Goal: Communication & Community: Answer question/provide support

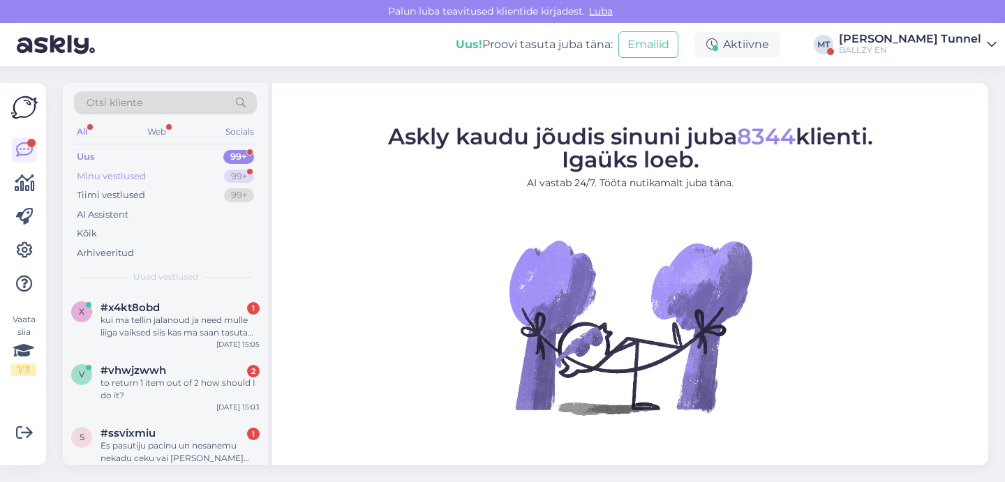
click at [234, 177] on div "99+" at bounding box center [239, 177] width 30 height 14
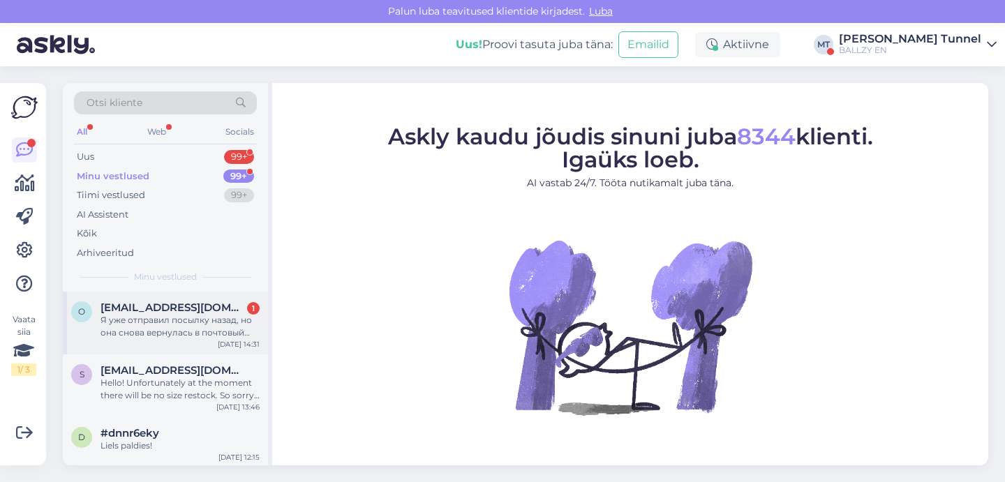
click at [174, 317] on div "Я уже отправил посылку назад, но она снова вернулась в почтовый автомат" at bounding box center [179, 326] width 159 height 25
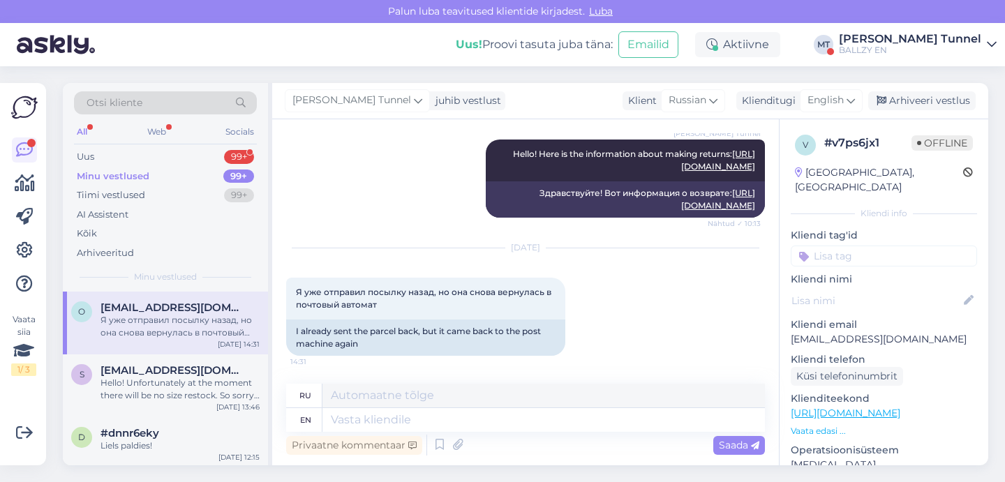
scroll to position [265, 0]
click at [382, 422] on textarea at bounding box center [543, 420] width 442 height 24
type textarea "Then y"
type textarea "Затем"
type textarea "Then you"
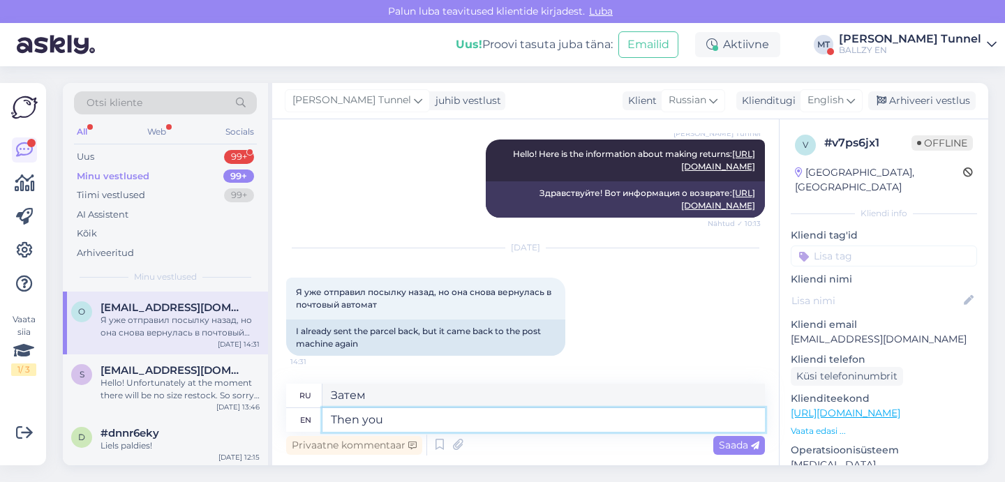
type textarea "Затем вы"
type textarea "Th"
type textarea "Затем"
type textarea "T"
type textarea "If t"
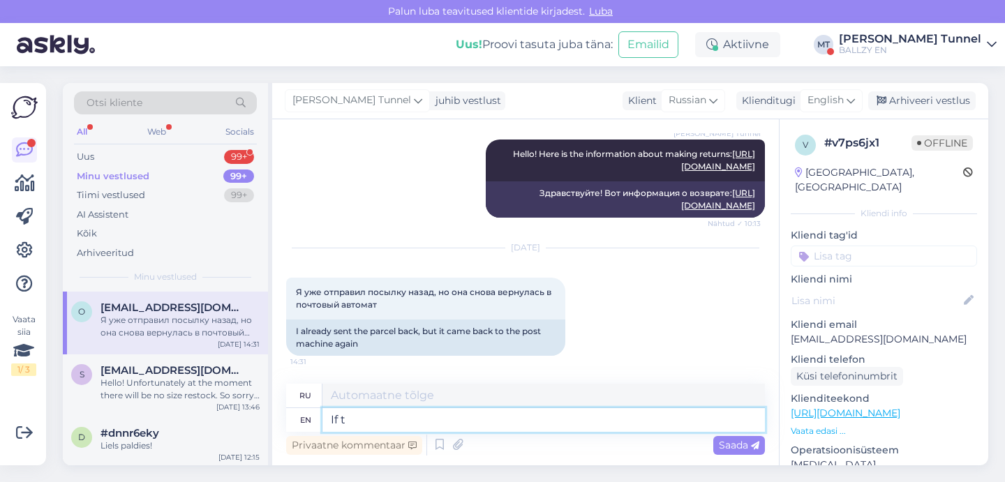
type textarea "Если"
type textarea "If there i"
type textarea "Если там"
type textarea "If there is"
type textarea "Если есть"
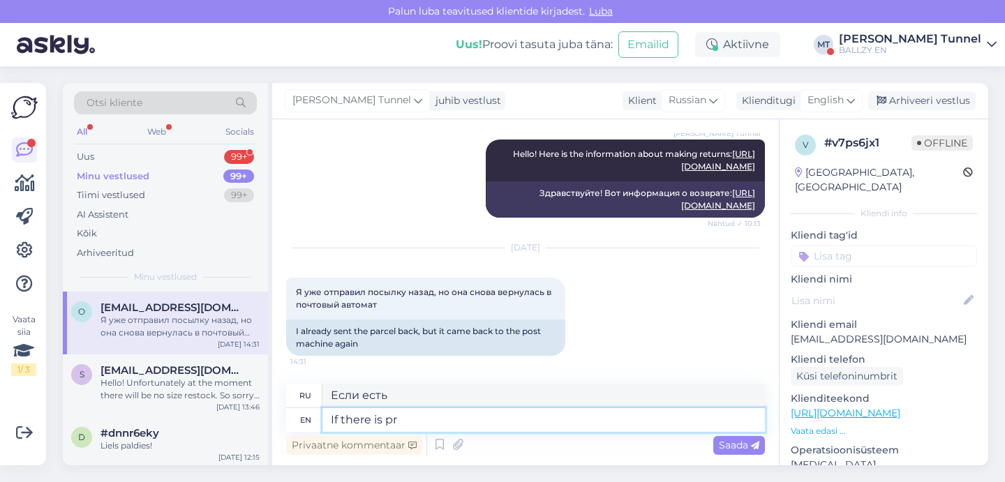
type textarea "If there is p"
type textarea "Если есть про"
type textarea "If there is"
type textarea "Если есть"
type textarea "If there is a problem"
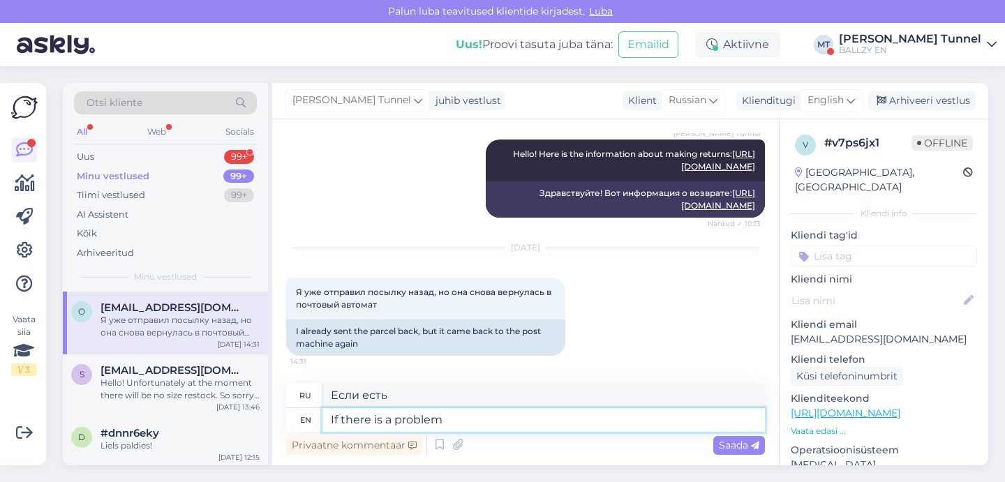
type textarea "Если есть проблема"
type textarea "If there is a problem with t"
type textarea "Если есть проблема с"
type textarea "If there is a problem with the return"
type textarea "Если возникли проблемы с возвратом"
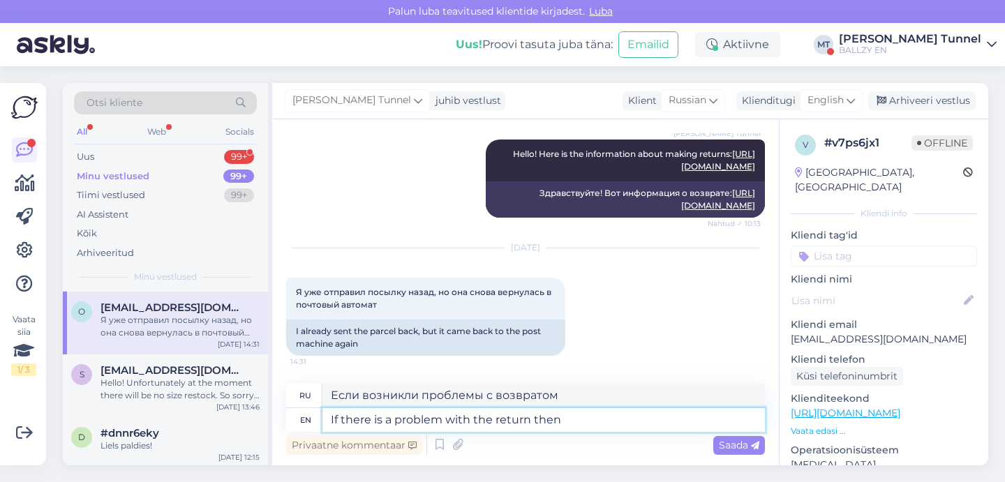
type textarea "If there is a problem with the return then y"
type textarea "Если возникнут проблемы с возвратом, то"
type textarea "If there is a problem with the return then you"
type textarea "Если возникнут проблемы с возвратом, то вам"
type textarea "If there is a problem with the return then you cabn"
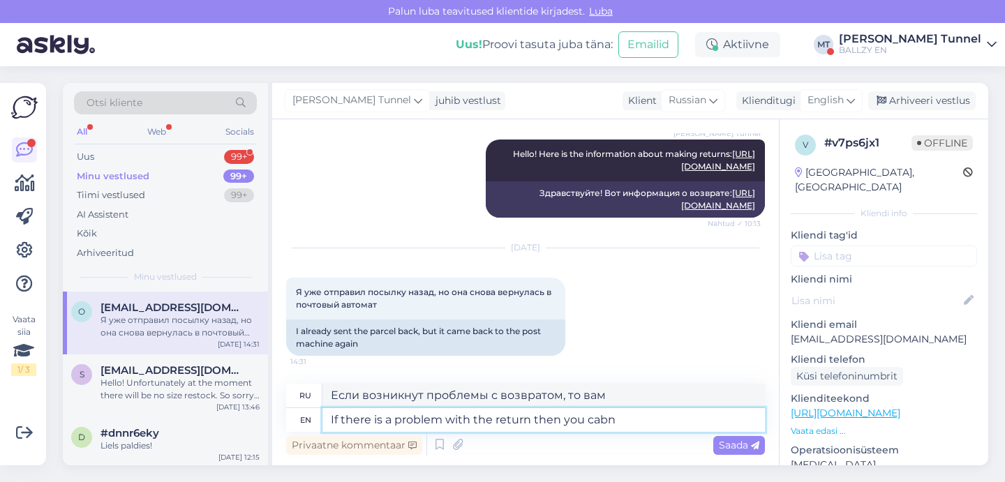
type textarea "Если возникнут проблемы с возвратом, то вы можете обратиться в службу поддержки."
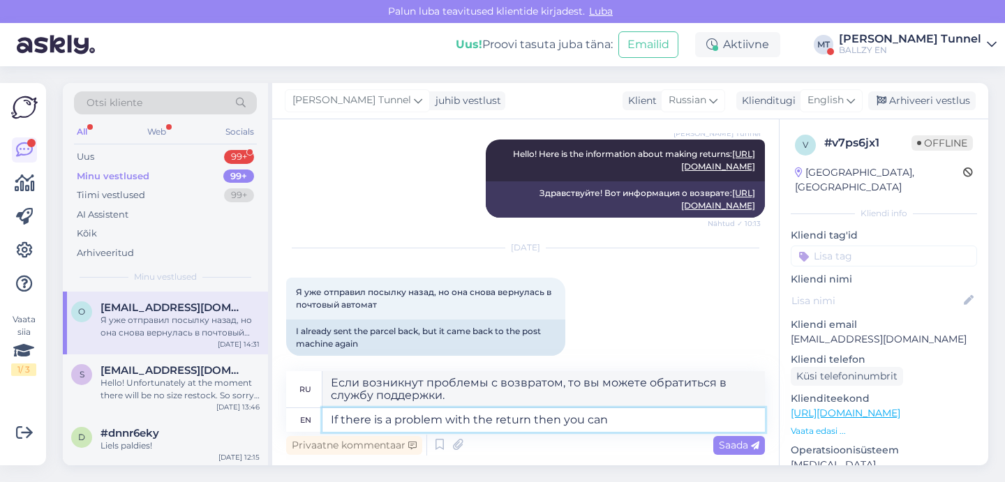
type textarea "If there is a problem with the return then you can a"
type textarea "Если возникнут проблемы с возвратом, то вы можете"
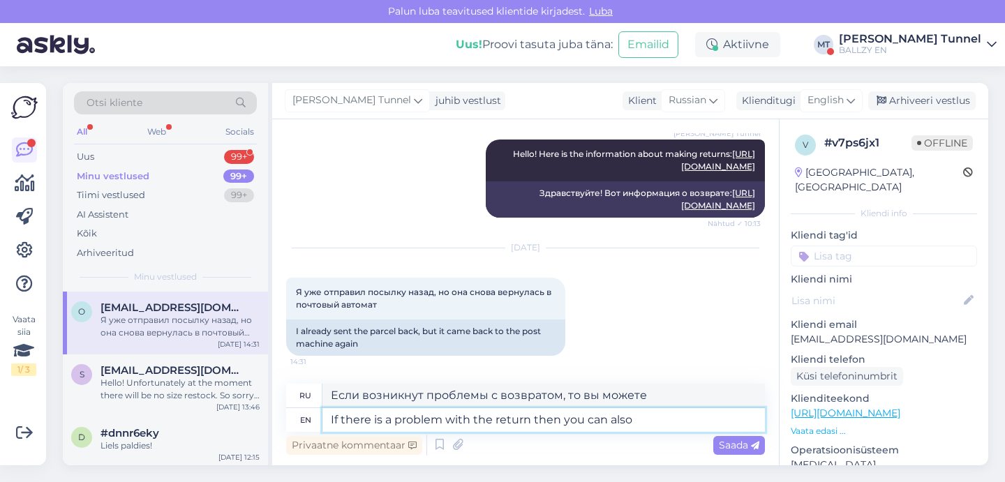
type textarea "If there is a problem with the return then you can also"
type textarea "Если возникли проблемы с возвратом, вы также можете"
type textarea "If there is a problem with the return then you can also bring th"
type textarea "Если возникнут проблемы с возвратом, то вы также можете принести"
type textarea "If there is a problem with the return then you can also bring the s"
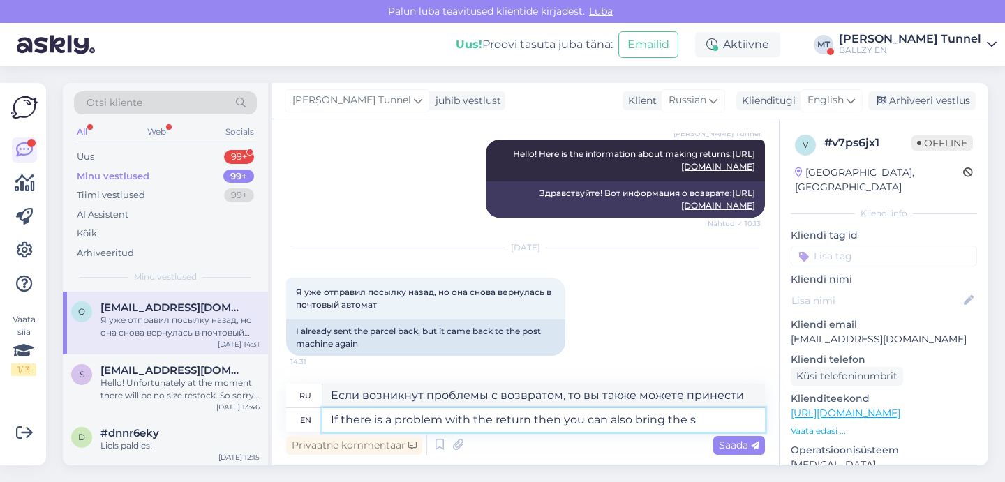
type textarea "Если возникнут проблемы с возвратом, вы также можете принести"
type textarea "If there is a problem with the return then you can also bring the shoes t"
type textarea "Если возникнут проблемы с возвратом, вы также можете принести обувь"
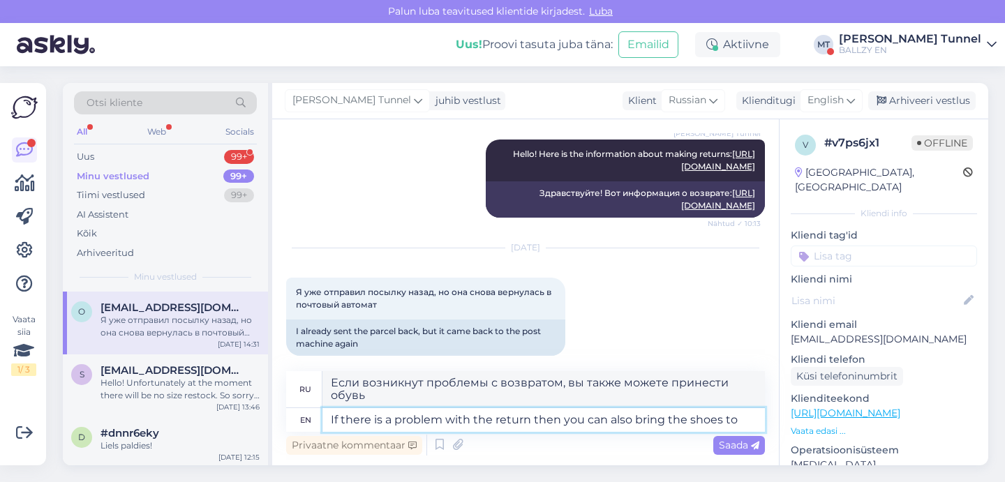
type textarea "If there is a problem with the return then you can also bring the shoes to a"
type textarea "Если возникли проблемы с возвратом, вы также можете принести обувь в"
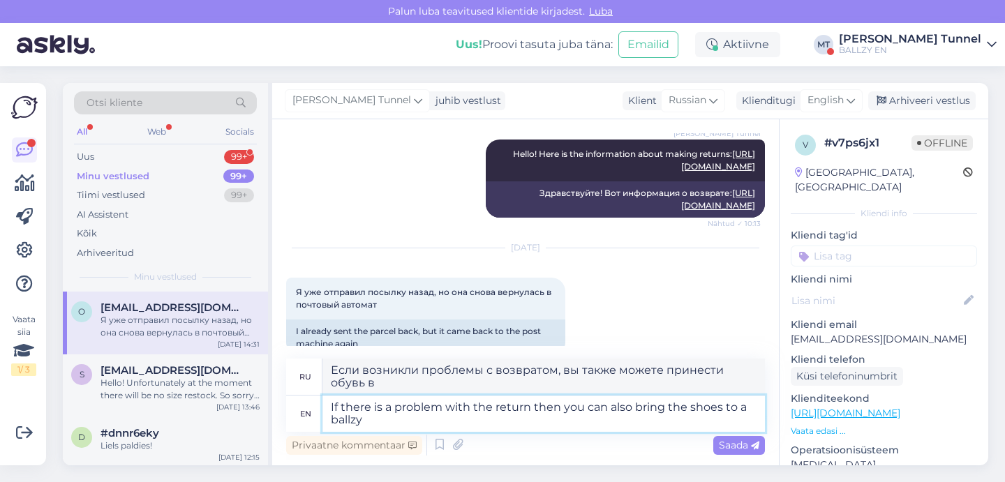
type textarea "If there is a problem with the return then you can also bring the shoes to a ba…"
type textarea "Если возникнут проблемы с возвратом, вы также можете отнести обувь в Ballzy."
type textarea "If there is a problem with the return then you can also bring the shoes to a ba…"
type textarea "Если возникнут проблемы с возвратом, вы также можете отнести обувь в магазин Ba…"
type textarea "If there is a problem with the return then you can also bring the shoes to a ba…"
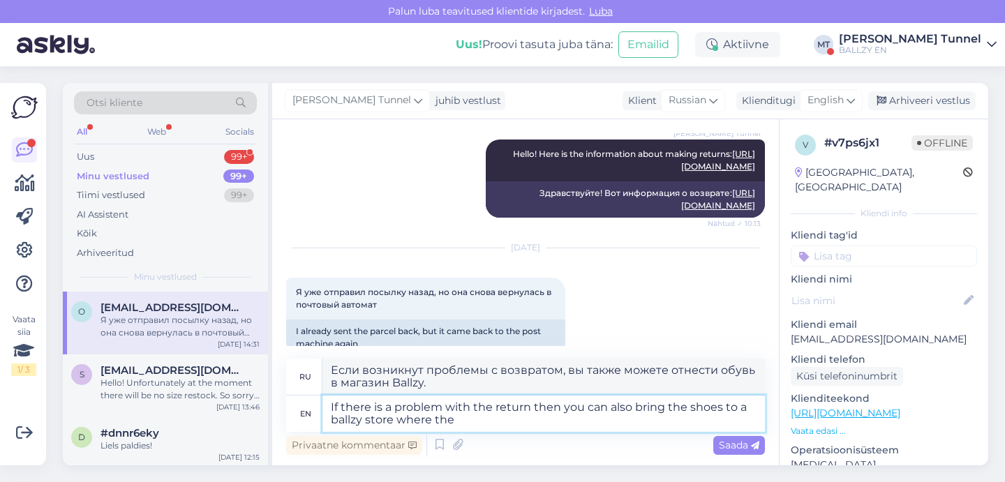
type textarea "Если возникнут проблемы с возвратом, вы также можете принести обувь в магазин B…"
type textarea "If there is a problem with the return then you can also bring the shoes to a ba…"
type textarea "Если возникнут проблемы с возвратом, вы также можете принести обувь в магазин B…"
type textarea "If there is a problem with the return then you can also bring the shoes to a ba…"
type textarea "Если возникнут проблемы с возвратом, вы также можете принести обувь в магазин B…"
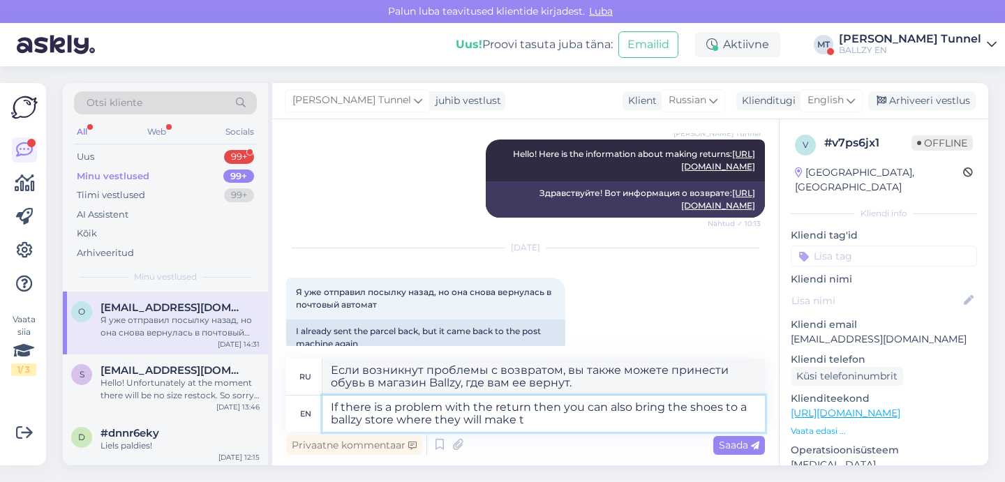
type textarea "If there is a problem with the return then you can also bring the shoes to a ba…"
type textarea "Если возникнут проблемы с возвратом, вы также можете принести обувь в магазин B…"
type textarea "If there is a problem with the return then you can also bring the shoes to a ba…"
type textarea "Если возникли проблемы с возвратом, вы также можете принести обувь в магазин Ba…"
type textarea "If there is a problem with the return then you can also bring the shoes to a ba…"
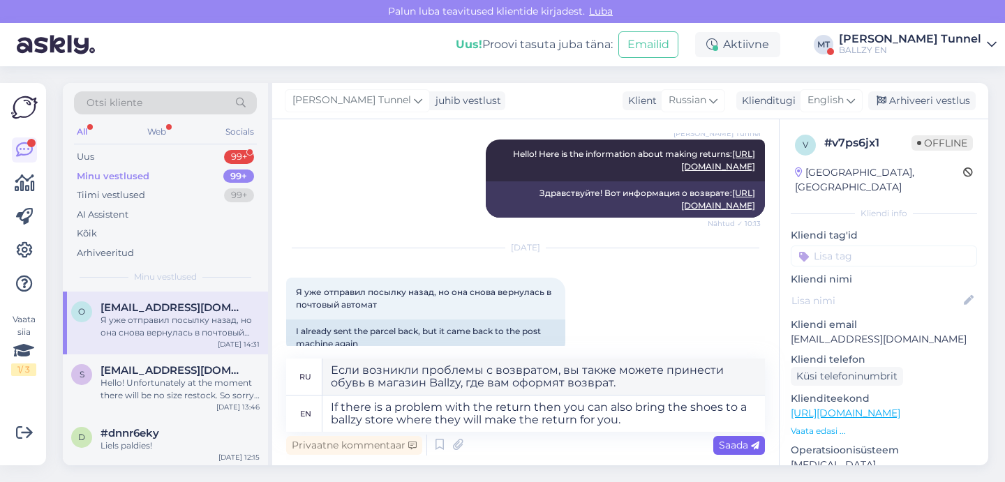
click at [740, 447] on span "Saada" at bounding box center [739, 445] width 40 height 13
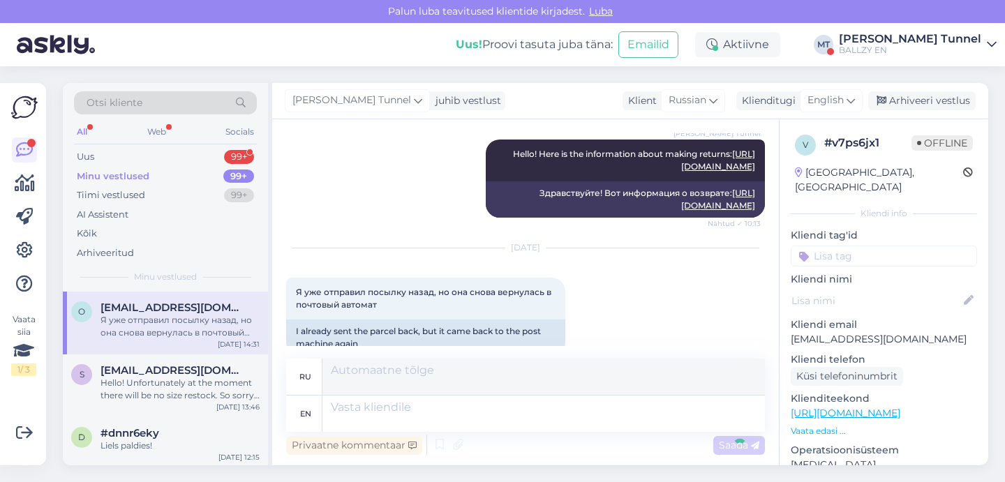
scroll to position [399, 0]
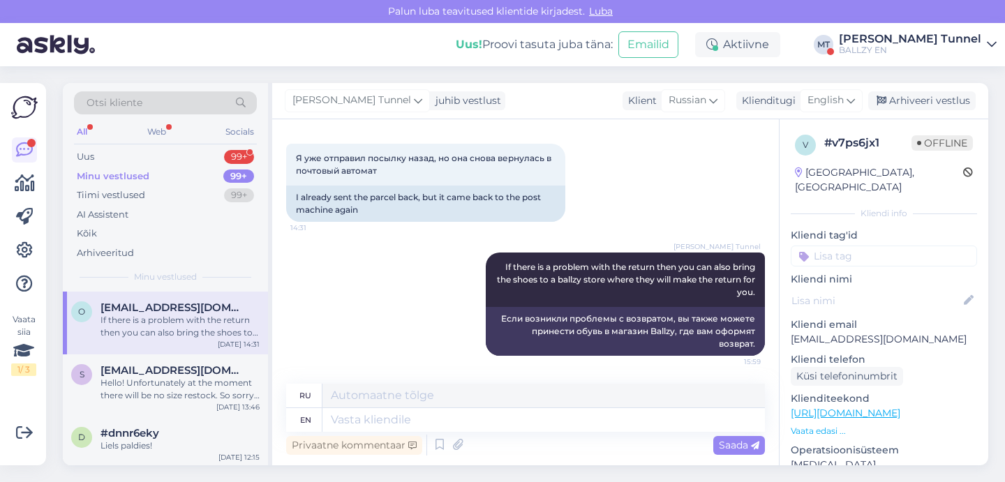
click at [199, 147] on div "Otsi kliente All Web Socials Uus 99+ Minu vestlused 99+ Tiimi vestlused 99+ AI …" at bounding box center [165, 187] width 205 height 209
click at [200, 149] on div "Uus 99+" at bounding box center [165, 157] width 183 height 20
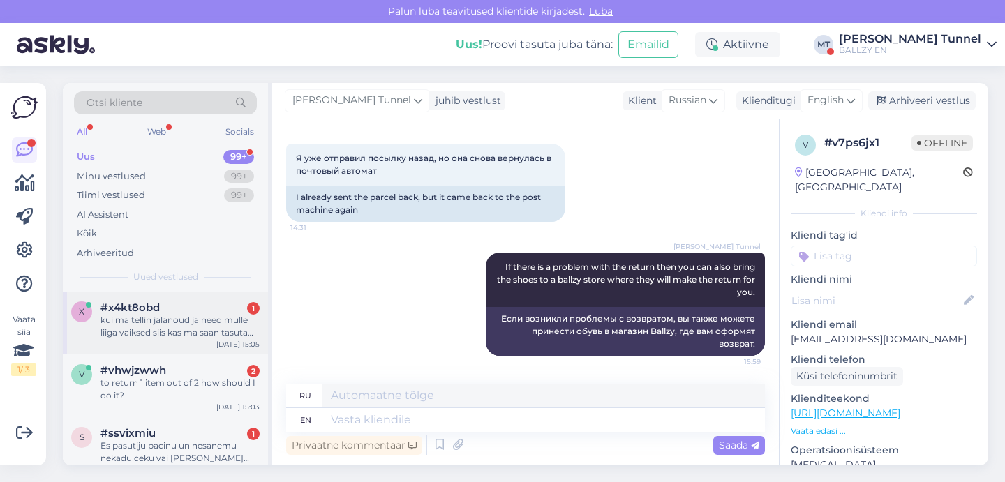
click at [165, 323] on div "kui ma tellin jalanoud ja need mulle liiga vaiksed siis kas ma saan tasuta valj…" at bounding box center [179, 326] width 159 height 25
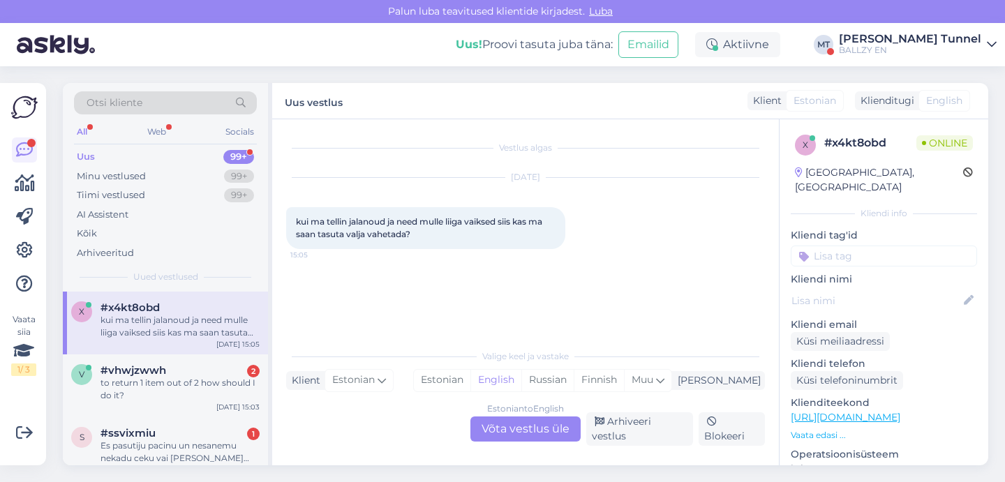
click at [513, 442] on div "Estonian to English Võta vestlus üle" at bounding box center [525, 429] width 110 height 25
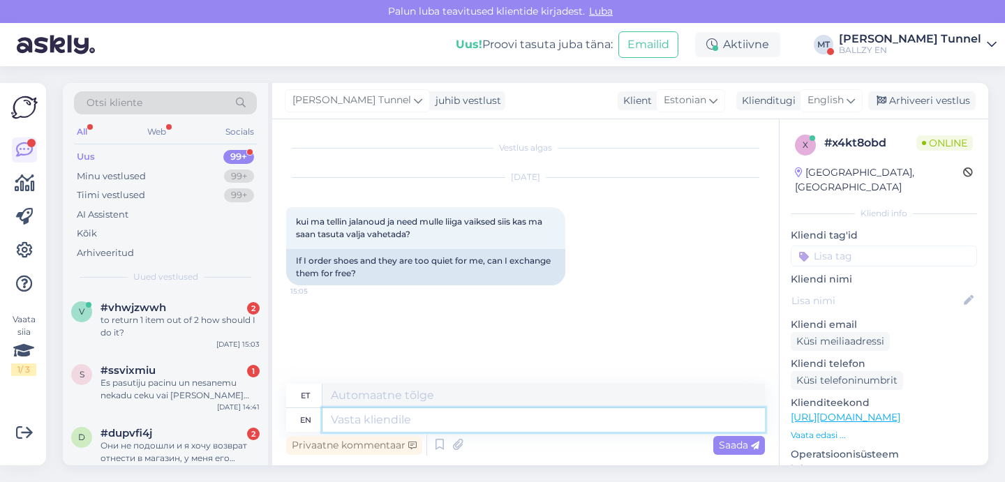
click at [488, 418] on textarea at bounding box center [543, 420] width 442 height 24
type textarea "Tere!"
type textarea "Tere! Ja s"
type textarea "Tere! Ja"
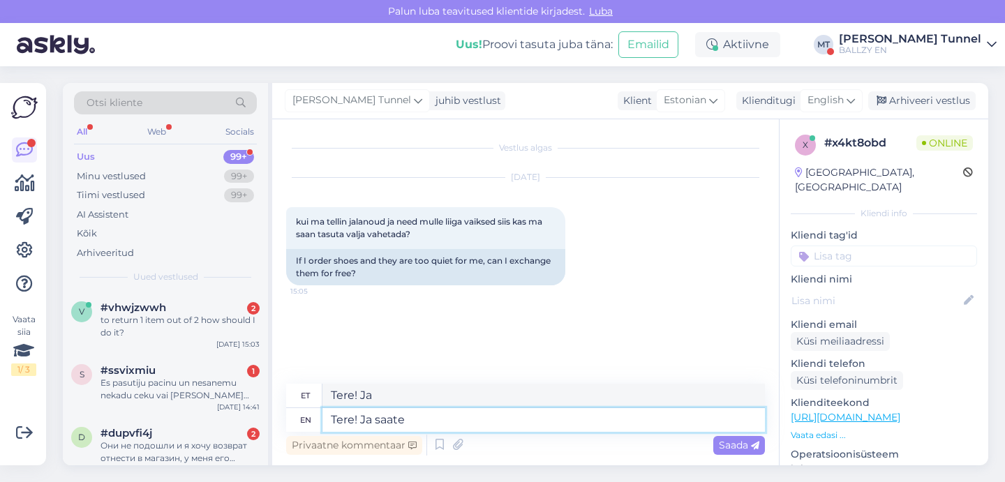
type textarea "Tere! Ja saate k"
type textarea "Tere! Ja saate"
type textarea "Tere! Ja saate kpl"
type textarea "Tere! Ja saate k"
type textarea "Tere! Ja saate kp"
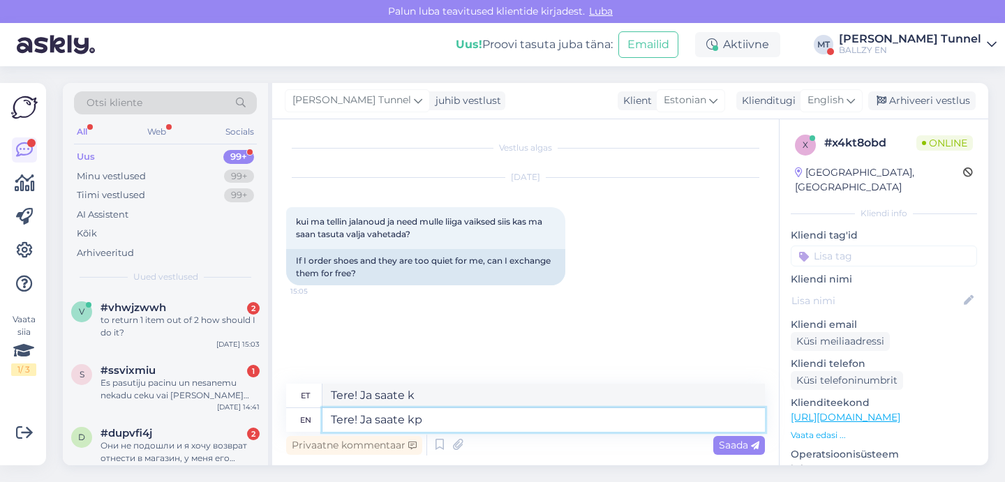
type textarea "Tere! Ja saate tükki"
type textarea "Tere! Ja saate kü"
type textarea "Tere! Ja saate k"
type textarea "Tere! Ja saate [PERSON_NAME]"
click at [847, 101] on div "English" at bounding box center [831, 100] width 63 height 22
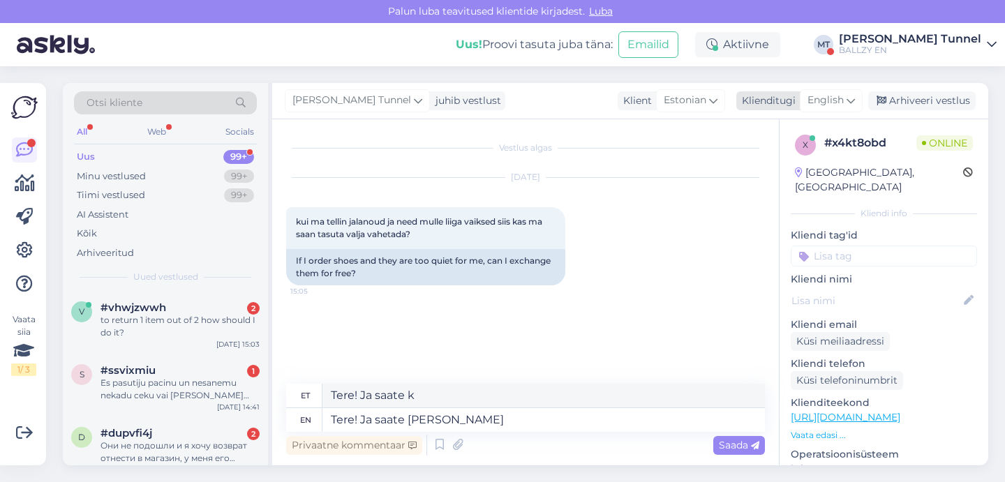
type textarea "Tere! Ja saate [PERSON_NAME]"
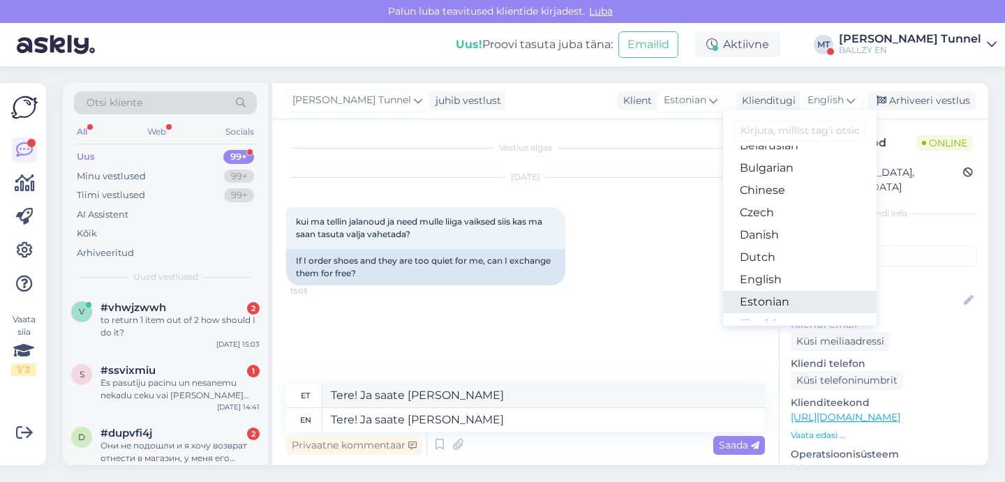
scroll to position [40, 0]
click at [814, 302] on link "Estonian" at bounding box center [800, 301] width 154 height 22
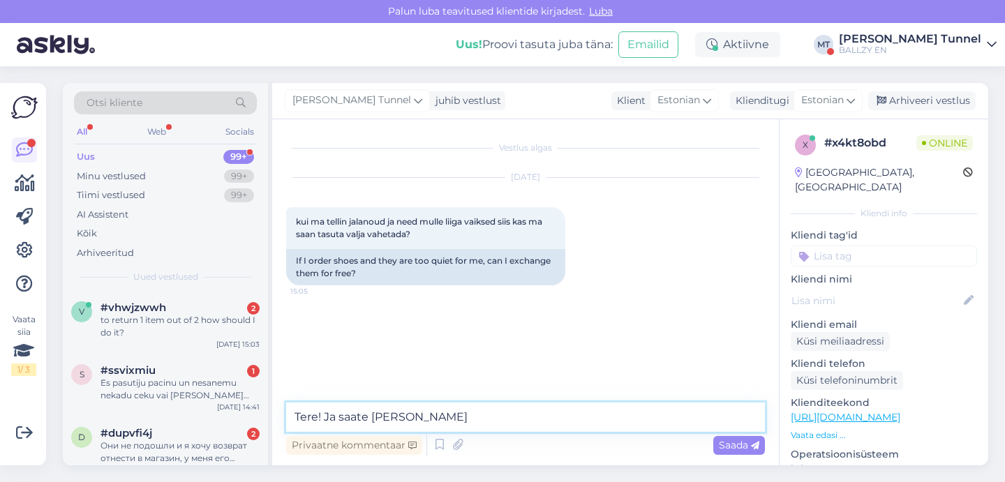
click at [549, 422] on textarea "Tere! Ja saate [PERSON_NAME]" at bounding box center [525, 417] width 479 height 29
type textarea "Tere! Ja saate [PERSON_NAME]."
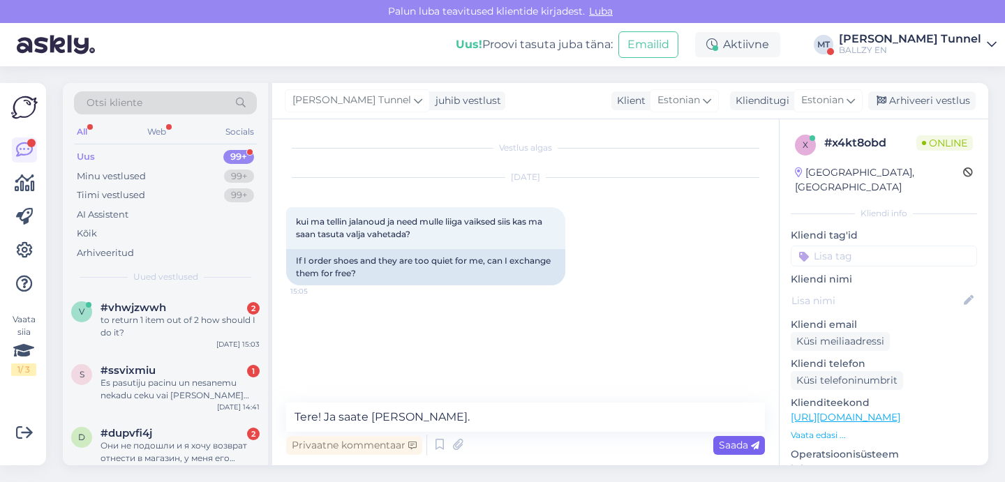
click at [747, 447] on span "Saada" at bounding box center [739, 445] width 40 height 13
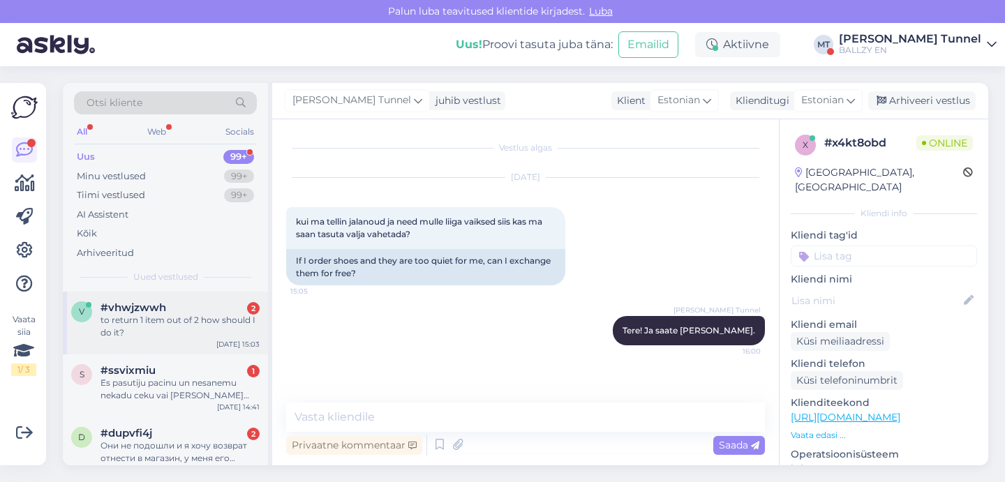
click at [214, 325] on div "to return 1 item out of 2 how should I do it?" at bounding box center [179, 326] width 159 height 25
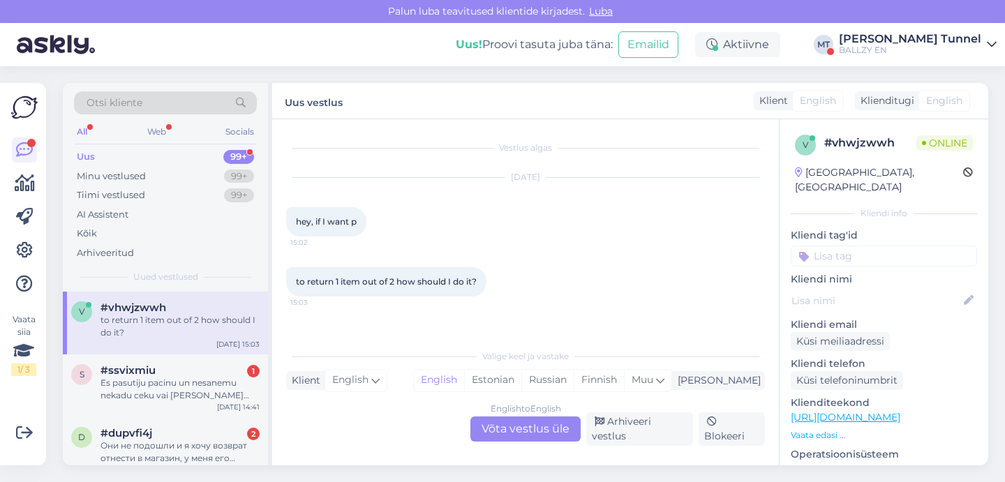
click at [532, 429] on div "English to English Võta vestlus üle" at bounding box center [525, 429] width 110 height 25
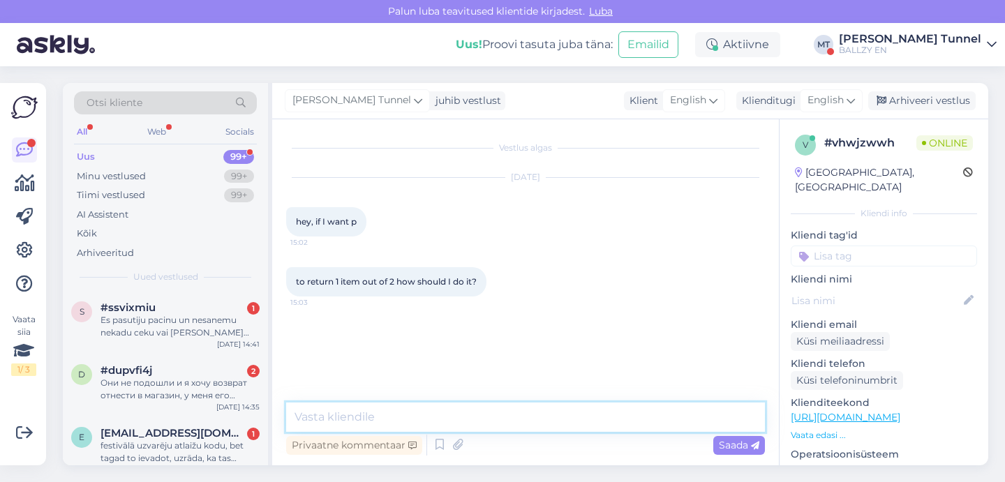
click at [475, 415] on textarea at bounding box center [525, 417] width 479 height 29
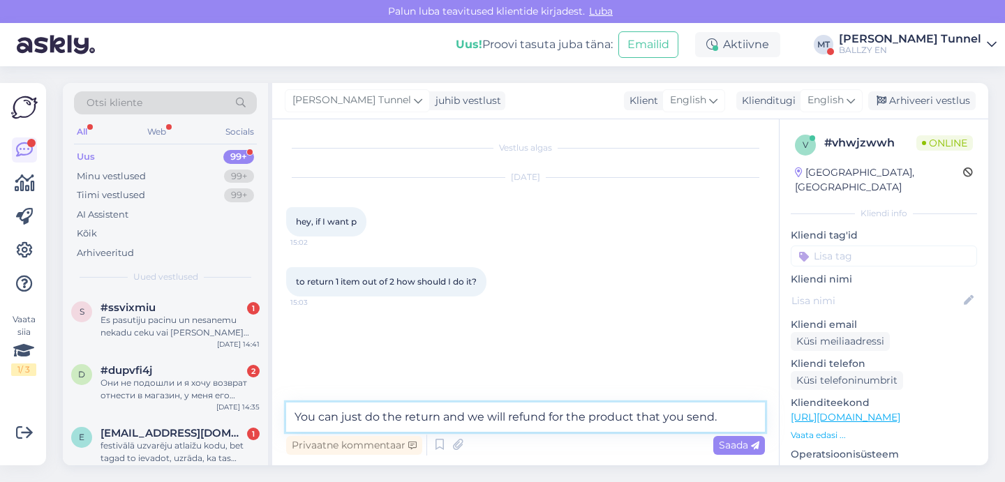
click at [442, 419] on textarea "You can just do the return and we will refund for the product that you send." at bounding box center [525, 417] width 479 height 29
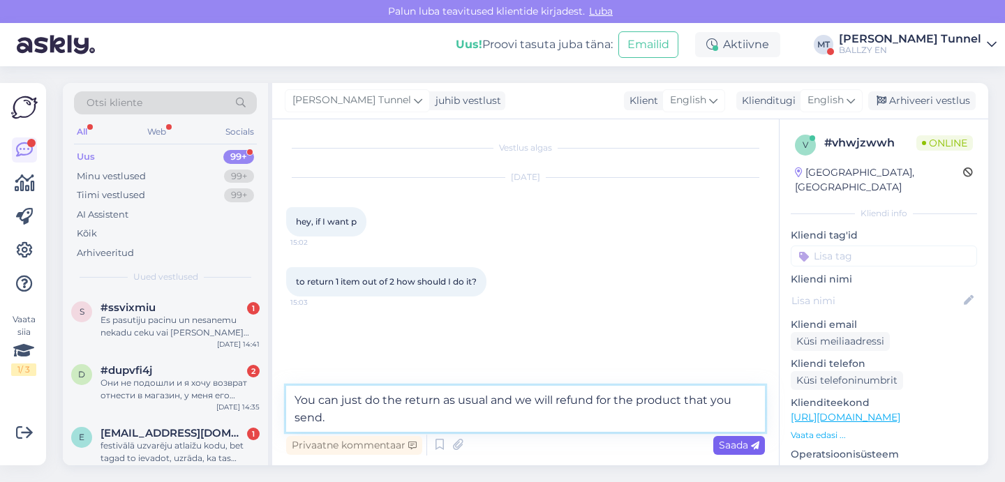
type textarea "You can just do the return as usual and we will refund for the product that you…"
click at [736, 447] on span "Saada" at bounding box center [739, 445] width 40 height 13
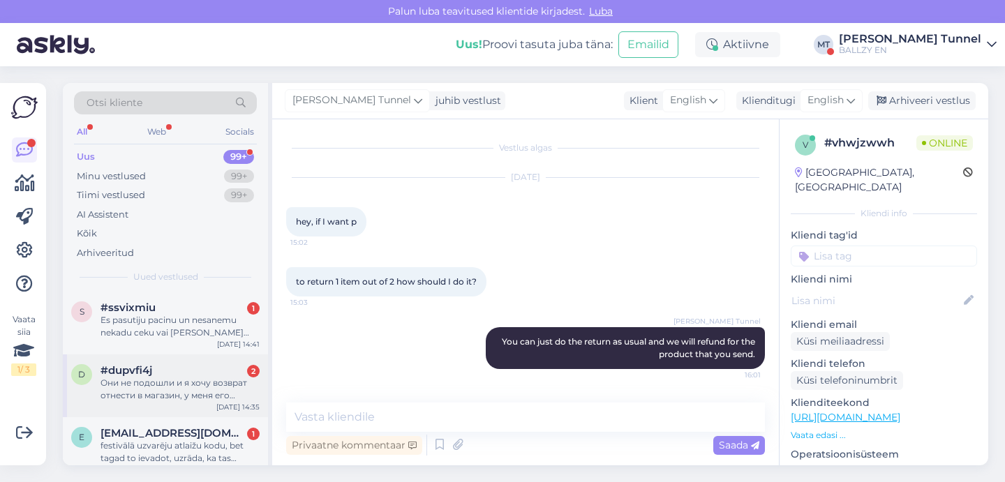
click at [209, 392] on div "Они не подошли и я хочу возврат отнести в магазин, у меня его примут ?" at bounding box center [179, 389] width 159 height 25
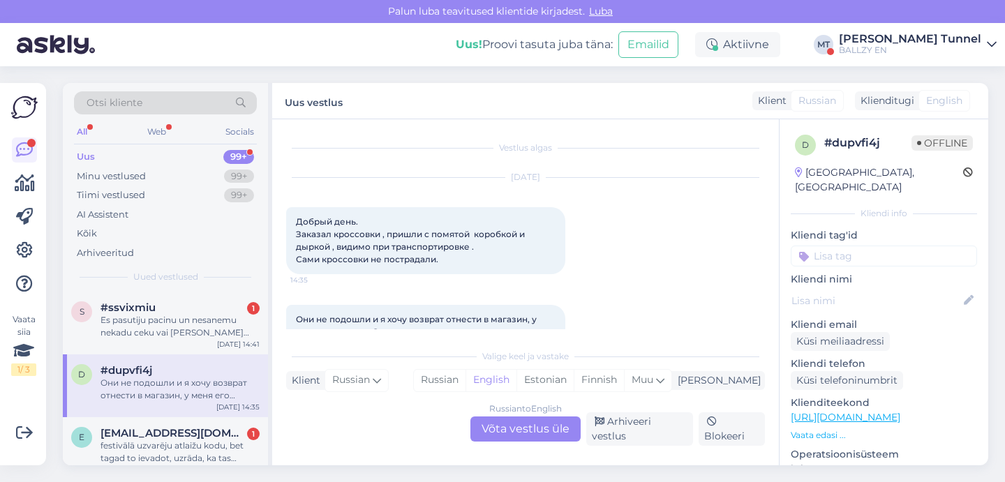
scroll to position [24, 0]
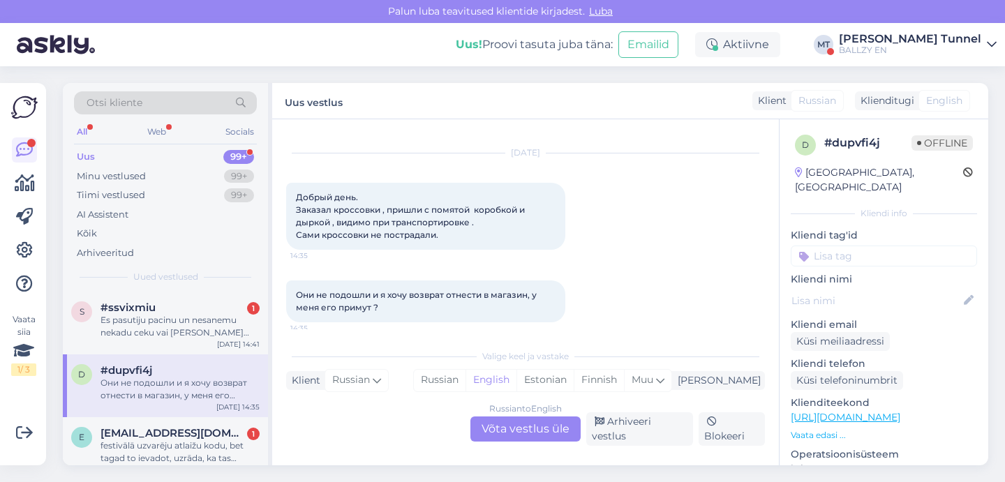
click at [553, 436] on div "Russian to English Võta vestlus üle" at bounding box center [525, 429] width 110 height 25
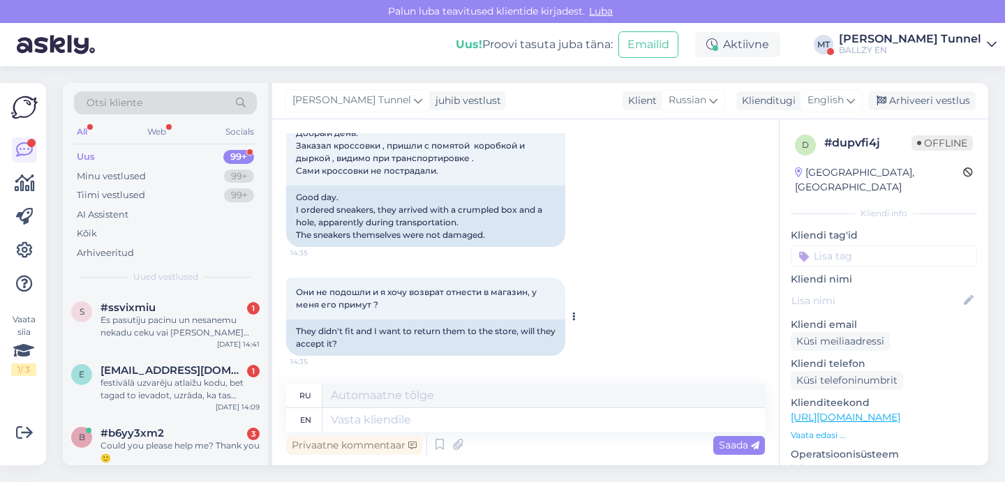
scroll to position [89, 0]
click at [424, 417] on textarea at bounding box center [543, 420] width 442 height 24
type textarea "Hello!"
type textarea "Привет!"
type textarea "Hello! Yes"
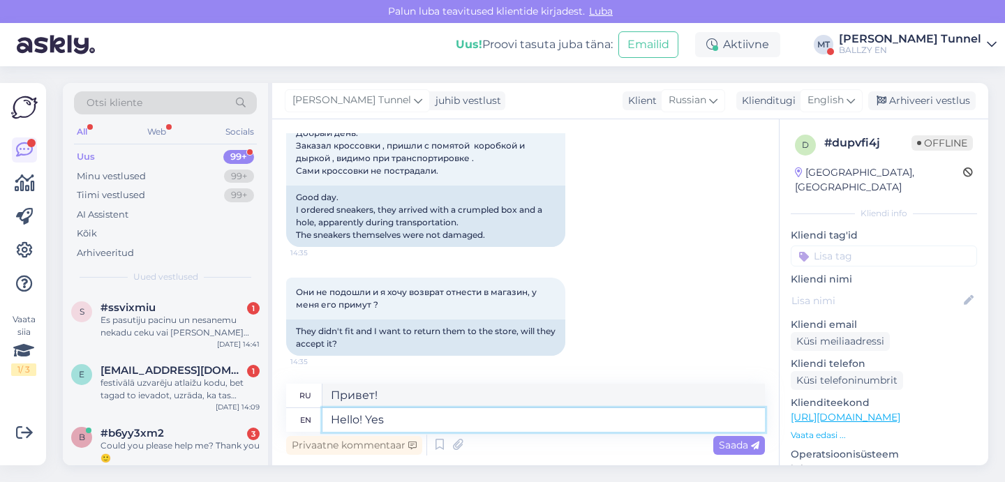
type textarea "Привет! Да."
type textarea "Hello! Yes they w"
type textarea "Привет! Да, они."
type textarea "Hello! Yes they will."
type textarea "Здравствуйте! Да, так и будет."
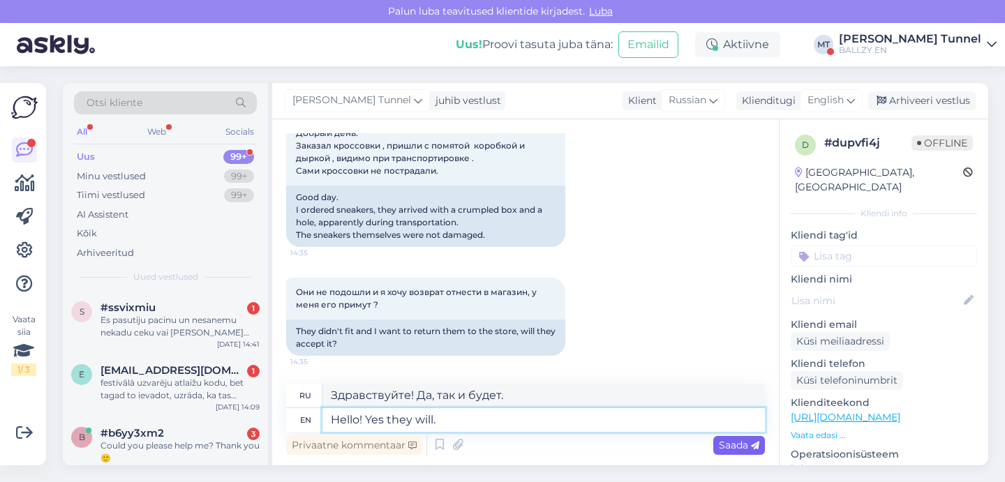
type textarea "Hello! Yes they will."
click at [741, 445] on span "Saada" at bounding box center [739, 445] width 40 height 13
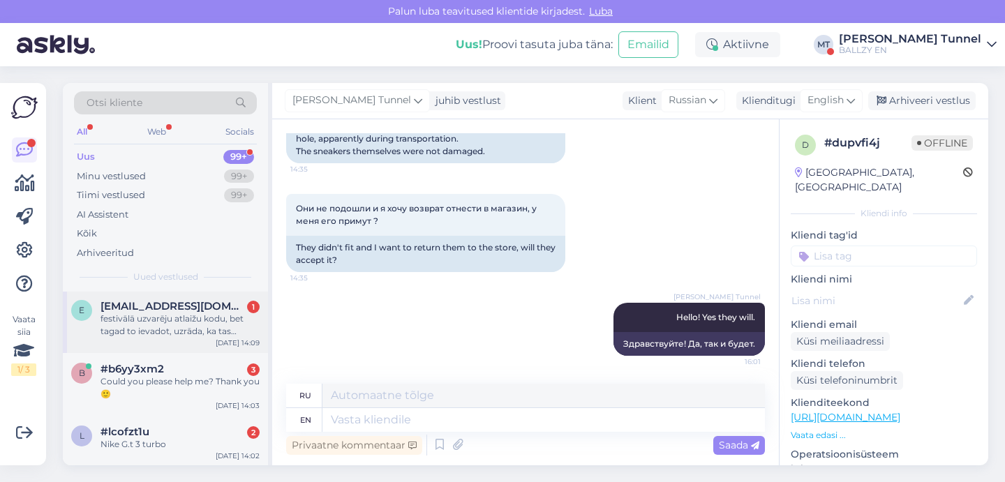
scroll to position [66, 0]
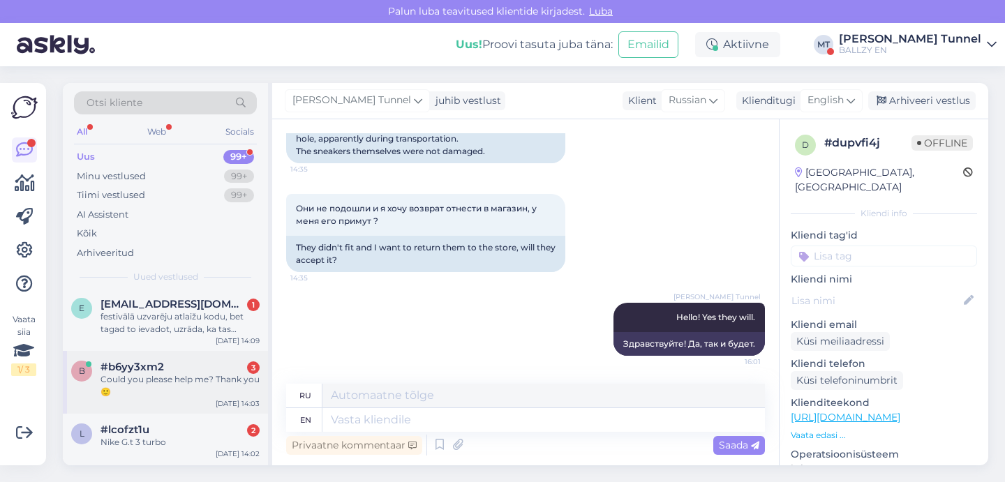
click at [180, 380] on div "Could you please help me? Thank you 🙂" at bounding box center [179, 385] width 159 height 25
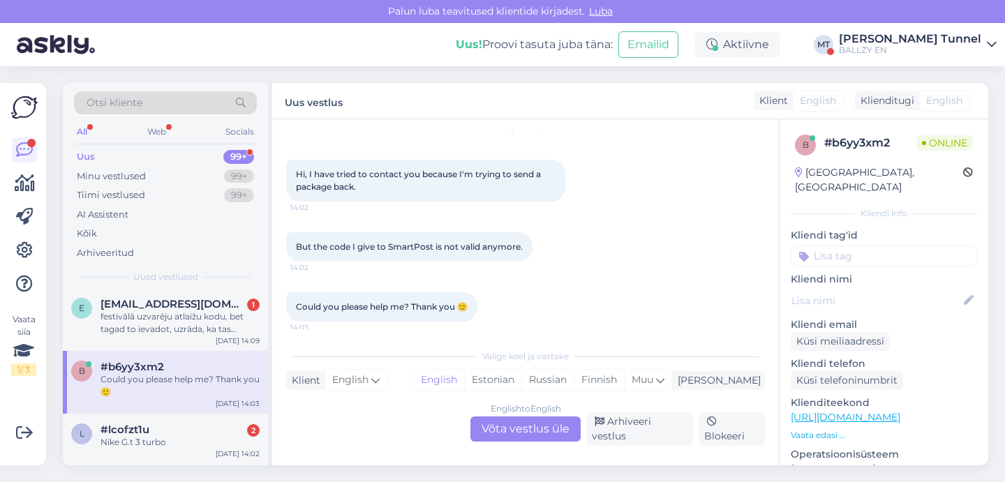
scroll to position [47, 0]
click at [506, 436] on div "English to English Võta vestlus üle" at bounding box center [525, 429] width 110 height 25
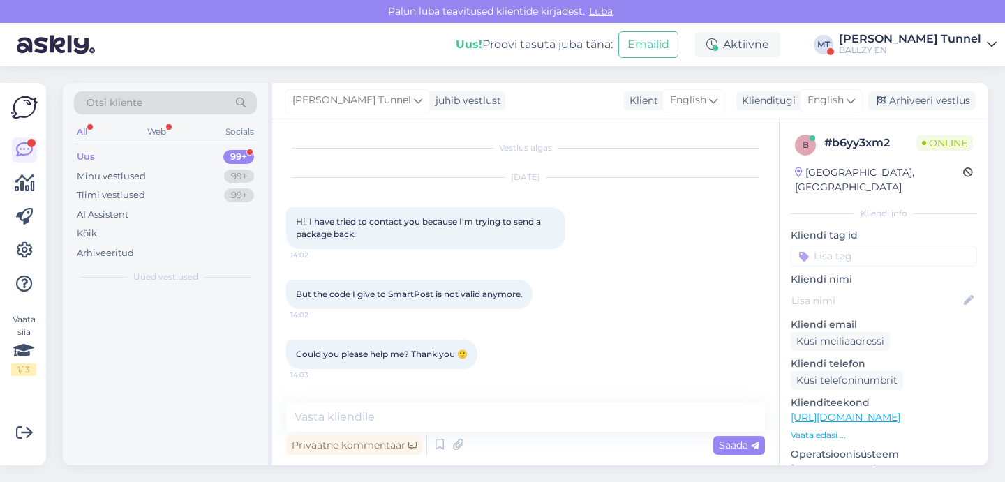
scroll to position [0, 0]
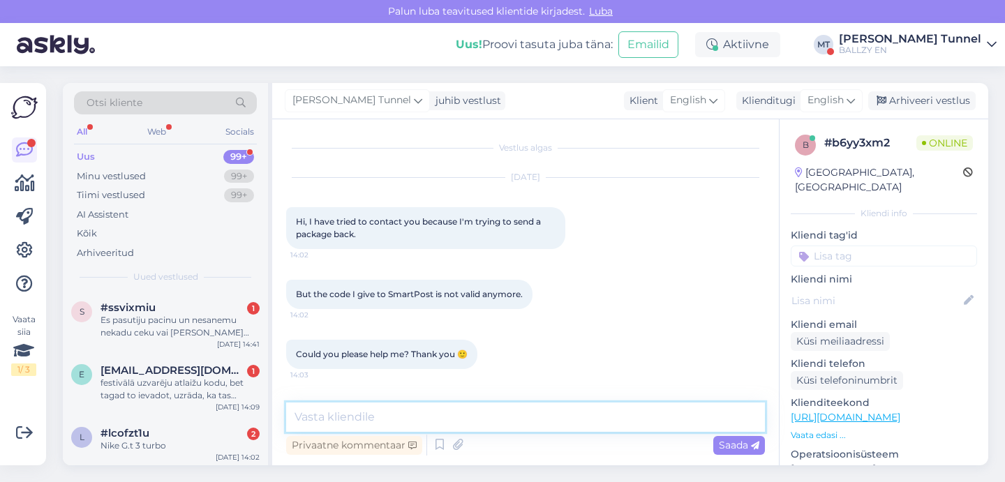
click at [441, 425] on textarea at bounding box center [525, 417] width 479 height 29
paste textarea "[URL][DOMAIN_NAME]"
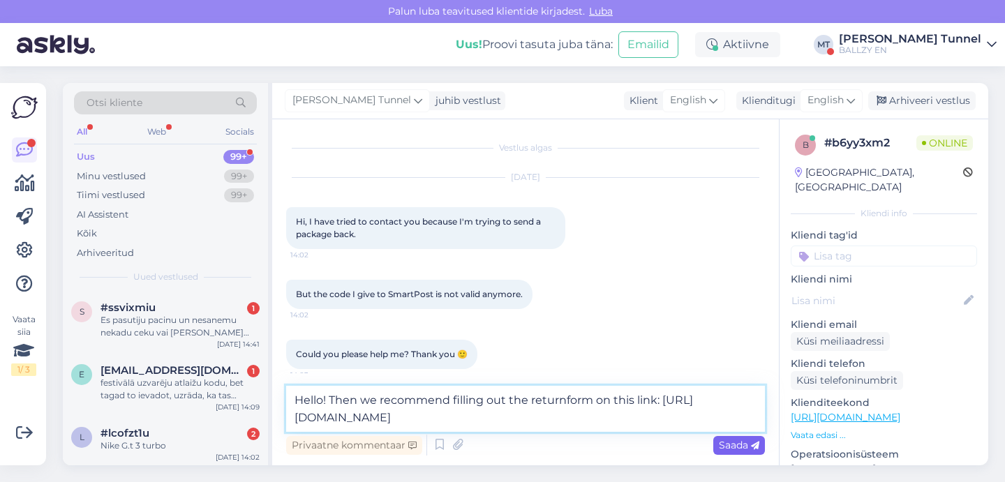
type textarea "Hello! Then we recommend filling out the returnform on this link: [URL][DOMAIN_…"
click at [747, 451] on span "Saada" at bounding box center [739, 445] width 40 height 13
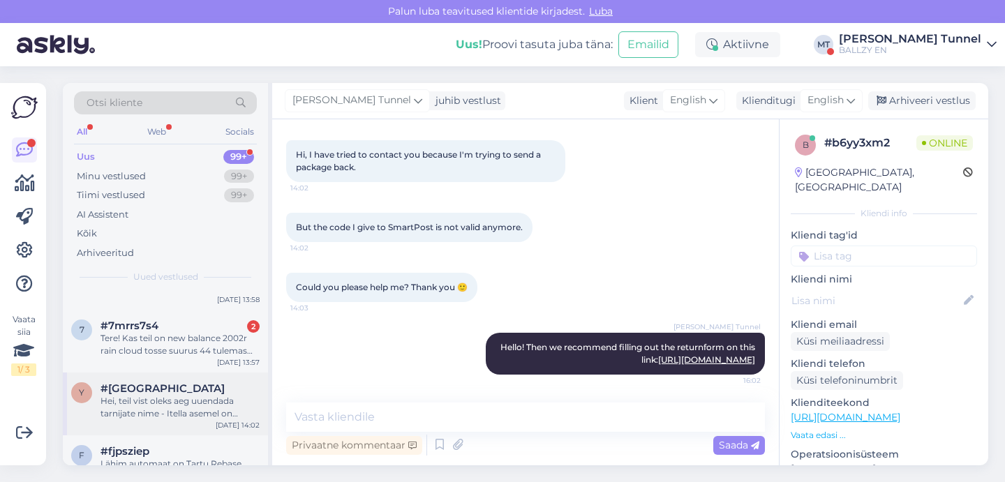
scroll to position [218, 0]
click at [230, 360] on div "[DATE] 13:57" at bounding box center [238, 364] width 43 height 10
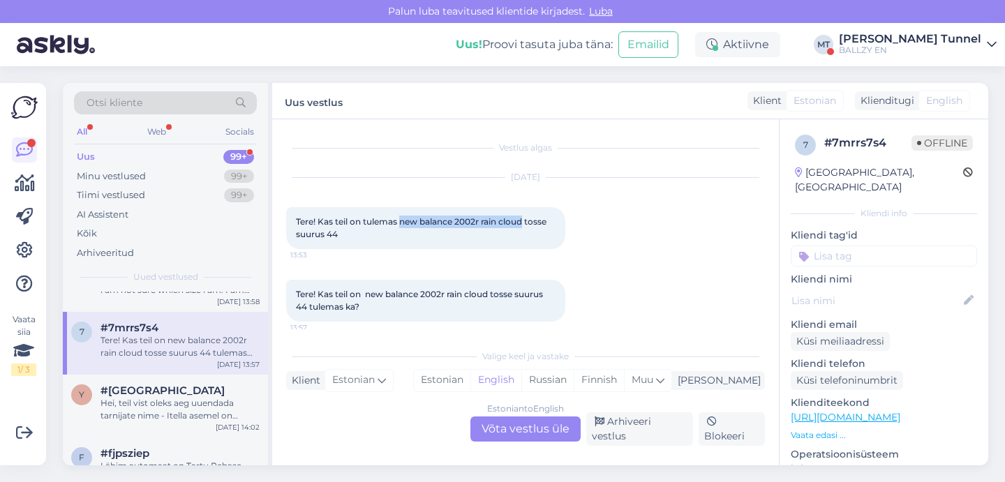
drag, startPoint x: 403, startPoint y: 224, endPoint x: 525, endPoint y: 217, distance: 122.3
click at [525, 217] on span "Tere! Kas teil on tulemas new balance 2002r rain cloud tosse suurus 44" at bounding box center [422, 227] width 253 height 23
copy span "new balance 2002r rain cloud"
click at [539, 433] on div "Estonian to English Võta vestlus üle" at bounding box center [525, 429] width 110 height 25
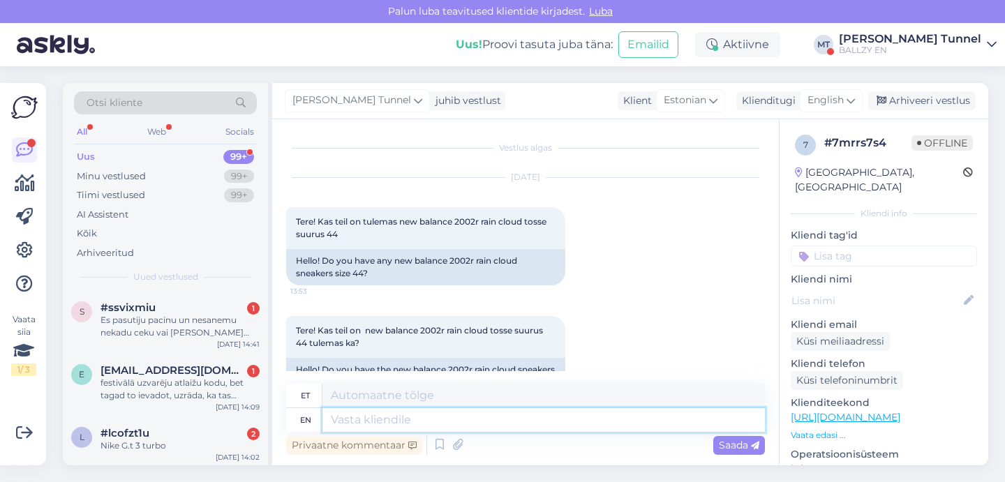
click at [410, 413] on textarea at bounding box center [543, 420] width 442 height 24
click at [830, 111] on div "English" at bounding box center [831, 100] width 63 height 22
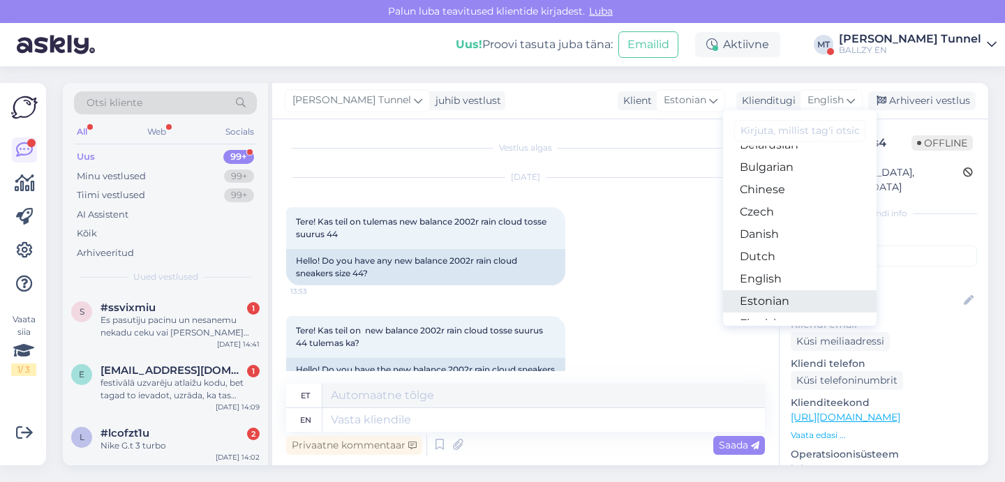
click at [803, 306] on link "Estonian" at bounding box center [800, 301] width 154 height 22
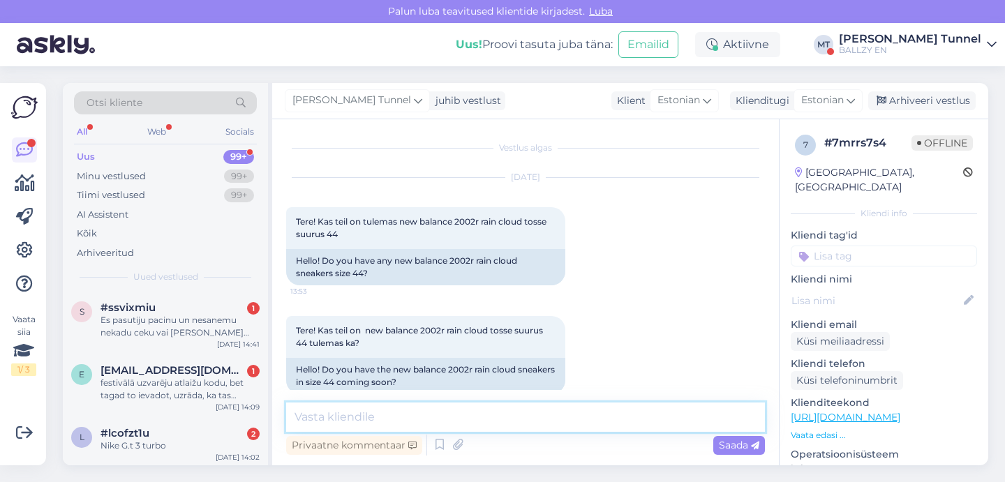
click at [528, 411] on textarea at bounding box center [525, 417] width 479 height 29
type textarea "Tere! Hetkel kahjuks ei."
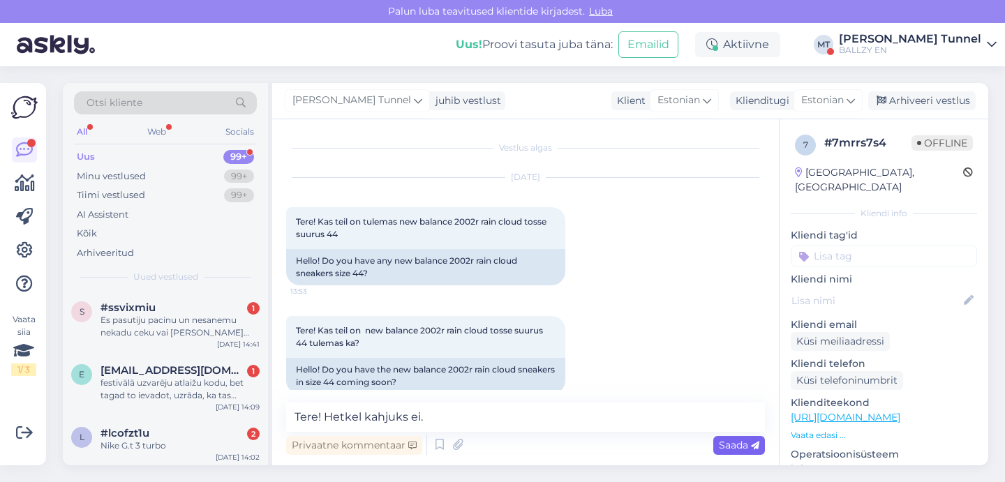
click at [733, 449] on span "Saada" at bounding box center [739, 445] width 40 height 13
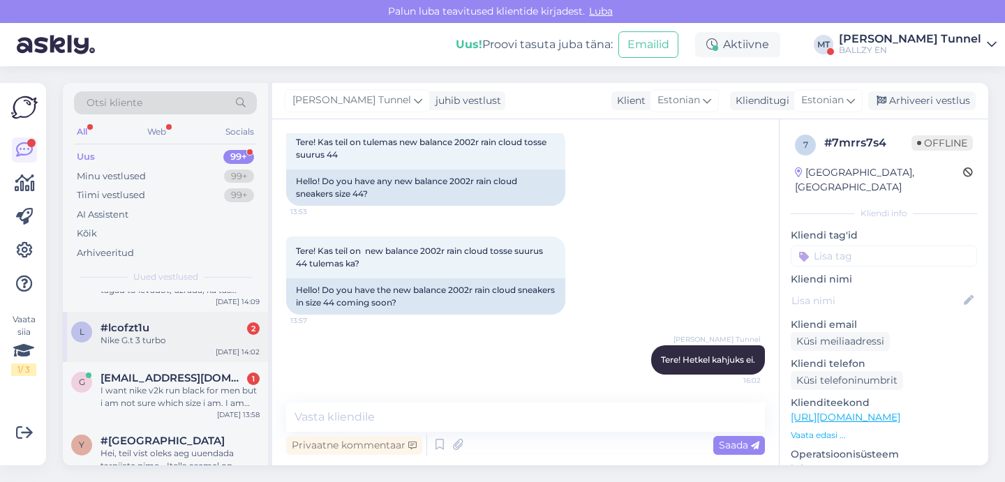
scroll to position [107, 0]
click at [209, 397] on div "I want nike v2k run black for men but i am not sure which size i am. I am looki…" at bounding box center [179, 395] width 159 height 25
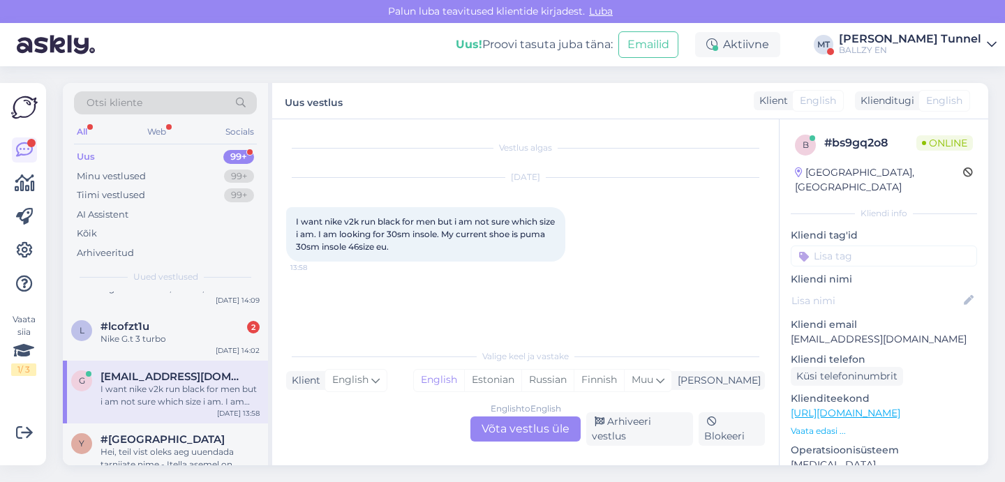
click at [518, 439] on div "English to English Võta vestlus üle" at bounding box center [525, 429] width 110 height 25
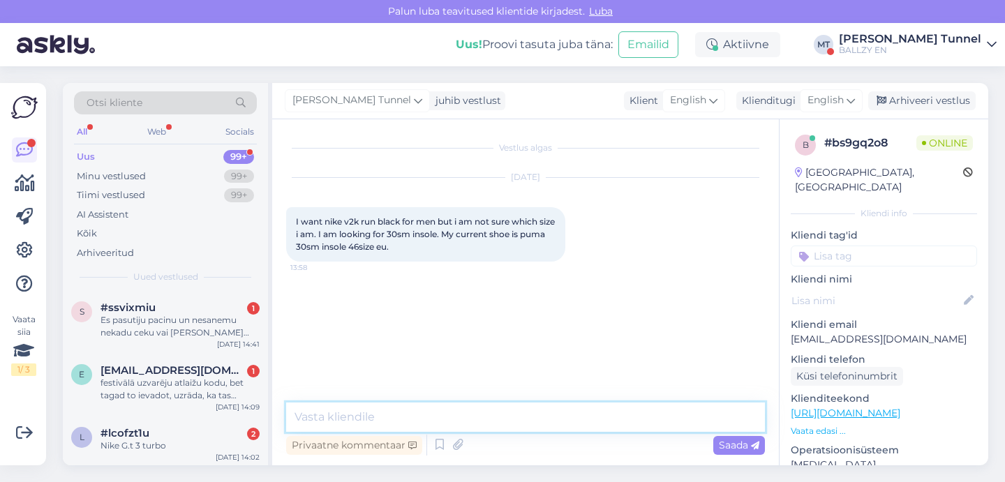
click at [399, 414] on textarea at bounding box center [525, 417] width 479 height 29
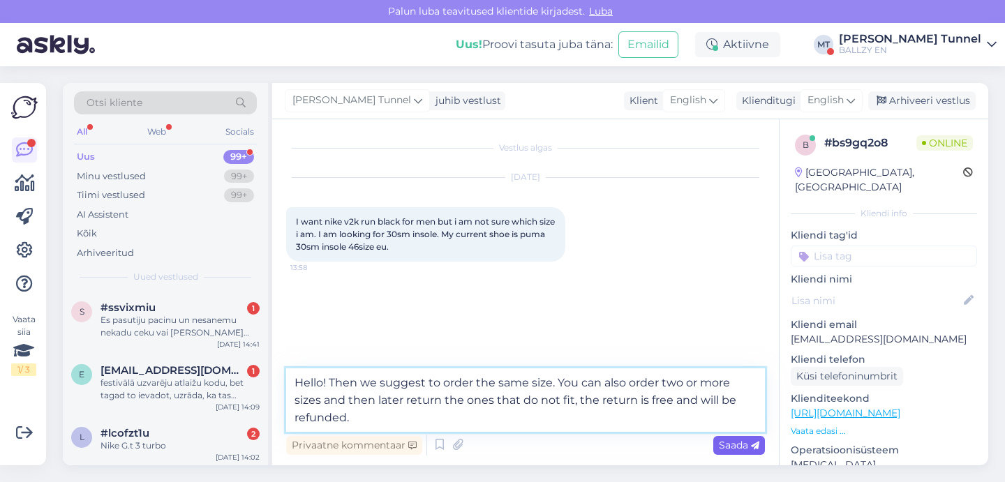
type textarea "Hello! Then we suggest to order the same size. You can also order two or more s…"
click at [720, 441] on span "Saada" at bounding box center [739, 445] width 40 height 13
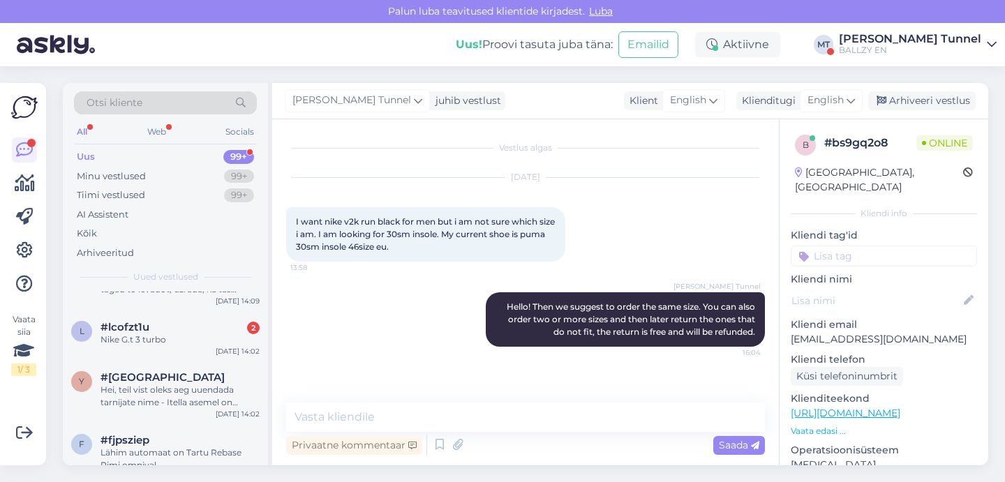
scroll to position [107, 0]
click at [236, 358] on div "l #lcofzt1u 2 Nike G.t 3 turbo [DATE] 14:02" at bounding box center [165, 336] width 205 height 50
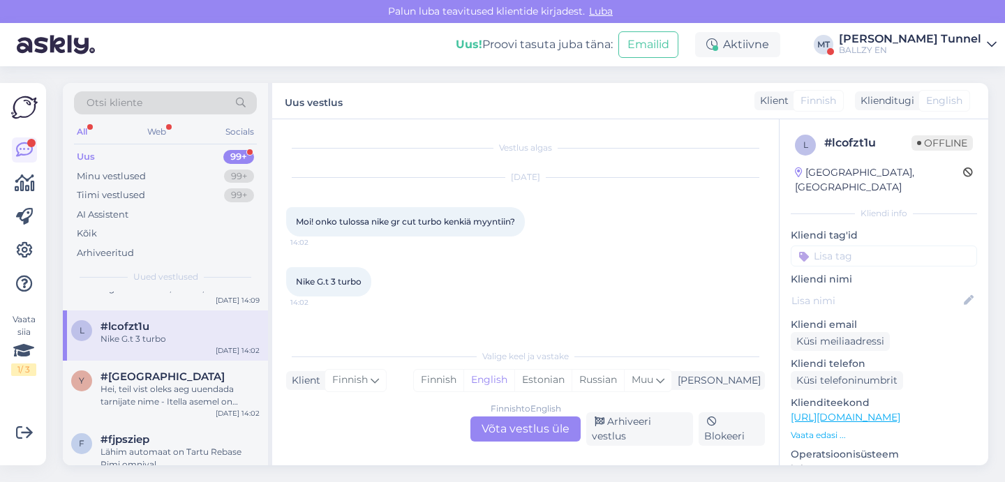
click at [532, 429] on div "Finnish to English Võta vestlus üle" at bounding box center [525, 429] width 110 height 25
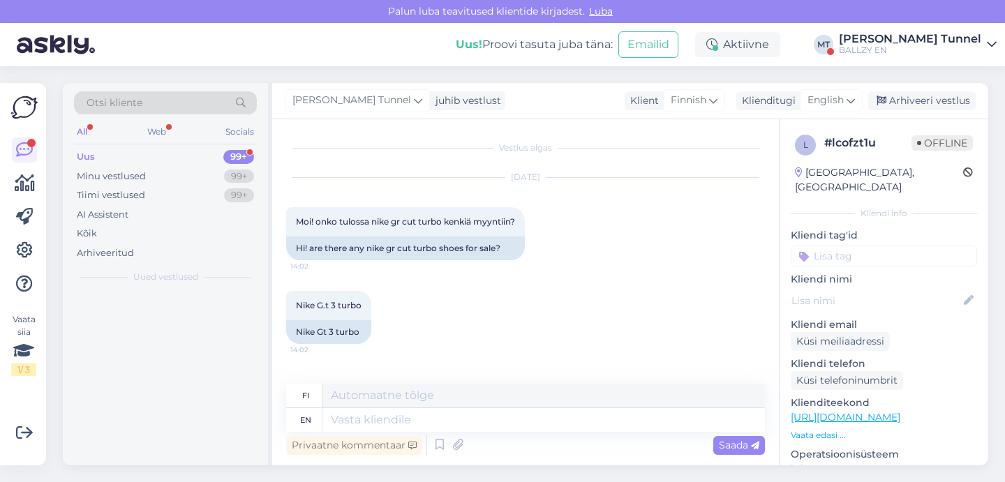
scroll to position [0, 0]
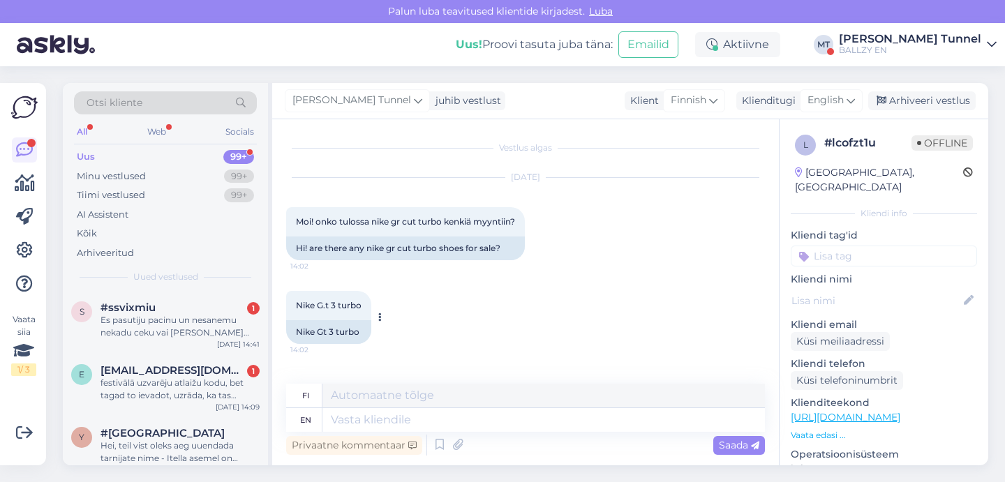
click at [315, 332] on div "Nike Gt 3 turbo" at bounding box center [328, 332] width 85 height 24
drag, startPoint x: 295, startPoint y: 332, endPoint x: 373, endPoint y: 335, distance: 78.2
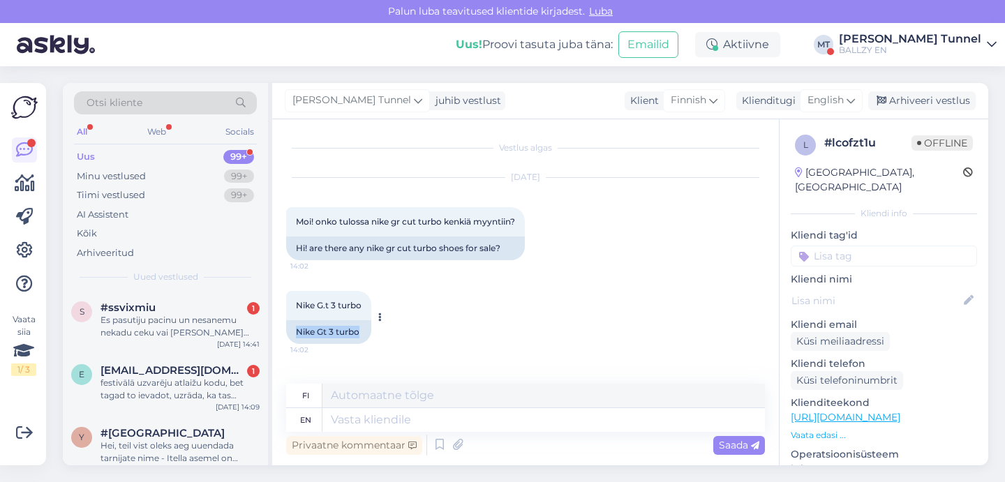
click at [371, 335] on div "Nike Gt 3 turbo" at bounding box center [328, 332] width 85 height 24
copy div "Nike Gt 3 turbo"
click at [392, 422] on textarea at bounding box center [543, 420] width 442 height 24
type textarea "Hello"
type textarea "Helvetti"
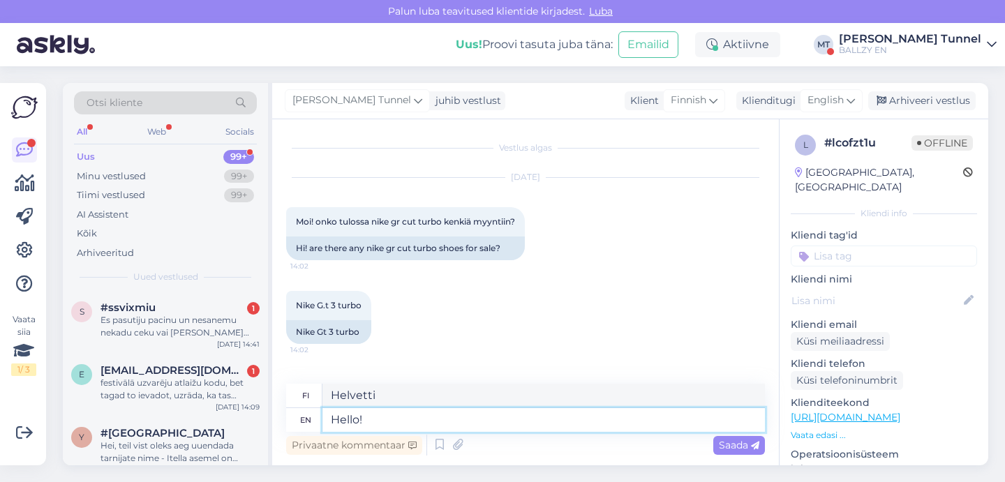
type textarea "Hello!"
type textarea "Hei!"
type textarea "Hello! You"
type textarea "Hei! Sinä"
type textarea "Hello! You can f"
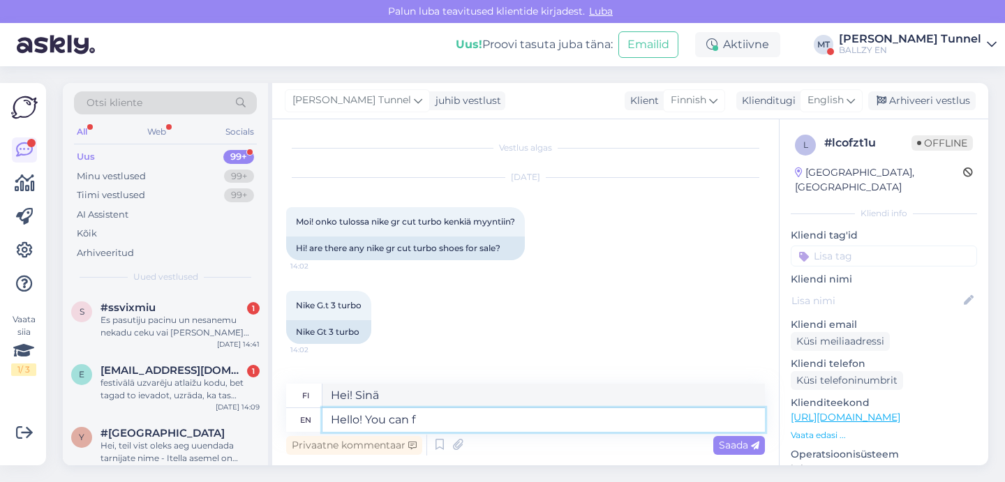
type textarea "Hei! [PERSON_NAME]"
type textarea "Hello! You can find sa"
type textarea "Hei! Löydät"
type textarea "Hello! You can find sale"
type textarea "Hei! Löydät alennusta"
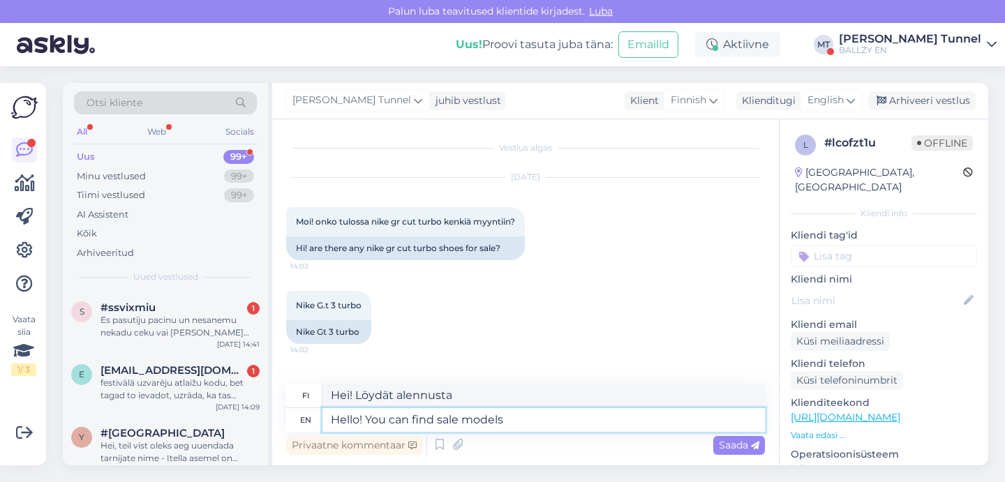
type textarea "Hello! You can find sale models o"
type textarea "Hei! Löydät alennusmalleja"
type textarea "Hello! You can find sale models on th"
type textarea "Hei! Löydät alennusmalleja osoitteesta"
type textarea "Hello! You can find sale models on this l"
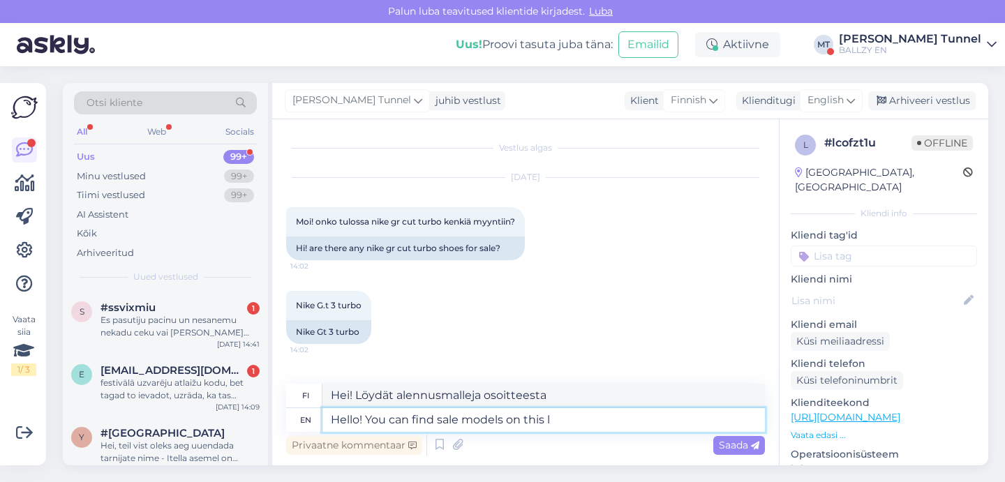
type textarea "Hei! Löydät alennusmalleja täältä"
paste textarea "[URL][DOMAIN_NAME]"
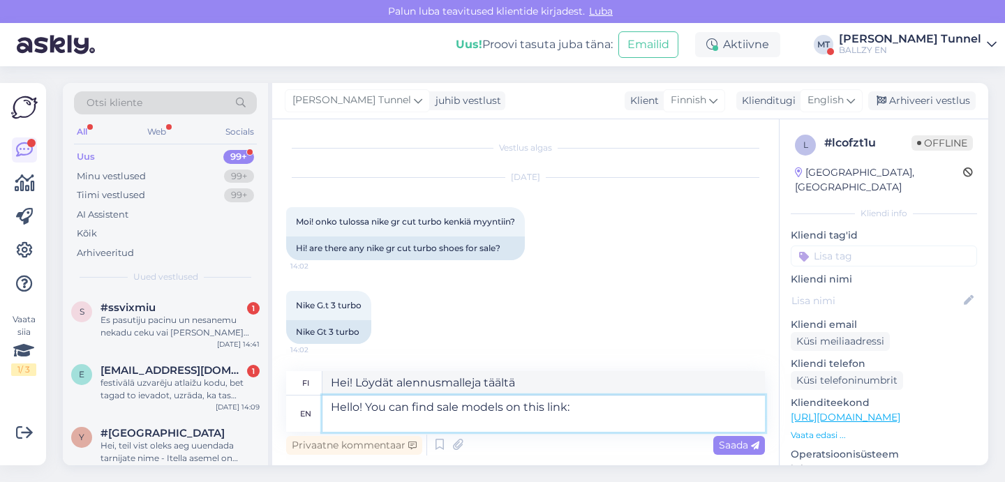
type textarea "Hello! You can find sale models on this link: [URL][DOMAIN_NAME]"
type textarea "Hei! Löydät alennusmallit tästä linkistä: [URL][DOMAIN_NAME]"
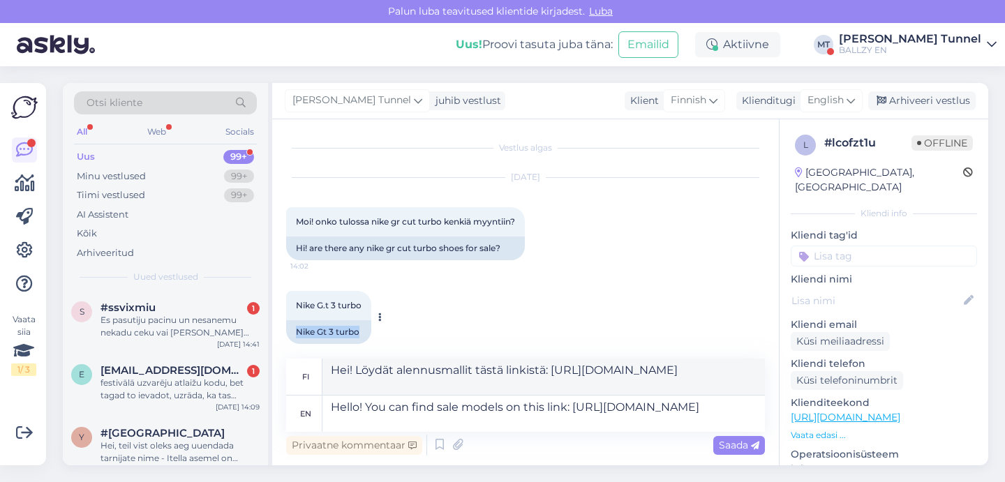
drag, startPoint x: 297, startPoint y: 334, endPoint x: 373, endPoint y: 331, distance: 75.4
click at [371, 331] on div "Nike Gt 3 turbo" at bounding box center [328, 332] width 85 height 24
copy div "Nike Gt 3 turbo"
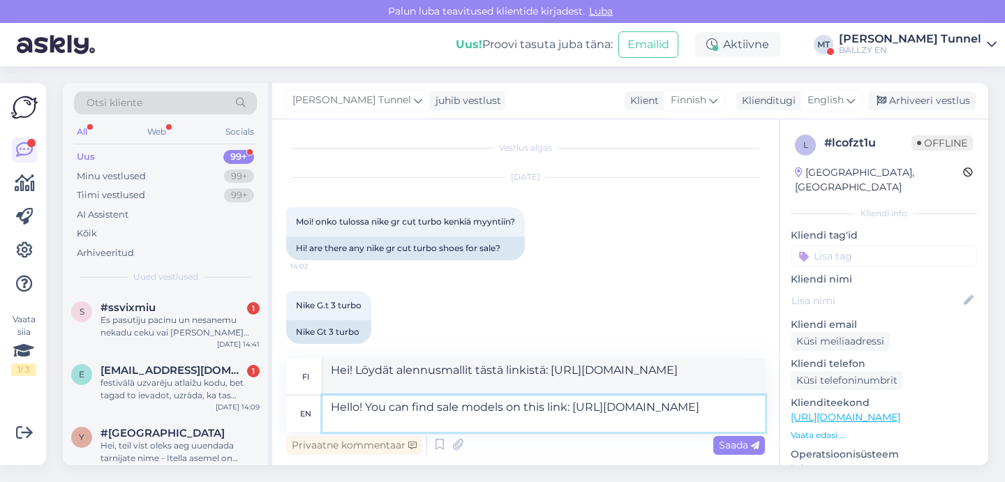
drag, startPoint x: 596, startPoint y: 417, endPoint x: 364, endPoint y: 405, distance: 232.0
click at [364, 405] on textarea "Hello! You can find sale models on this link: [URL][DOMAIN_NAME]" at bounding box center [543, 414] width 442 height 36
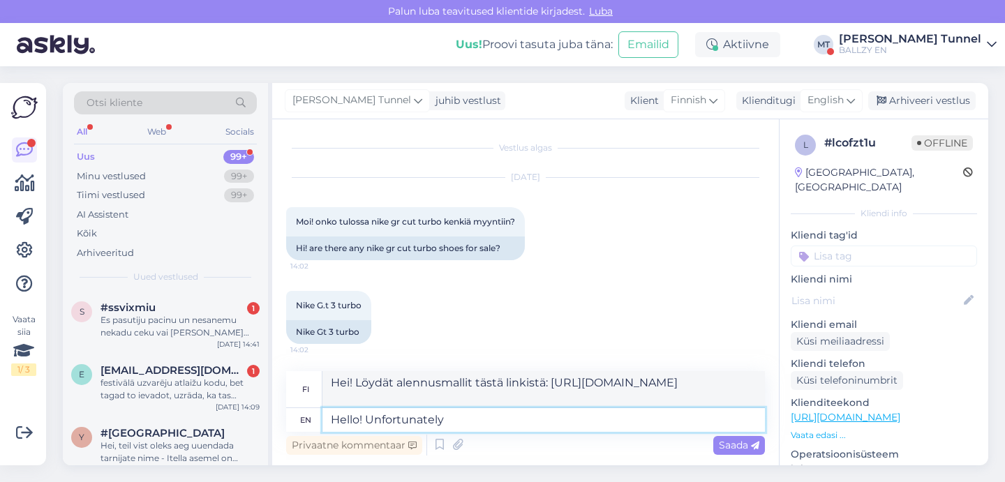
type textarea "Hello! Unfortunately n"
type textarea "Hei! Valitettavasti"
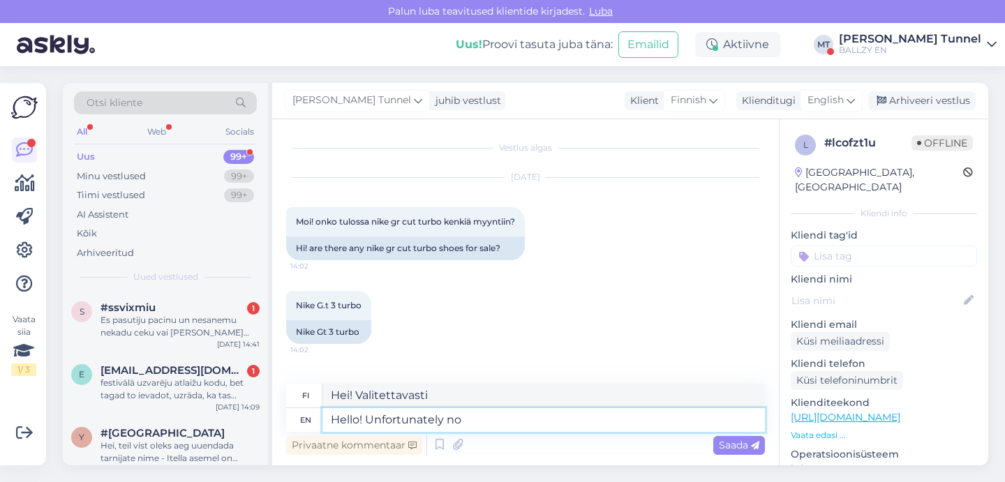
type textarea "Hello! Unfortunately no."
type textarea "Hei! Valitettavasti ei."
type textarea "Hello! Unfortunately no."
click at [739, 443] on span "Saada" at bounding box center [739, 445] width 40 height 13
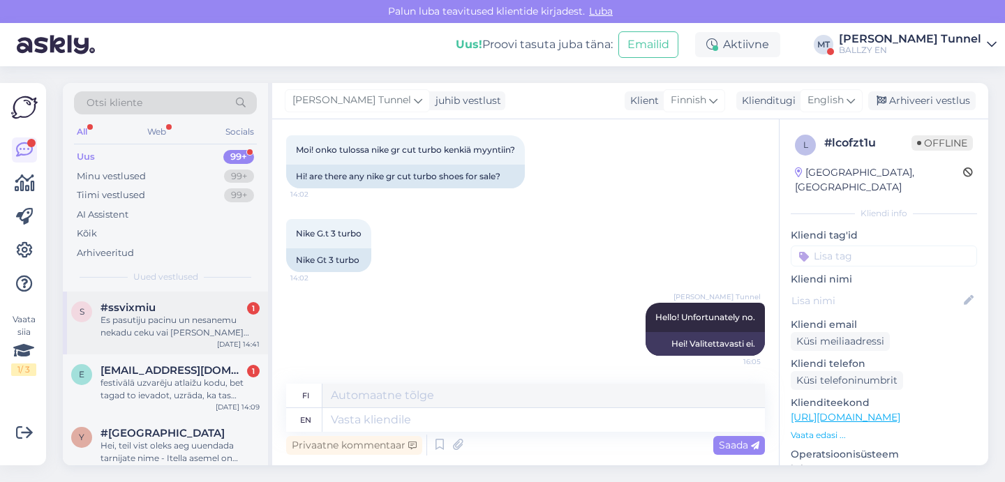
click at [217, 322] on div "Es pasutiju pacinu un nesanemu nekadu ceku vai [PERSON_NAME] izsekosanas nummuru" at bounding box center [179, 326] width 159 height 25
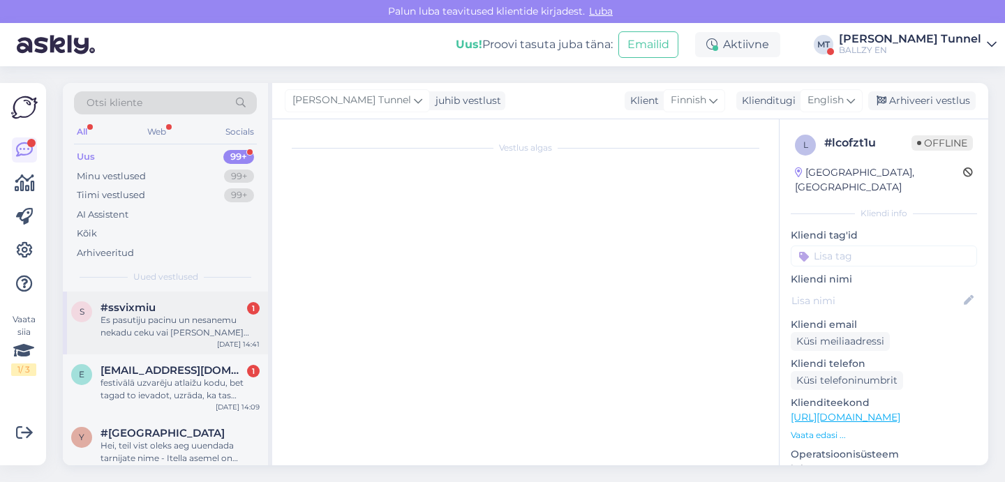
scroll to position [0, 0]
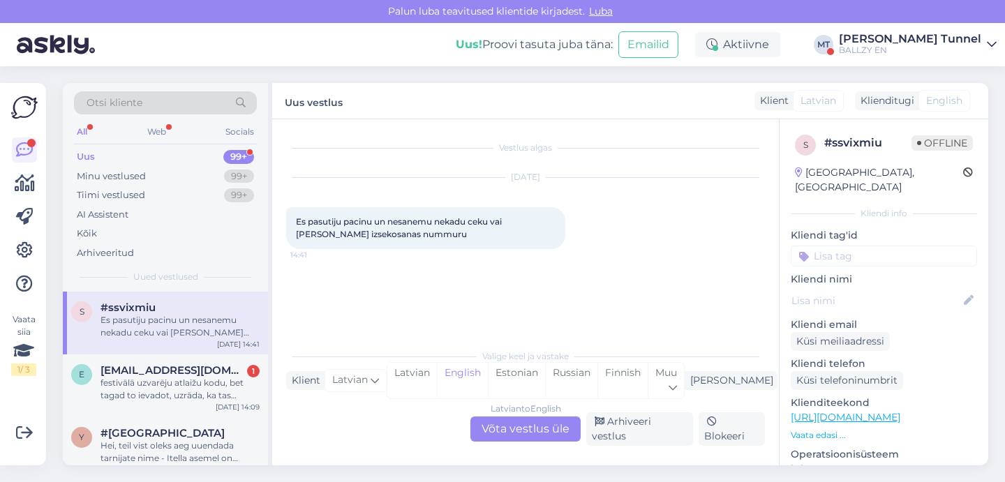
click at [501, 442] on div "Latvian to English Võta vestlus üle" at bounding box center [525, 429] width 110 height 25
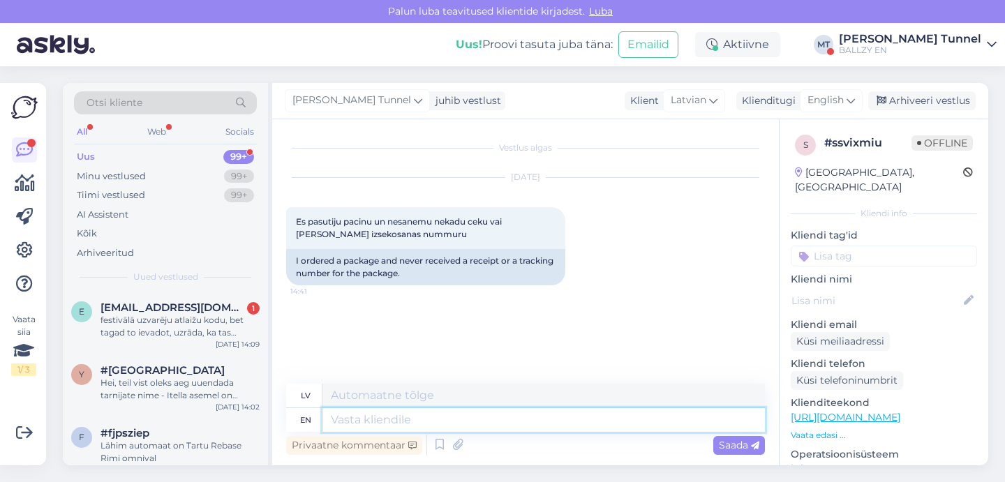
click at [466, 419] on textarea at bounding box center [543, 420] width 442 height 24
type textarea "Hello!"
type textarea "Sveiki!"
type textarea "Hello! c"
type textarea "Sveiki! c"
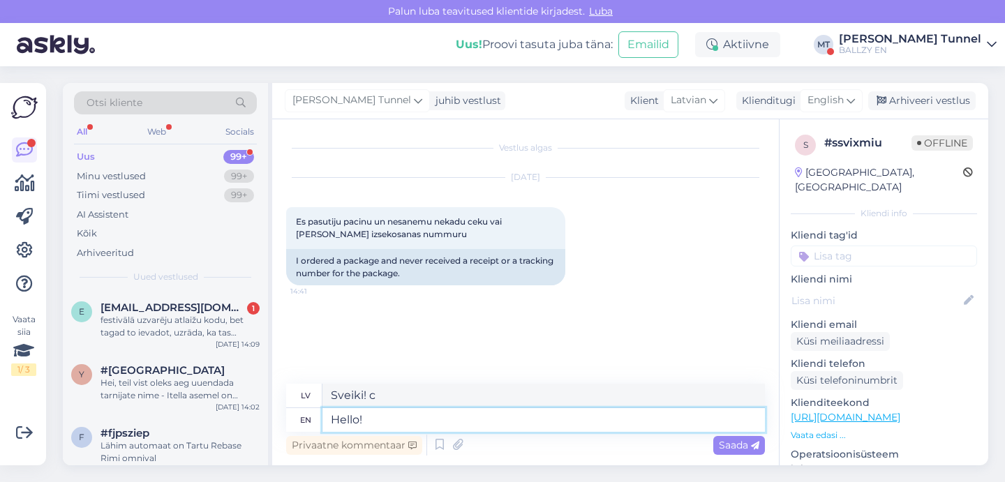
type textarea "Hello! C"
type textarea "Sveiki!"
type textarea "Hello! Can y"
type textarea "Sveiki! Var"
type textarea "Hello! Can you se"
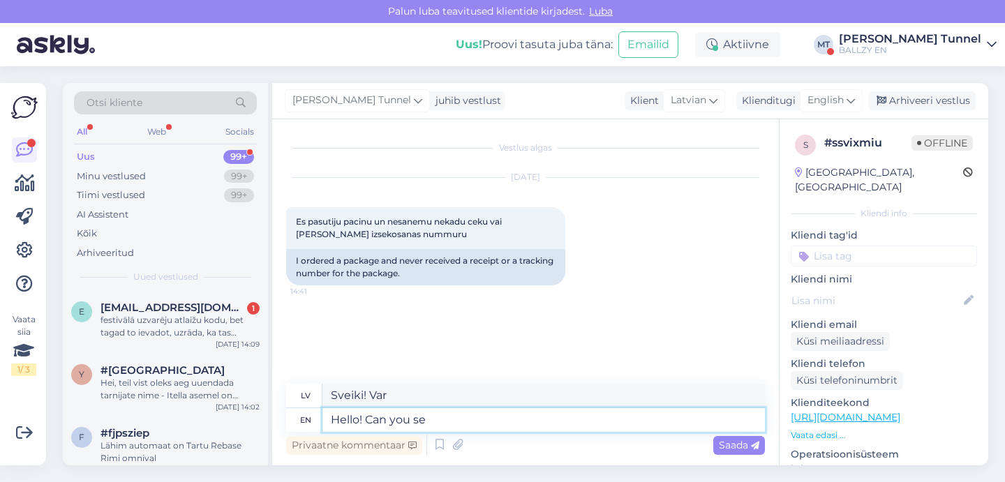
type textarea "Sveiki! Vai jūs varat"
type textarea "Hello! Can you send"
type textarea "Sveiki! Vai varat nosūtīt?"
type textarea "Hello! Can you send us"
type textarea "Sveiki! [DEMOGRAPHIC_DATA] varat [DEMOGRAPHIC_DATA] atsūtīt?"
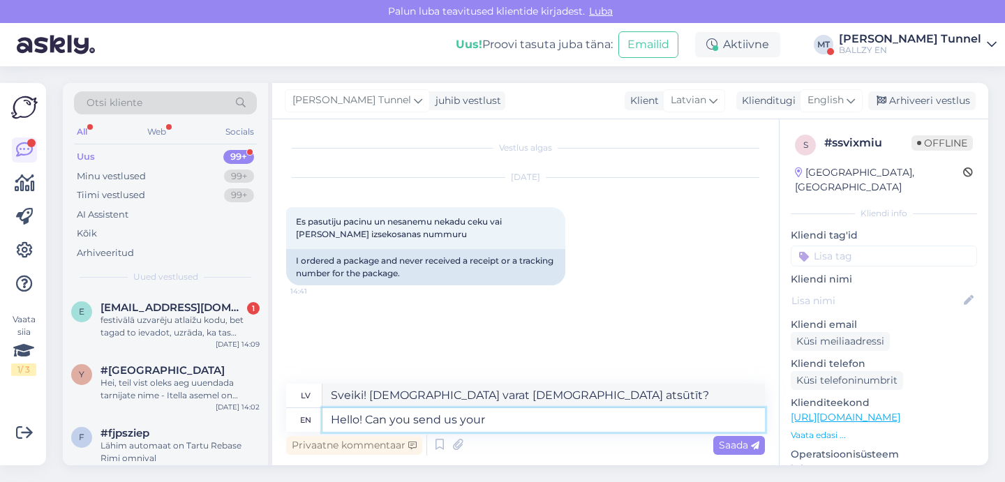
type textarea "Hello! Can you send us your"
type textarea "Sveiki! Vai varat mums nosūtīt savu"
type textarea "Hello! Can you send us"
type textarea "Sveiki! [DEMOGRAPHIC_DATA] varat [DEMOGRAPHIC_DATA] atsūtīt?"
type textarea "Hello! Can you send us the em"
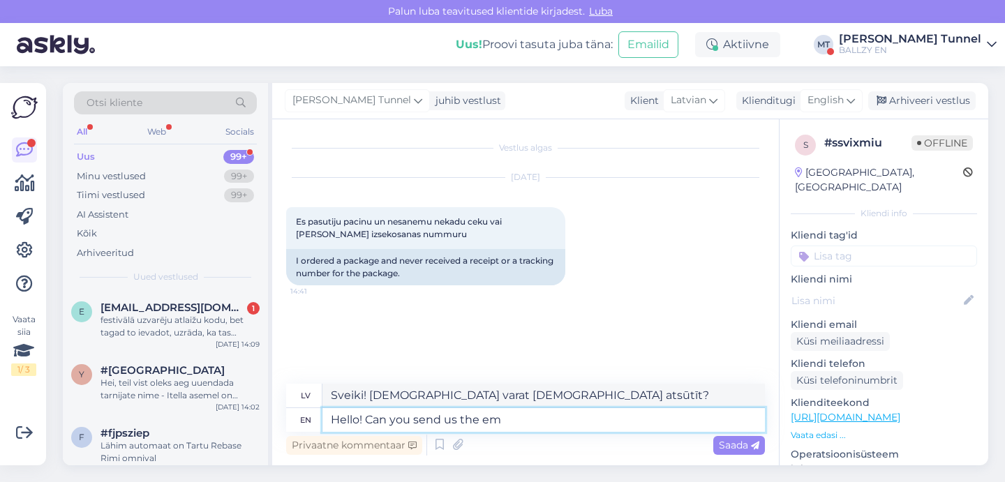
type textarea "Sveiki! Vai varat [DEMOGRAPHIC_DATA] nosūtīt?"
type textarea "Hello! Can you send us the email t"
type textarea "Sveiki! Vai varat mums nosūtīt e-pastu?"
type textarea "Hello! Can you send us the email that w"
type textarea "Sveiki! Vai varat mums nosūtīt e-pasta adresi?"
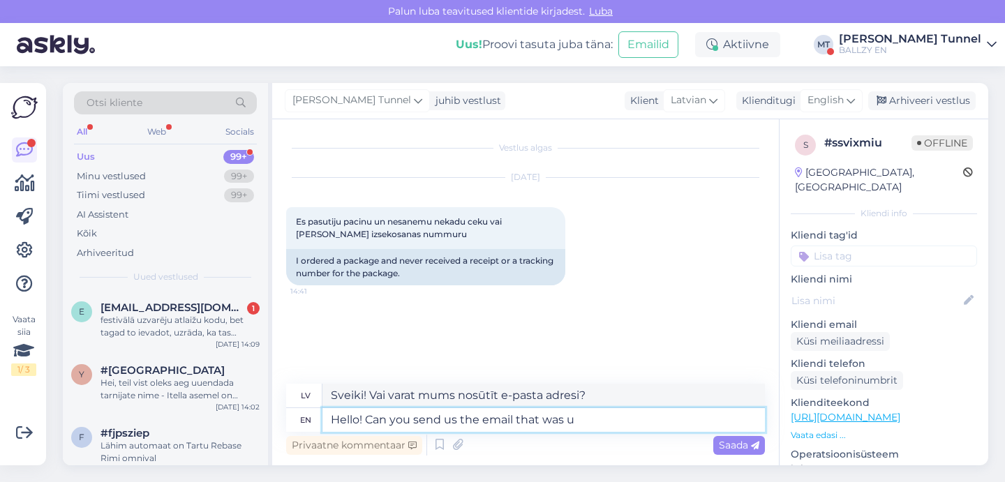
type textarea "Hello! Can you send us the email that was us"
type textarea "Sveiki! Vai varat mums nosūtīt e-pasta adresi, kas bija?"
type textarea "Hello! Can you send us the email that was used fo"
type textarea "Sveiki! Vai varat mums nosūtīt e-pasta adresi, kas tika izmantota?"
type textarea "Hello! Can you send us the email that was used for th"
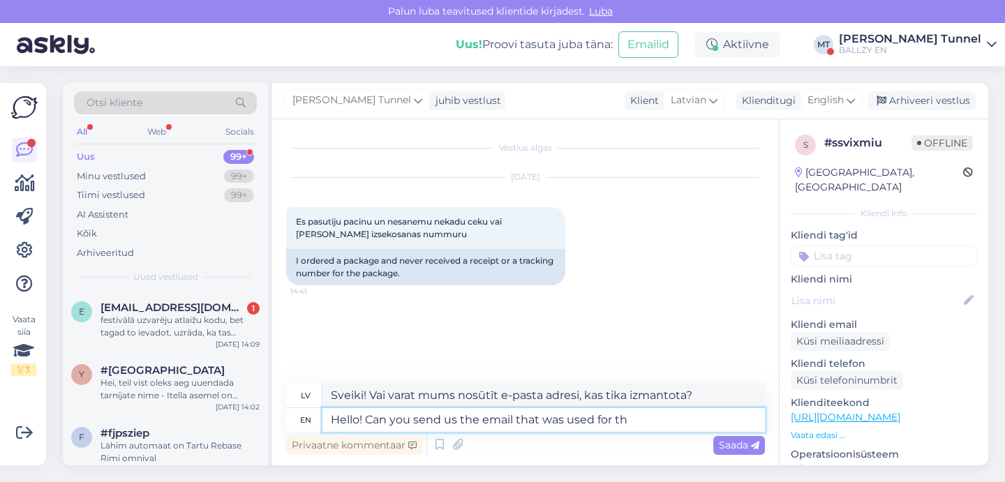
type textarea "Sveiki! Vai varat mums nosūtīt e-pasta adresi, kas tika izmantota, lai"
type textarea "Hello! Can you send us the email that was used for the"
type textarea "Sveiki! Vai varat mums nosūtīt e-pasta adresi, kas tika izmantota šim nolūkam?"
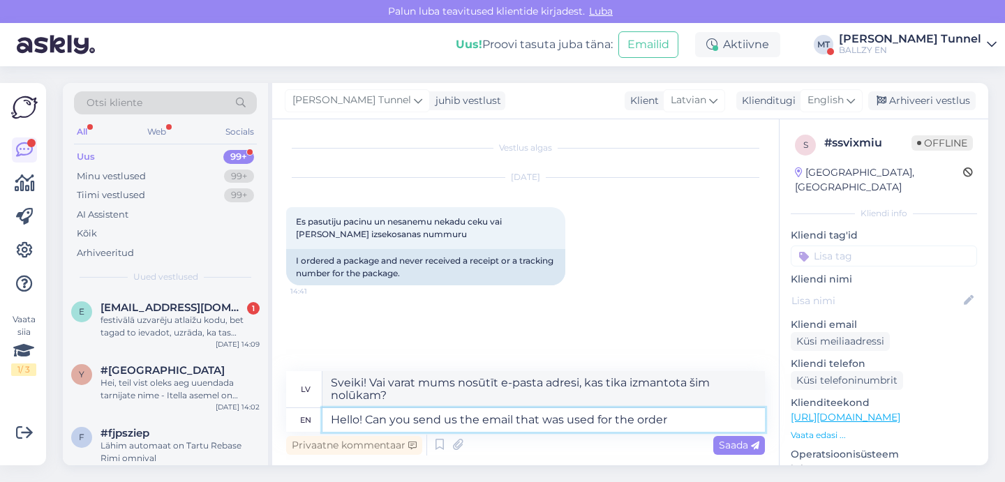
type textarea "Hello! Can you send us the email that was used for the order?"
type textarea "Sveiki! Vai varat mums atsūtīt e-pasta adresi, kas tika izmantota pasūtījumam?"
type textarea "Hello! Can you send us the email that was used for the order?"
click at [750, 446] on span "Saada" at bounding box center [739, 445] width 40 height 13
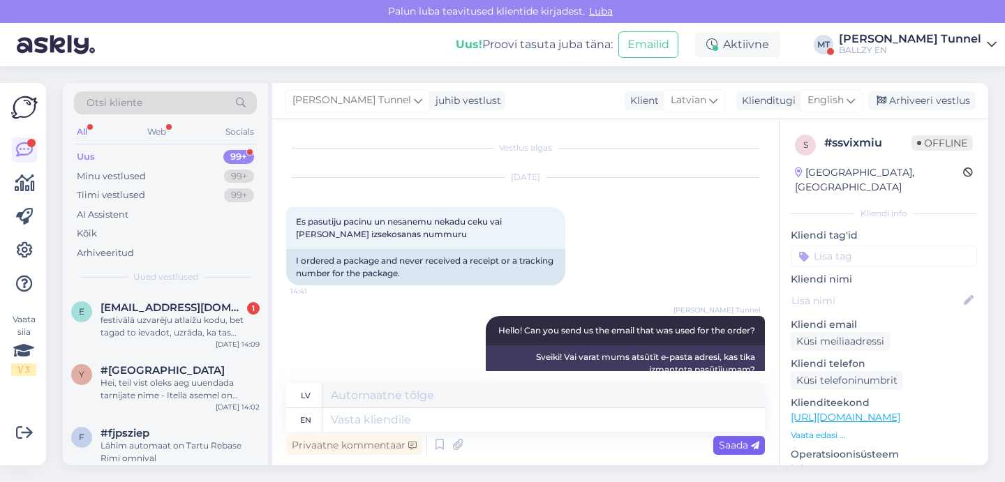
scroll to position [38, 0]
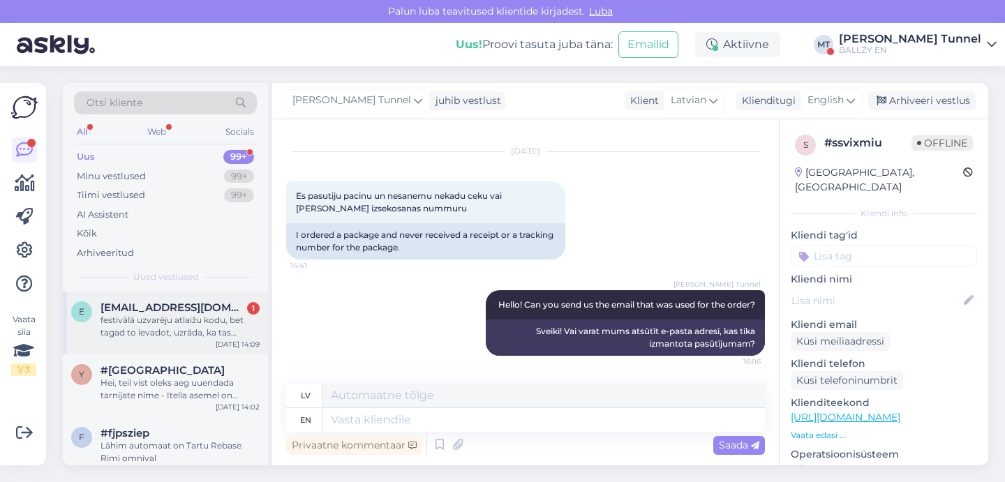
click at [222, 301] on span "[EMAIL_ADDRESS][DOMAIN_NAME]" at bounding box center [172, 307] width 145 height 13
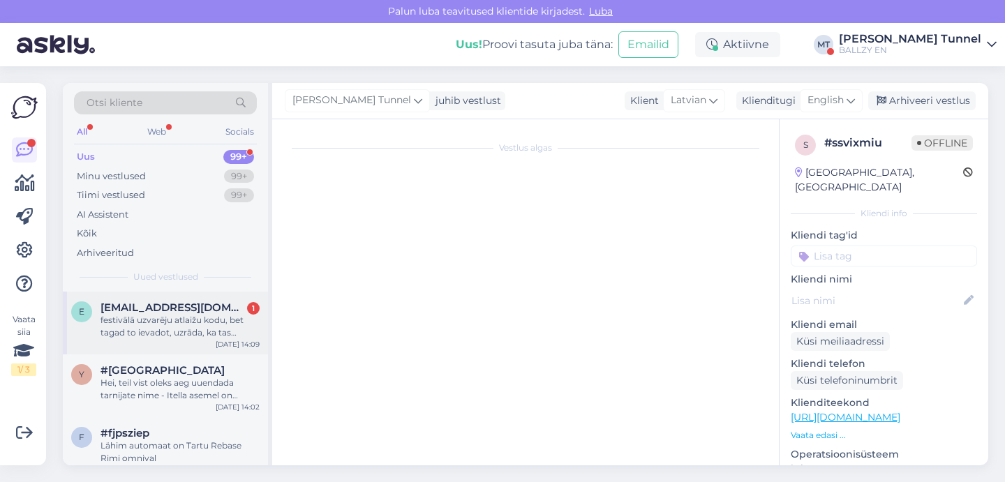
scroll to position [0, 0]
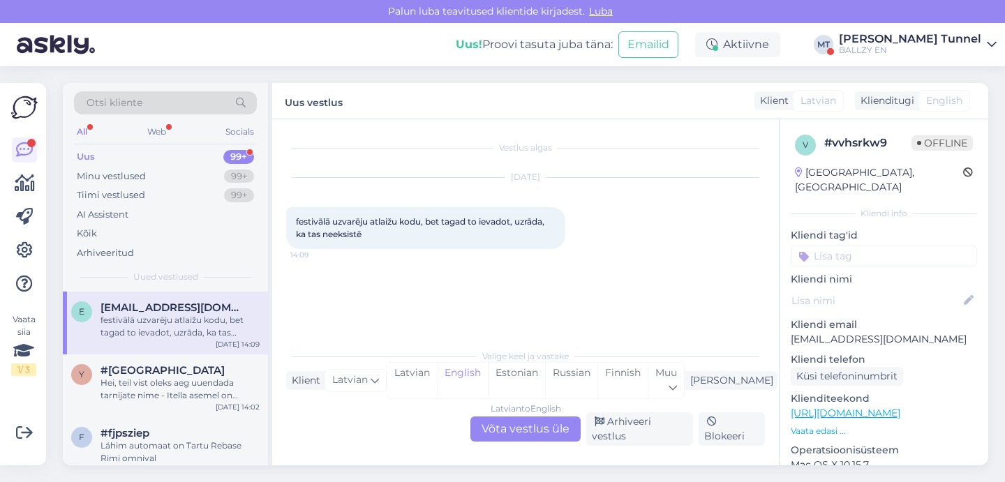
click at [513, 440] on div "Latvian to English Võta vestlus üle" at bounding box center [525, 429] width 110 height 25
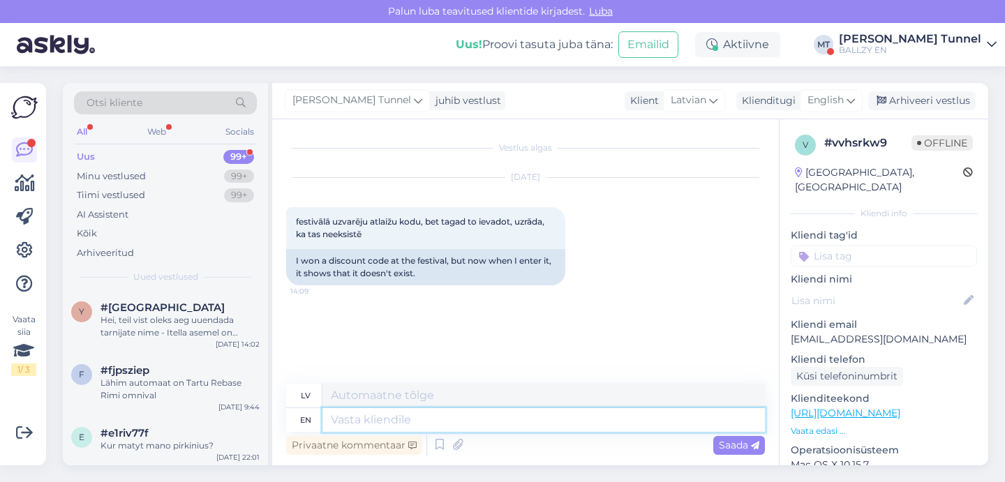
click at [489, 418] on textarea at bounding box center [543, 420] width 442 height 24
type textarea "Hello!"
type textarea "Sveiki!"
type textarea "Hello! There i"
type textarea "Sveiki! Tur"
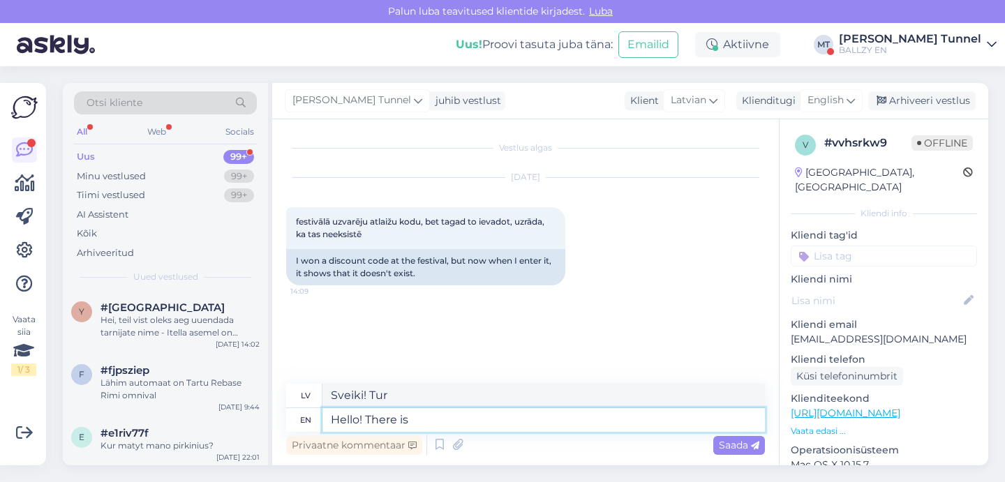
type textarea "Hello! There is a"
type textarea "Sveiki! Ir"
type textarea "Hello! There is a problem"
type textarea "Sveiki! Radusies problēma"
type textarea "Hello! There is a problem with t"
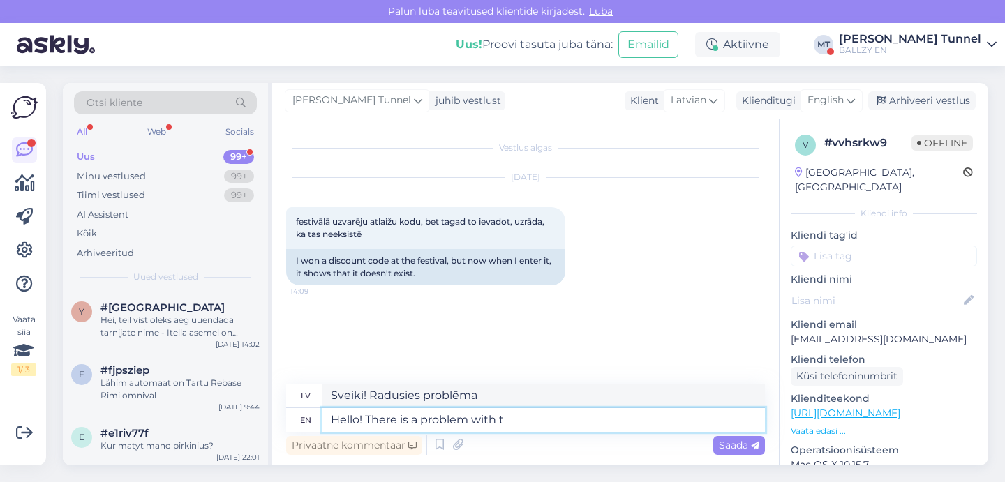
type textarea "Sveiki! Radās problēma ar"
type textarea "Hello! There is a problem with the"
type textarea "Sveiki! Radusies problēma ar"
type textarea "Hello! There is a problem with the discount co"
type textarea "Sveiki! Radās problēma ar atlaidi."
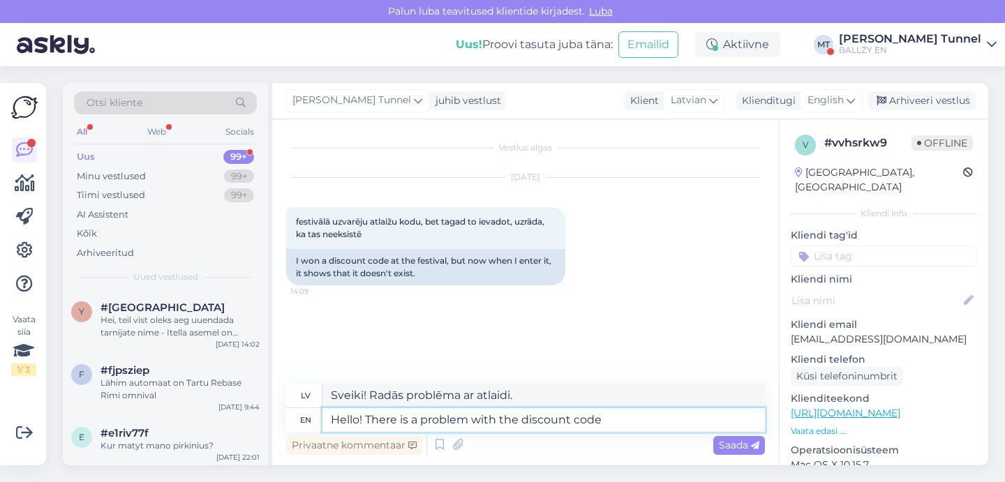
type textarea "Hello! There is a problem with the discount code a"
type textarea "Sveiki! Radās problēma ar atlaižu kodu."
type textarea "Hello! There is a problem with the discount code at"
type textarea "Sveiki! Radās problēma ar atlaižu kodu vietnē"
type textarea "Hello! There is a problem with the discount code at the n"
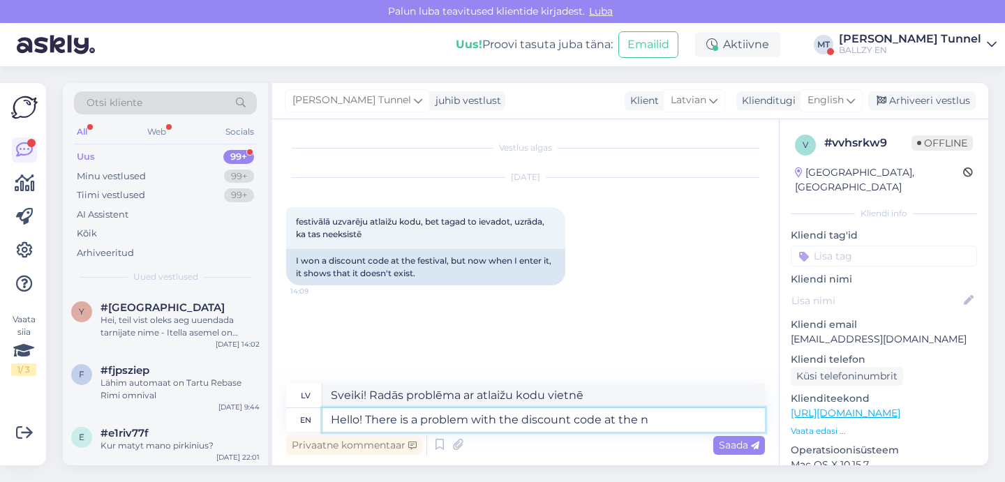
type textarea "Sveiki! Radusies problēma ar atlaižu kodu vietnē"
type textarea "Hello! There is a problem with the discount code at the"
type textarea "Sveiki! Radusies problēma ar atlaižu kodu vietnē"
type textarea "Hello! There is a problem with the discount code at the moment"
type textarea "Sveiki! Šobrīd ir problēma ar atlaižu kodu."
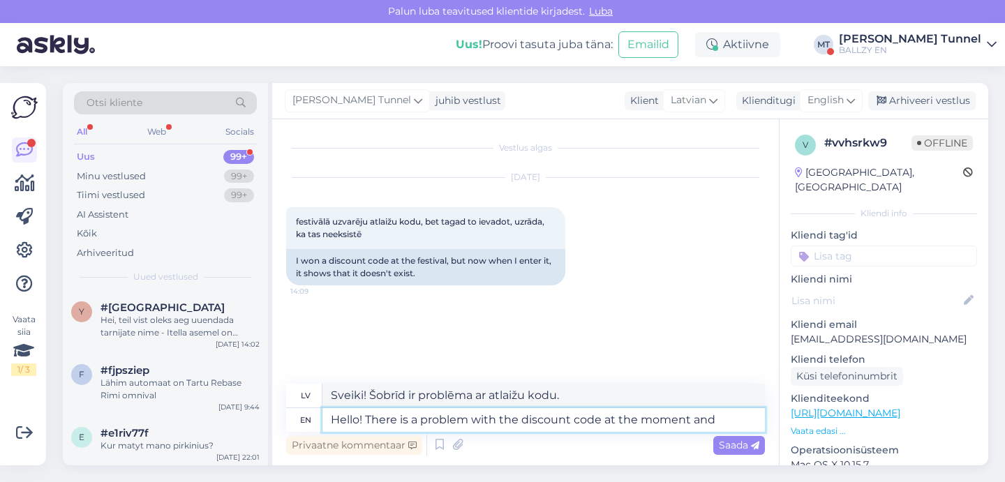
type textarea "Hello! There is a problem with the discount code at the moment and i"
type textarea "Sveiki! Šobrīd ir problēma ar atlaižu kodu un"
type textarea "Hello! There is a problem with the discount code at the moment and it"
type textarea "Sveiki! Šobrīd ir problēma ar atlaižu kodu, un tas"
type textarea "Hello! There is a problem with the discount code at the moment and it will"
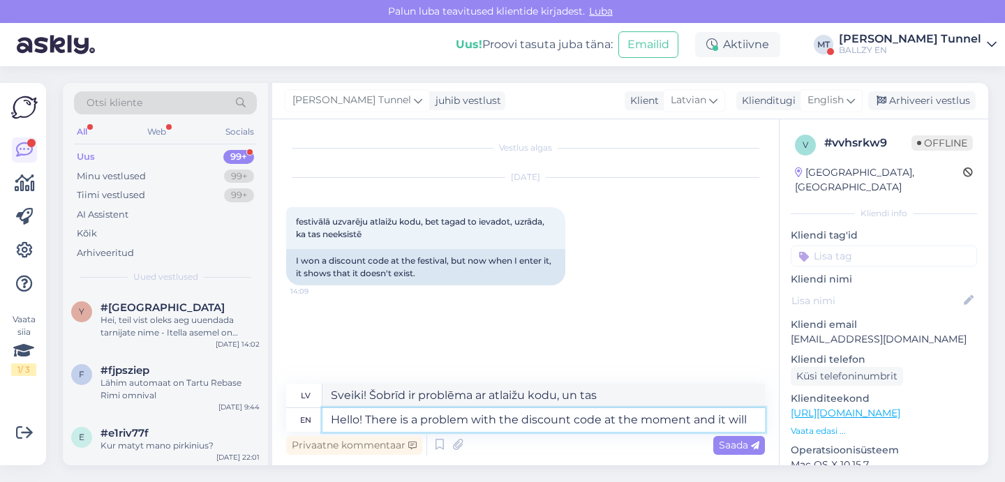
type textarea "Sveiki! Šobrīd ir problēma ar atlaižu kodu, un tas būs"
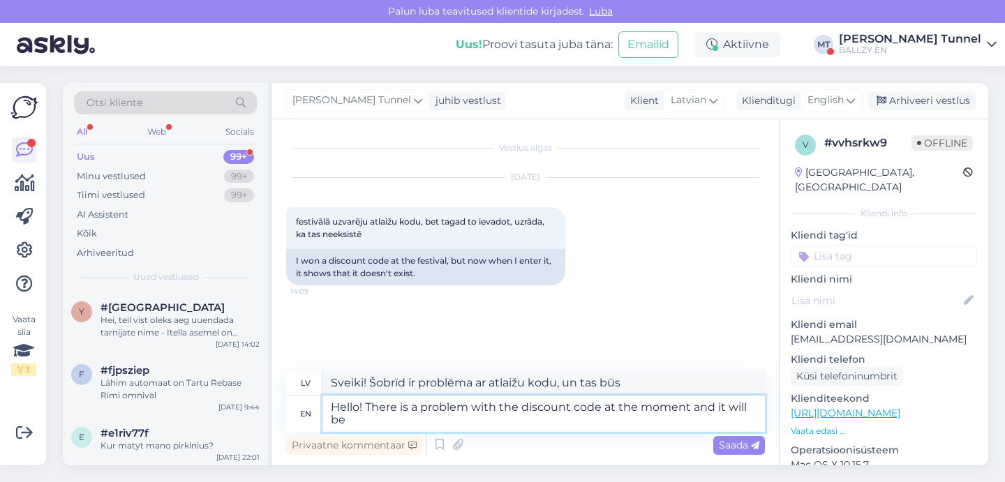
type textarea "Hello! There is a problem with the discount code at the moment and it will be f"
type textarea "Sveiki! Šobrīd ir problēma ar atlaižu kodu, un tā tiks novērsta."
type textarea "Hello! There is a problem with the discount code at the moment and it will be f…"
type textarea "Sveiki! Šobrīd ir problēma ar atlaižu kodu, un tā tiks labota, kā norādīts tālā…"
type textarea "Hello! There is a problem with the discount code at the moment and it will be f…"
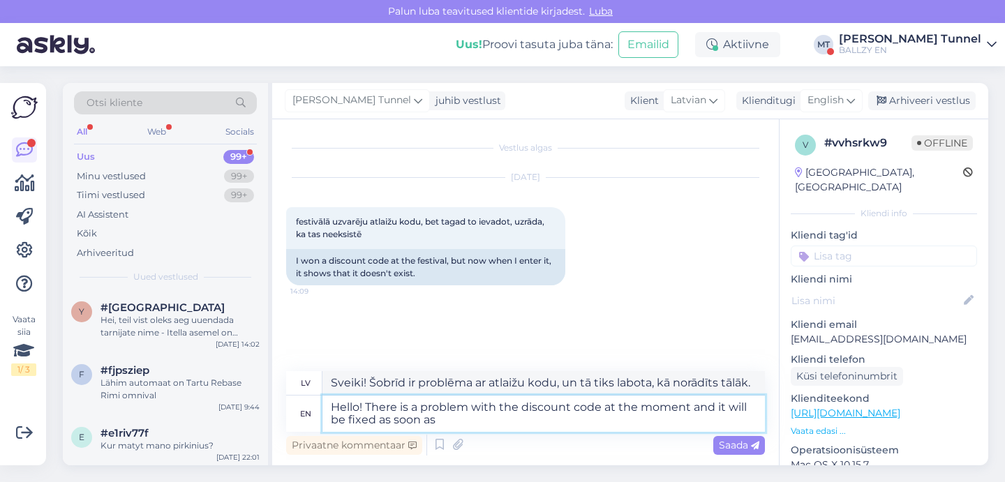
type textarea "Sveiki! Šobrīd ir problēma ar atlaižu kodu, un tā tiks drīzumā novērsta."
type textarea "Hello! There is a problem with the discount code at the moment and it will be f…"
type textarea "Sveiki! Šobrīd ir problēma ar atlaižu kodu, un tā tiks novērsta, tiklīdz"
type textarea "Hello! There is a problem with the discount code at the moment and it will be f…"
type textarea "Sveiki! Šobrīd ir problēma ar atlaižu kodu, un tā tiks novērsta, cik [PERSON_NA…"
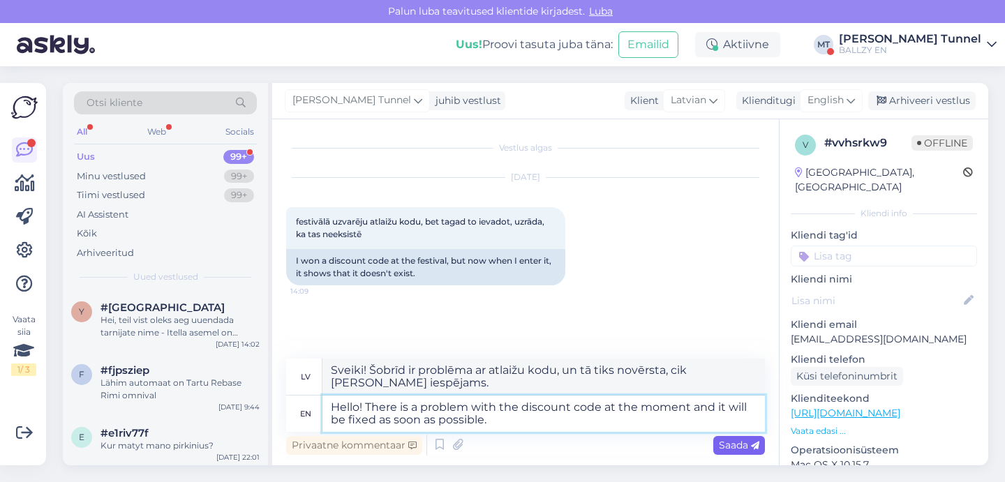
type textarea "Hello! There is a problem with the discount code at the moment and it will be f…"
click at [747, 445] on span "Saada" at bounding box center [739, 445] width 40 height 13
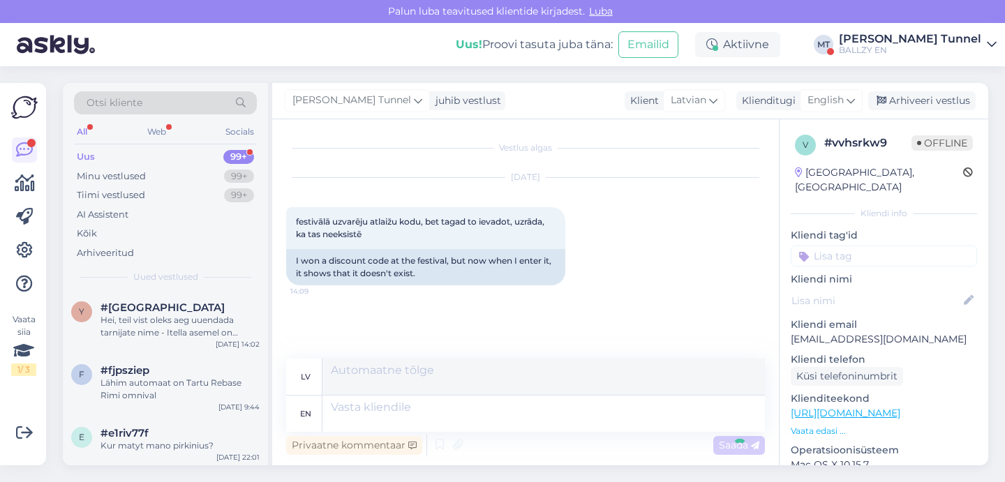
scroll to position [38, 0]
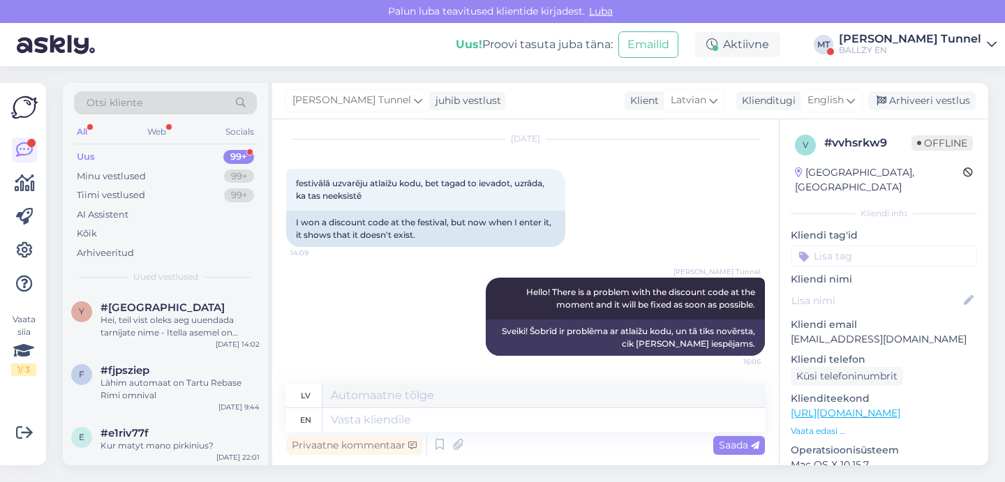
click at [117, 154] on div "Uus 99+" at bounding box center [165, 157] width 183 height 20
click at [154, 136] on div "Web" at bounding box center [156, 132] width 24 height 18
click at [964, 45] on div "BALLZY EN" at bounding box center [910, 50] width 142 height 11
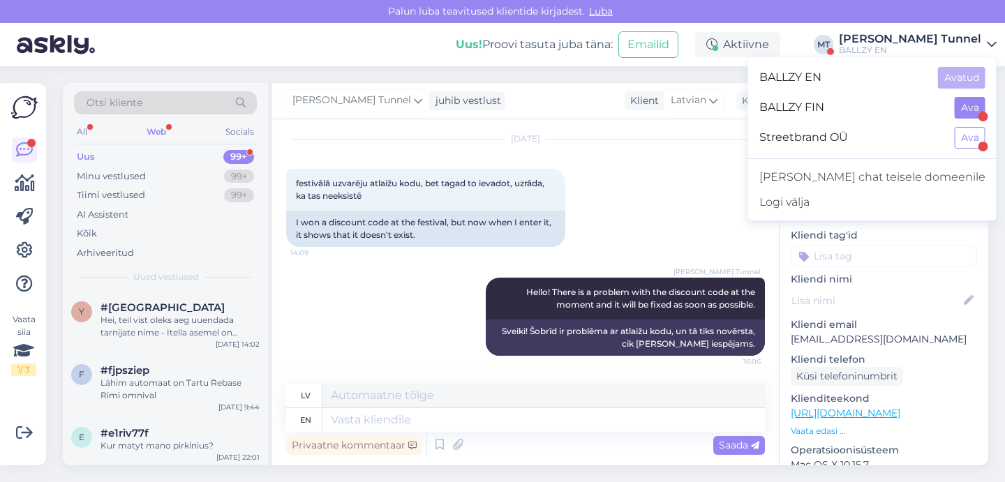
click at [977, 114] on button "Ava" at bounding box center [970, 108] width 31 height 22
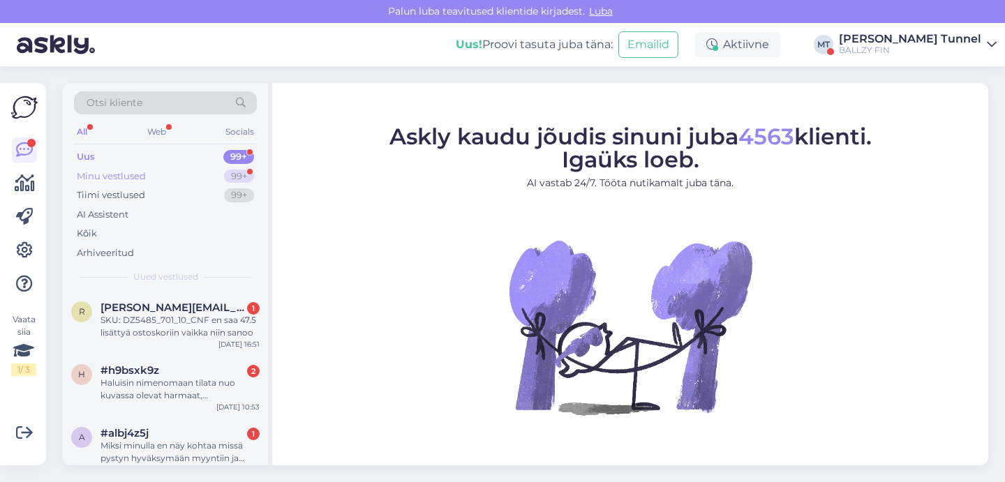
click at [242, 177] on div "99+" at bounding box center [239, 177] width 30 height 14
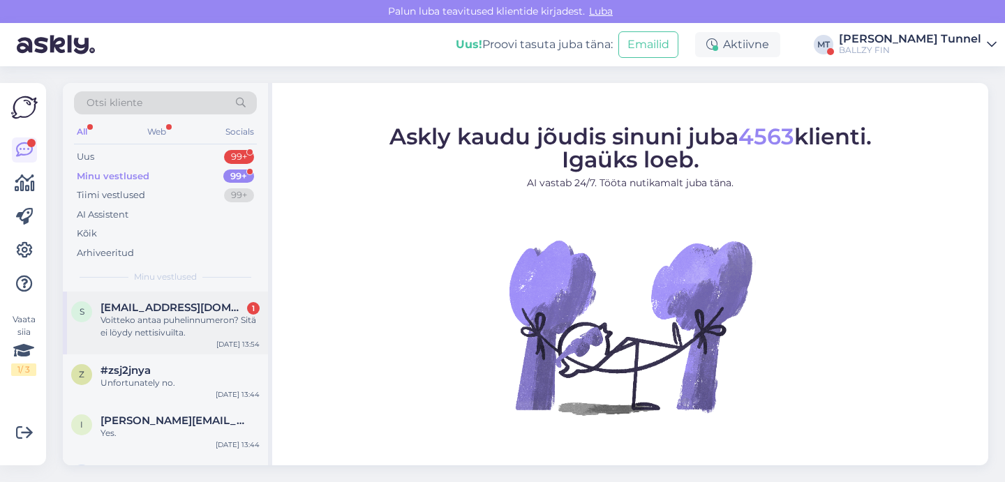
click at [205, 332] on div "Voitteko antaa puhelinnumeron? Sitä ei löydy nettisivuilta." at bounding box center [179, 326] width 159 height 25
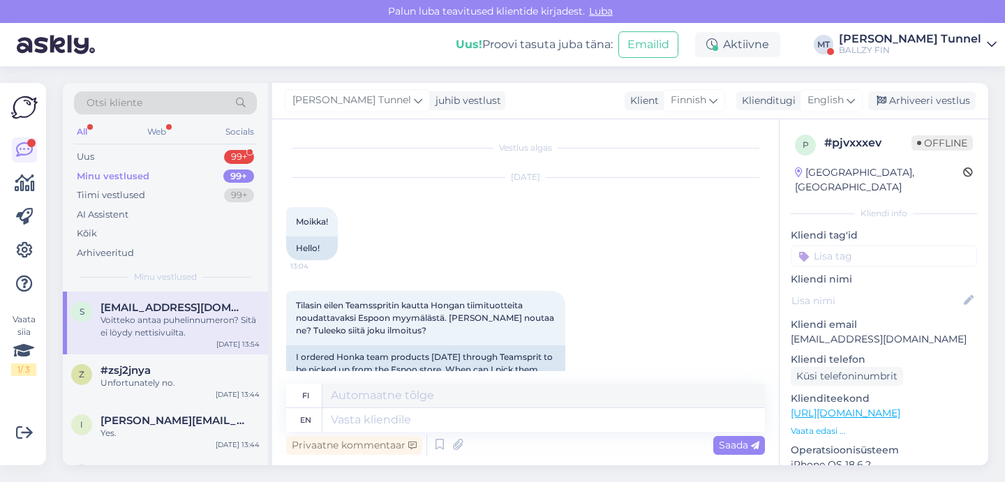
scroll to position [231, 0]
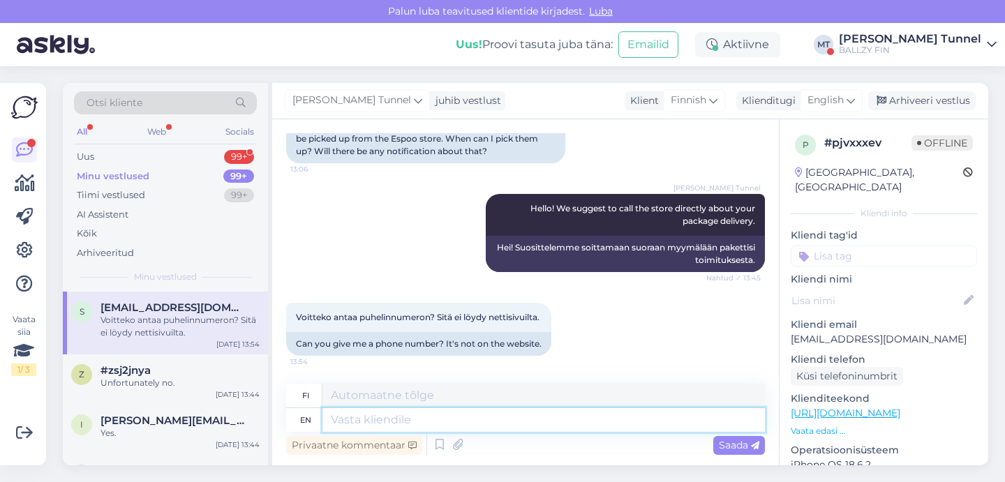
click at [445, 418] on textarea at bounding box center [543, 420] width 442 height 24
paste textarea "[PHONE_NUMBER]"
click at [754, 445] on icon at bounding box center [755, 446] width 8 height 8
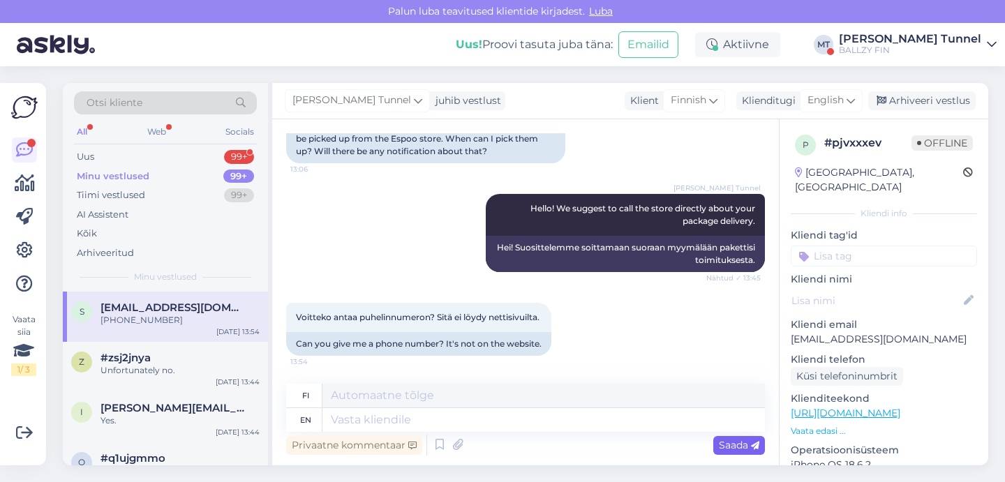
scroll to position [315, 0]
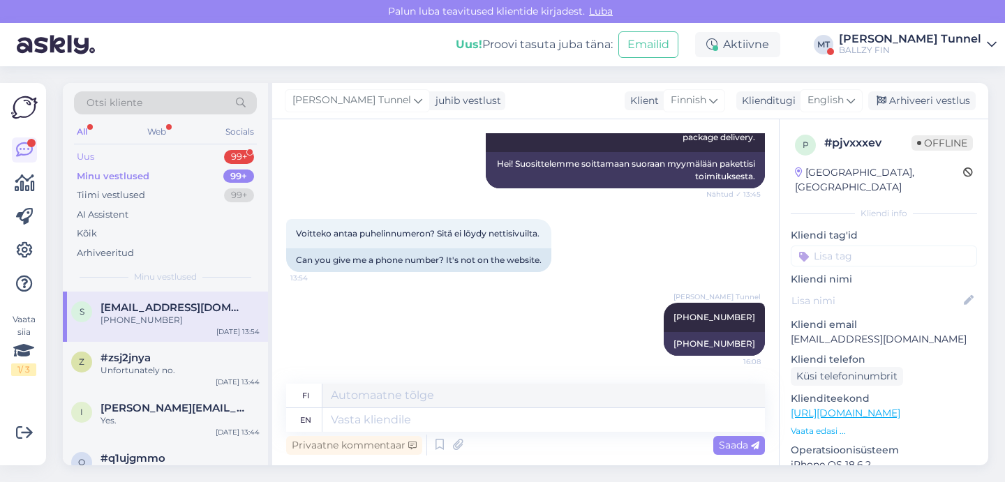
click at [147, 165] on div "Uus 99+" at bounding box center [165, 157] width 183 height 20
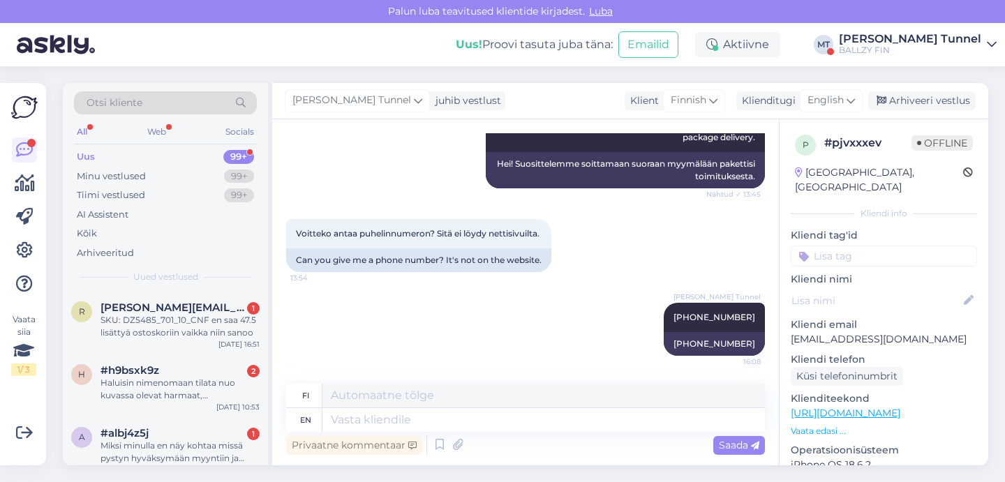
click at [953, 41] on div "[PERSON_NAME] Tunnel" at bounding box center [910, 38] width 142 height 11
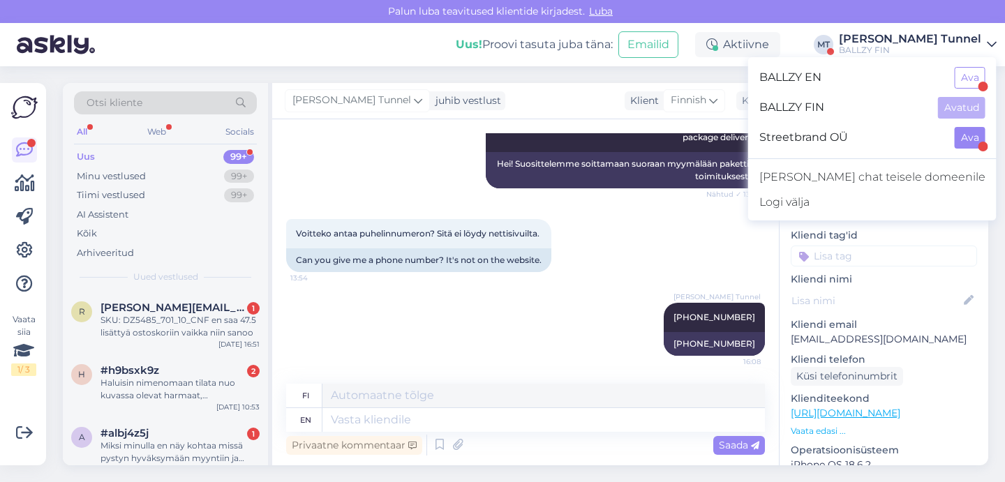
click at [968, 142] on button "Ava" at bounding box center [970, 138] width 31 height 22
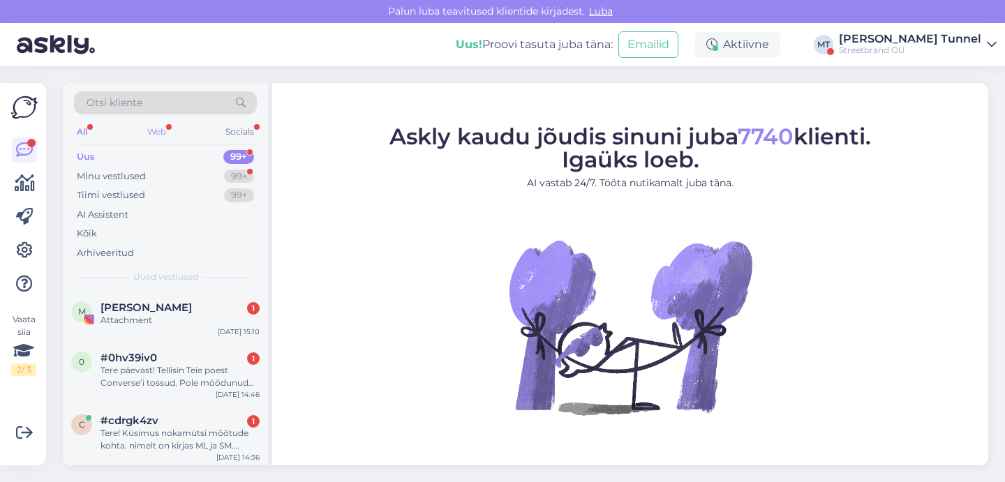
click at [163, 133] on div "Web" at bounding box center [156, 132] width 24 height 18
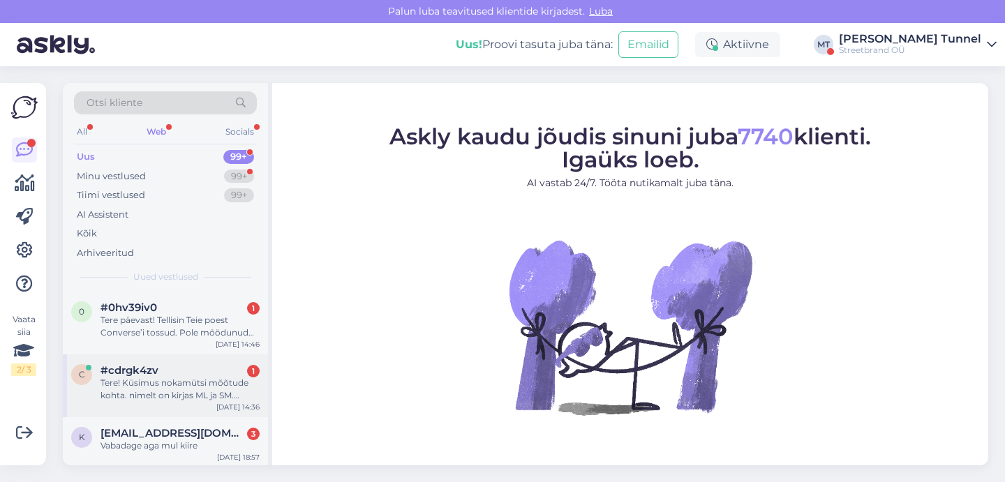
scroll to position [0, 0]
click at [188, 403] on div "c #cdrgk4zv 1 Tere! Küsimus nokamütsi mõõtude kohta. nimelt on kirjas ML ja SM.…" at bounding box center [165, 386] width 205 height 63
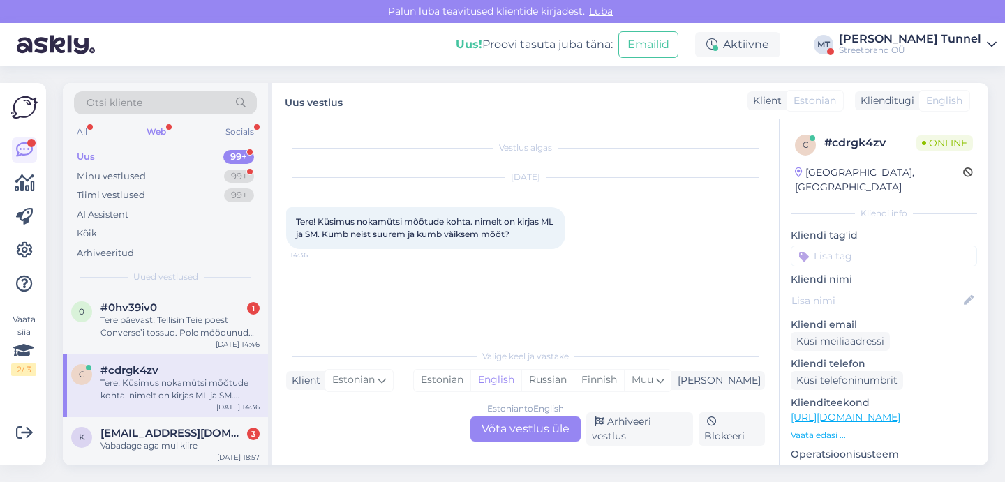
click at [510, 434] on div "Estonian to English Võta vestlus üle" at bounding box center [525, 429] width 110 height 25
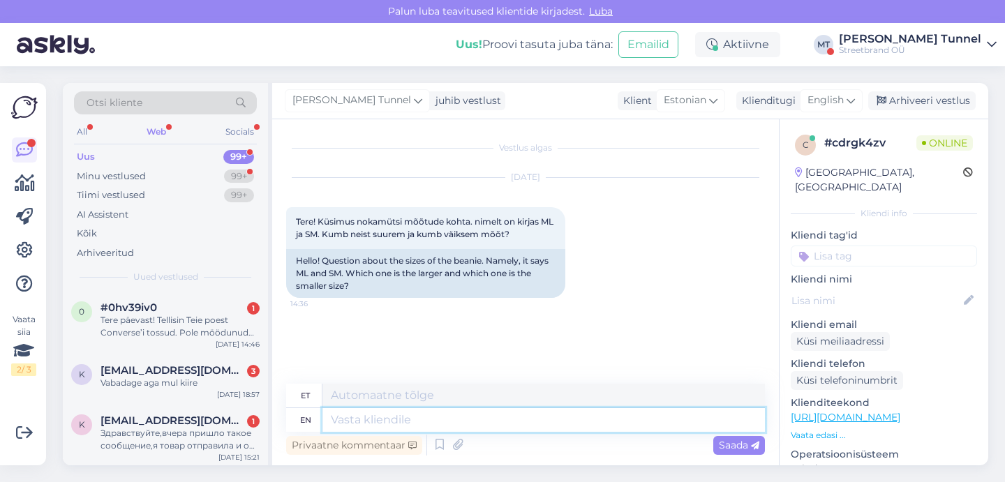
click at [441, 426] on textarea at bounding box center [543, 420] width 442 height 24
click at [743, 442] on span "Saada" at bounding box center [739, 445] width 40 height 13
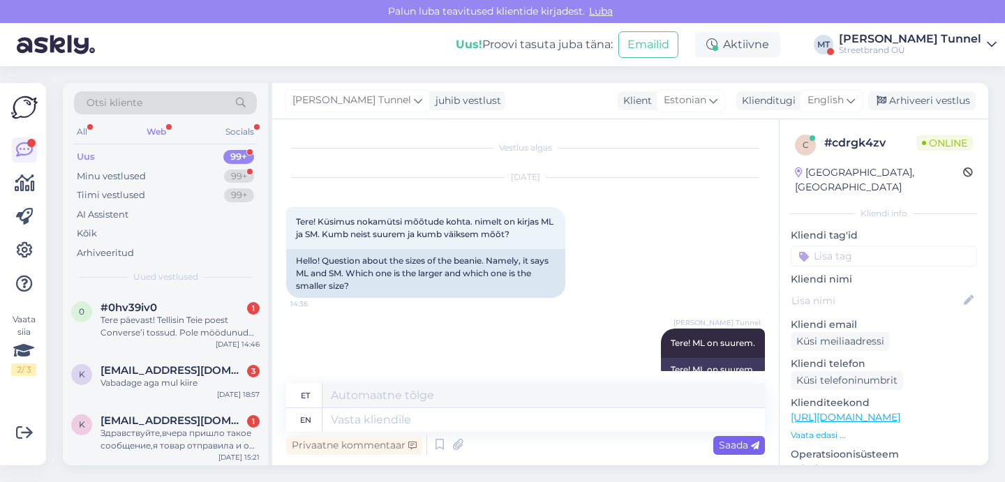
scroll to position [26, 0]
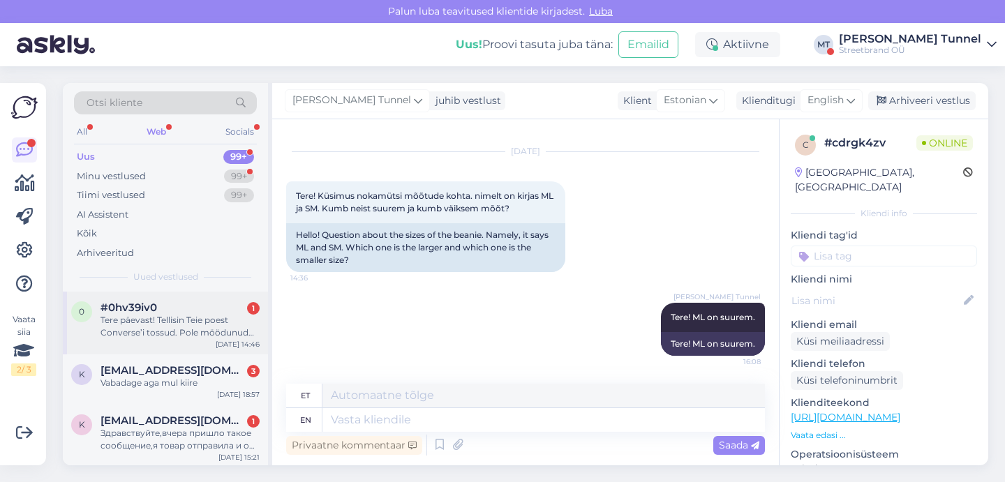
click at [194, 329] on div "Tere päevast! Tellisin Teie poest Converse’i tossud. Pole möödunud kuigi palju …" at bounding box center [179, 326] width 159 height 25
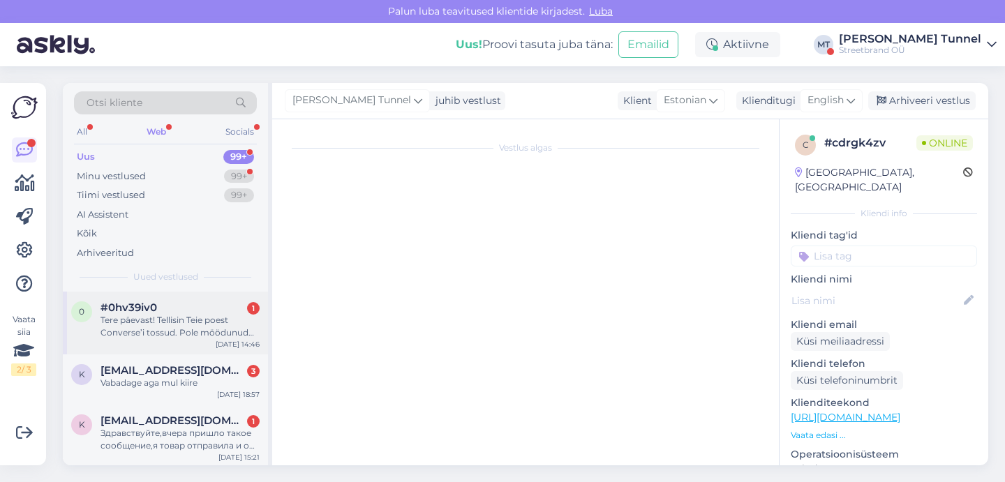
scroll to position [2, 0]
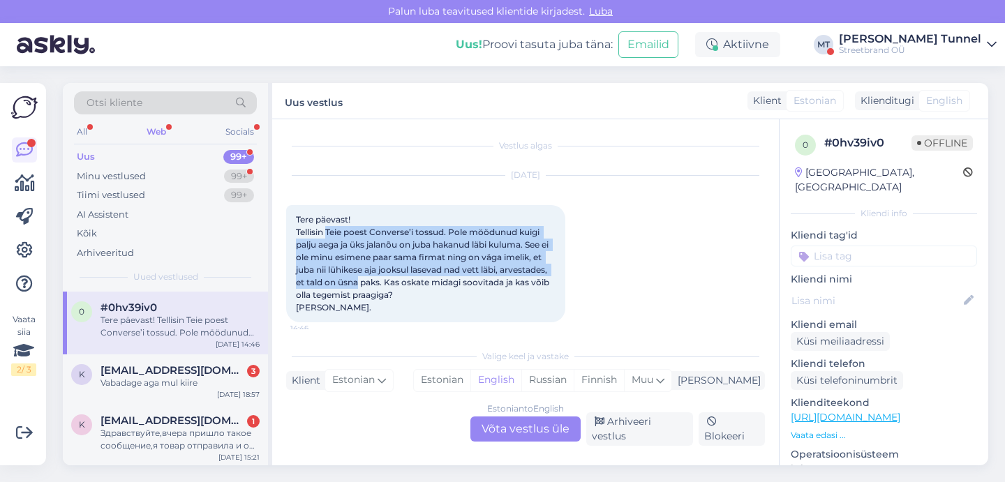
drag, startPoint x: 329, startPoint y: 235, endPoint x: 408, endPoint y: 283, distance: 92.6
click at [408, 283] on span "Tere päevast! Tellisin Teie poest Converse’i tossud. Pole möödunud kuigi palju …" at bounding box center [423, 263] width 255 height 98
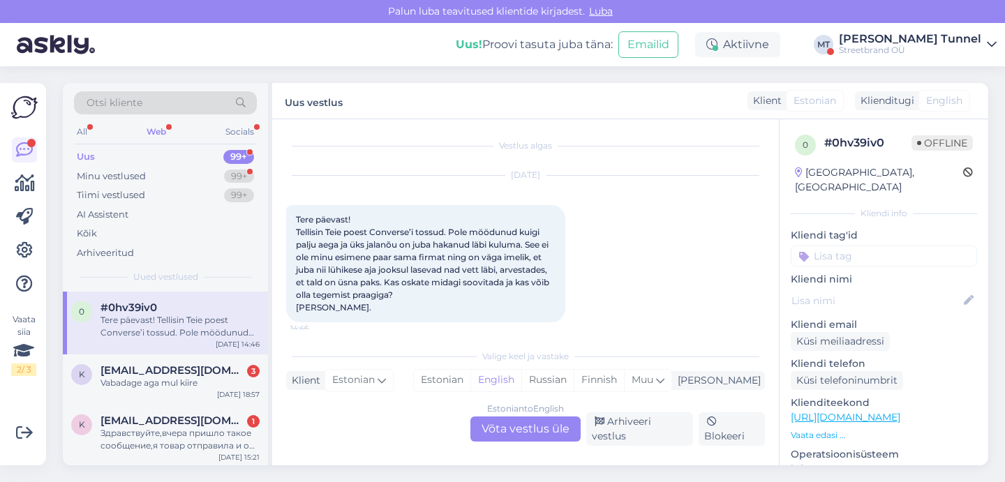
click at [518, 438] on div "Estonian to English Võta vestlus üle" at bounding box center [525, 429] width 110 height 25
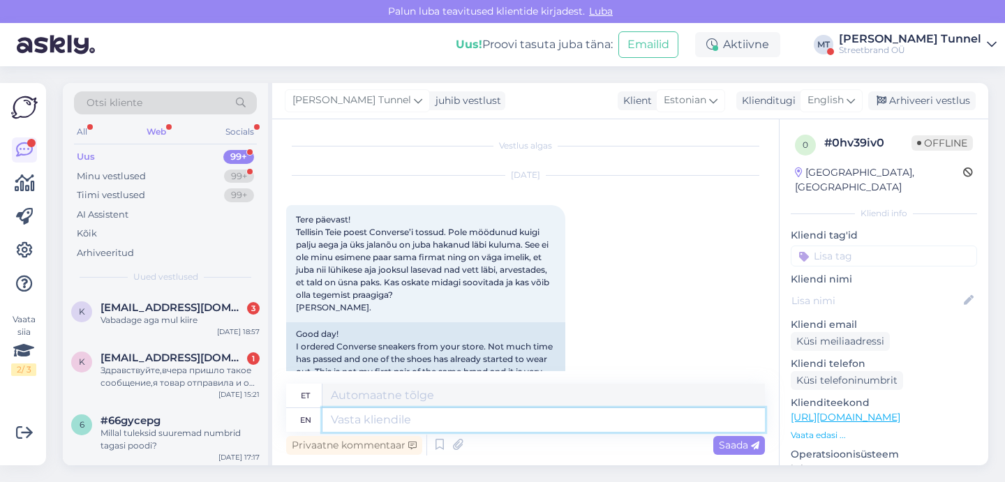
click at [399, 428] on textarea at bounding box center [543, 420] width 442 height 24
click at [835, 96] on span "English" at bounding box center [825, 100] width 36 height 15
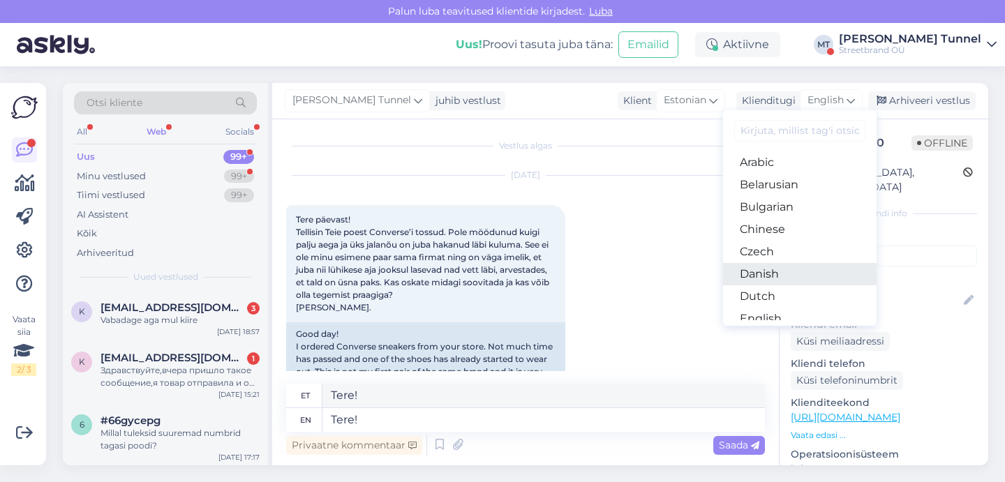
scroll to position [75, 0]
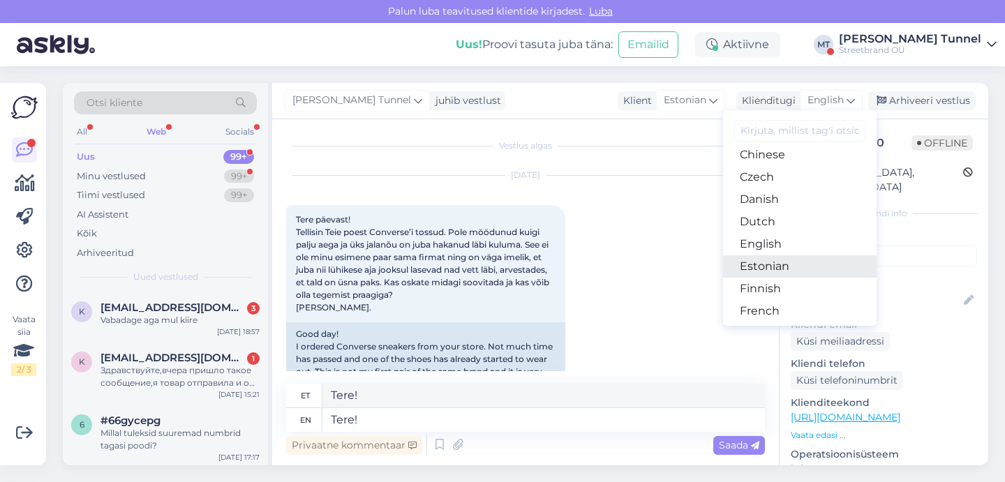
click at [792, 271] on link "Estonian" at bounding box center [800, 266] width 154 height 22
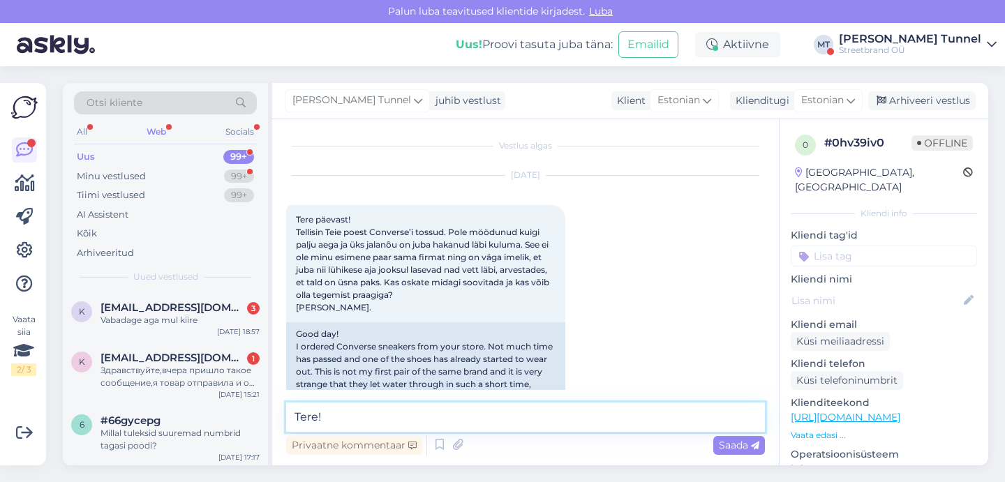
click at [332, 425] on textarea "Tere!" at bounding box center [525, 417] width 479 height 29
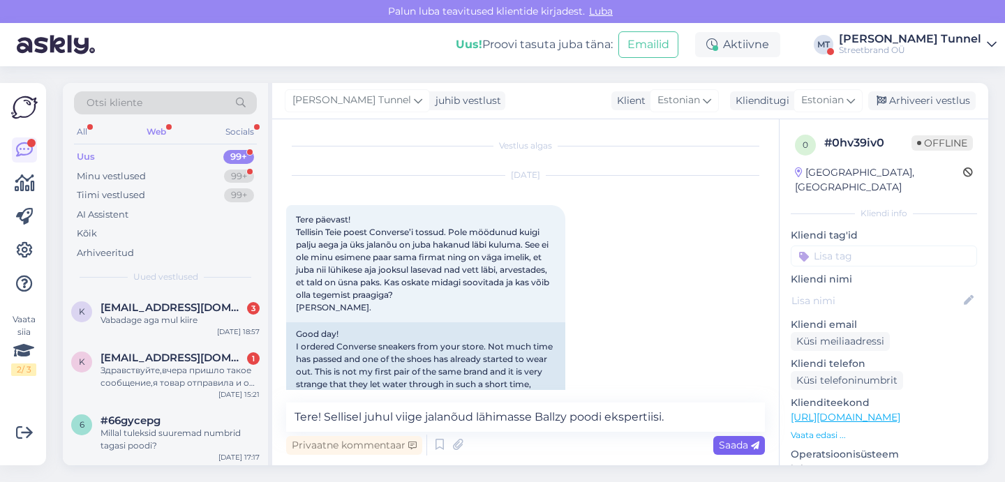
click at [735, 449] on span "Saada" at bounding box center [739, 445] width 40 height 13
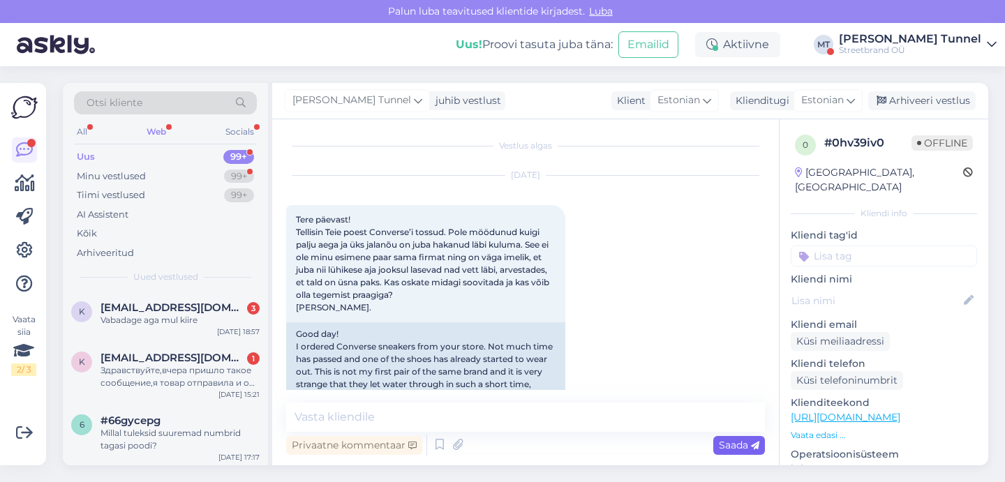
scroll to position [134, 0]
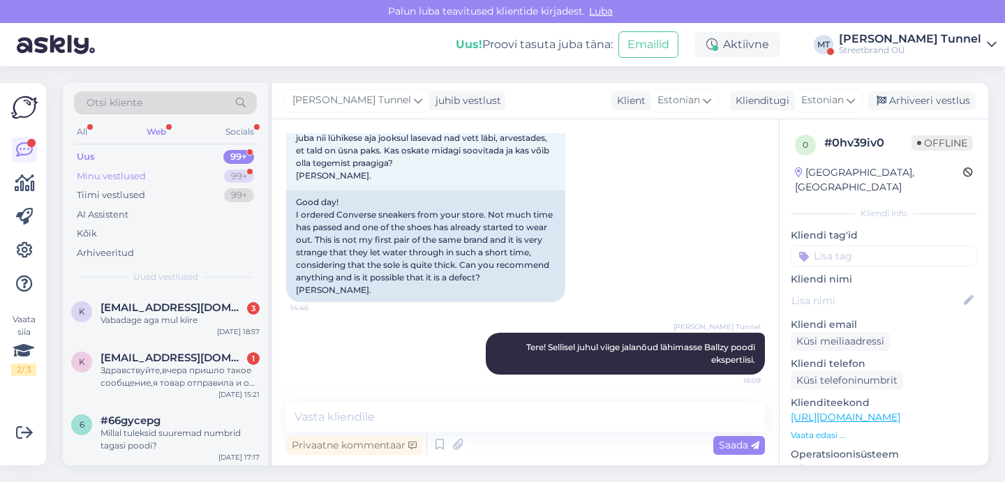
click at [230, 172] on div "99+" at bounding box center [239, 177] width 30 height 14
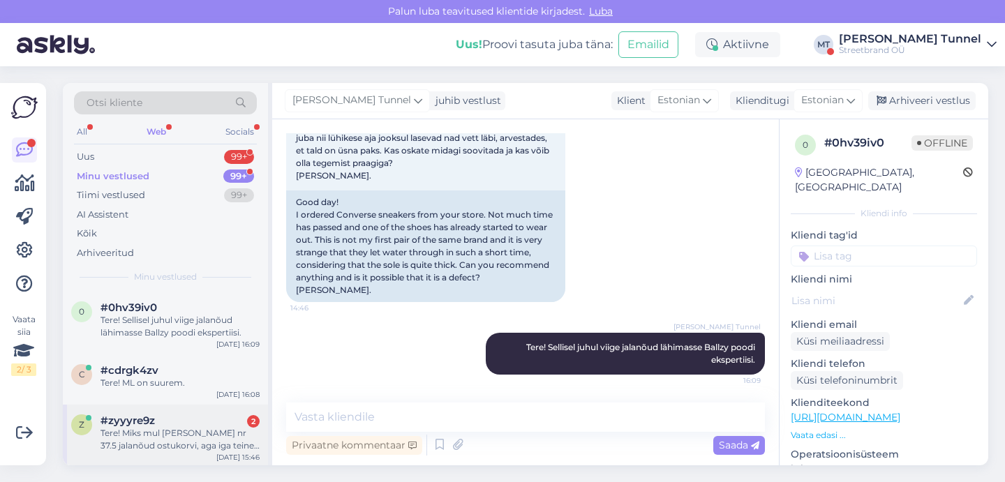
click at [219, 449] on div "Tere! Miks mul [PERSON_NAME] nr 37.5 jalanõud ostukorvi, aga iga teine toimib?" at bounding box center [179, 439] width 159 height 25
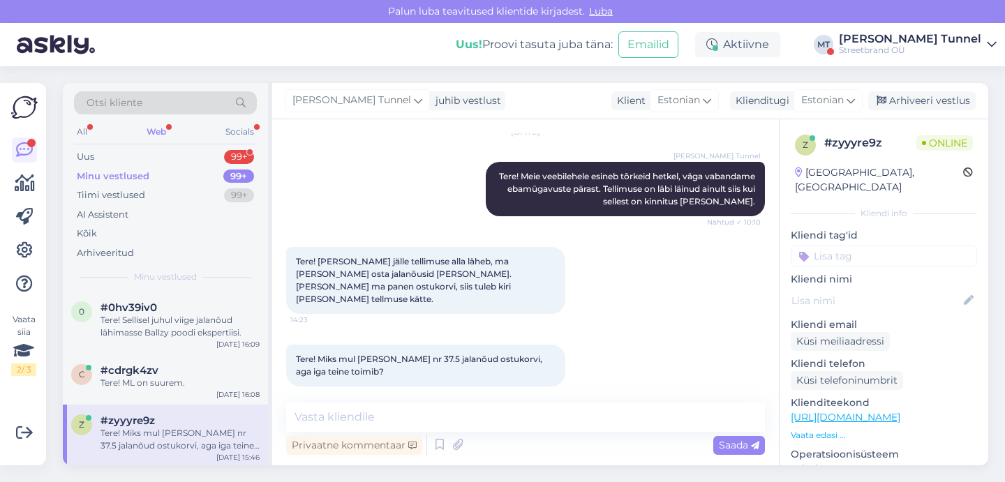
scroll to position [183, 0]
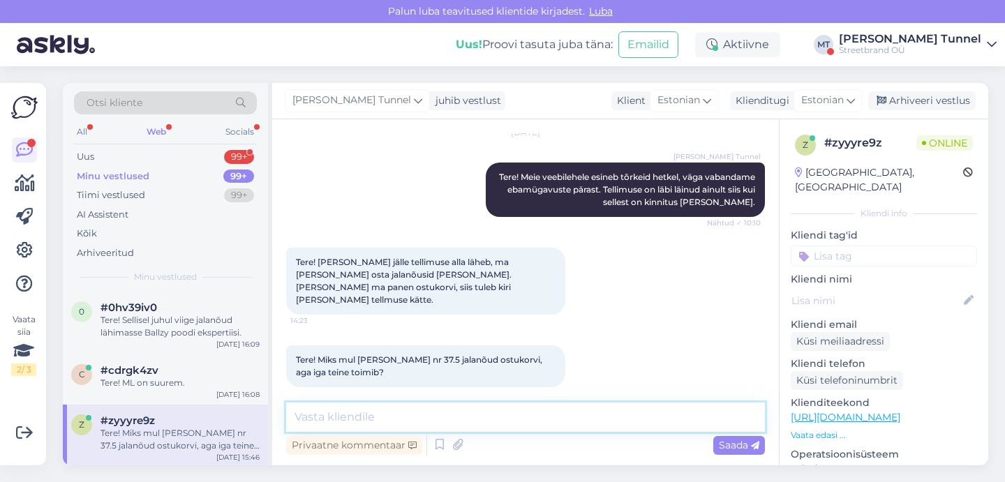
click at [462, 421] on textarea at bounding box center [525, 417] width 479 height 29
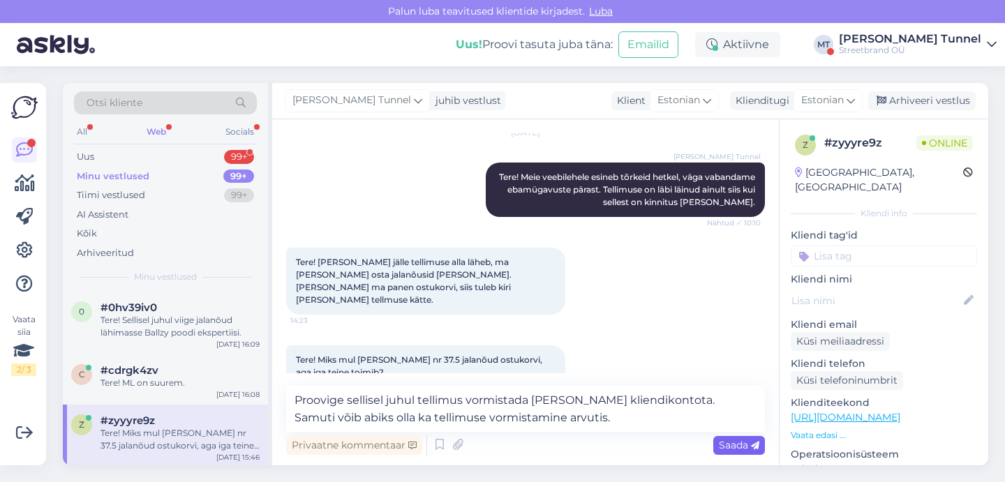
click at [750, 445] on span "Saada" at bounding box center [739, 445] width 40 height 13
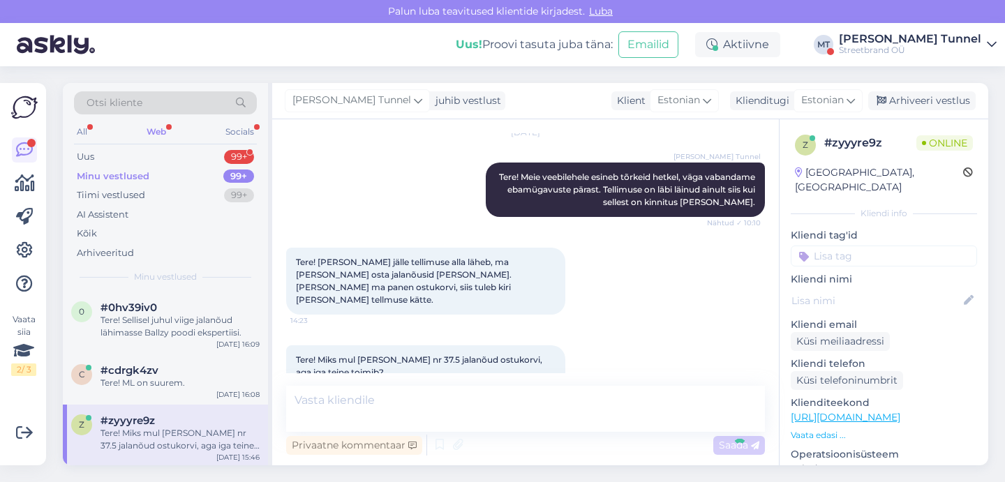
scroll to position [268, 0]
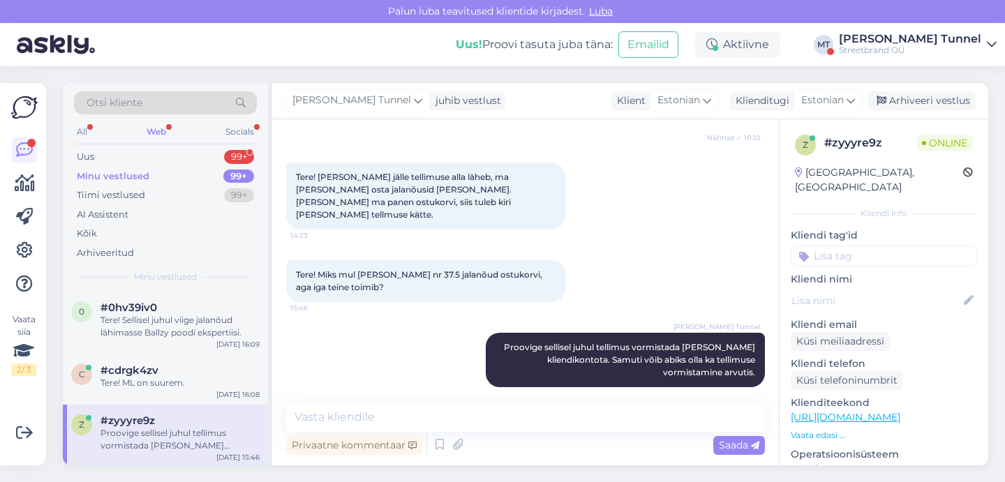
click at [971, 51] on div "Streetbrand OÜ" at bounding box center [910, 50] width 142 height 11
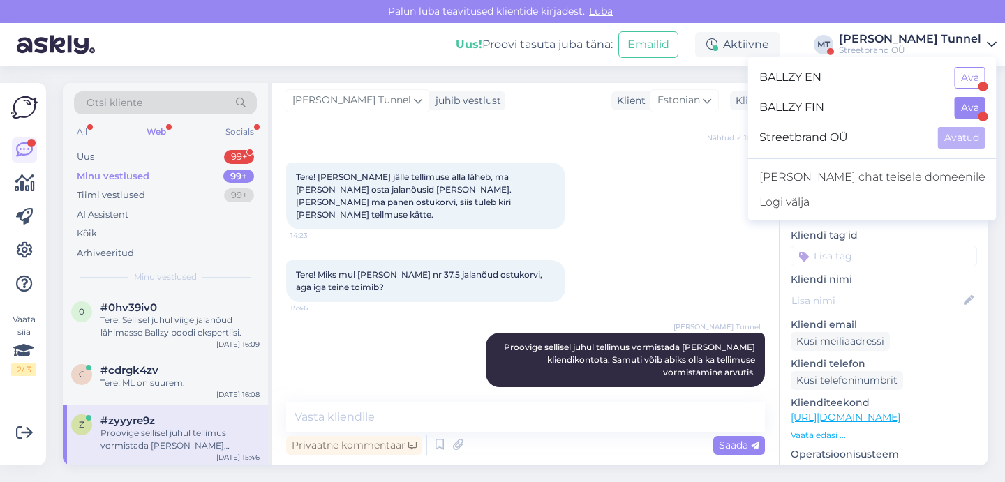
click at [971, 115] on button "Ava" at bounding box center [970, 108] width 31 height 22
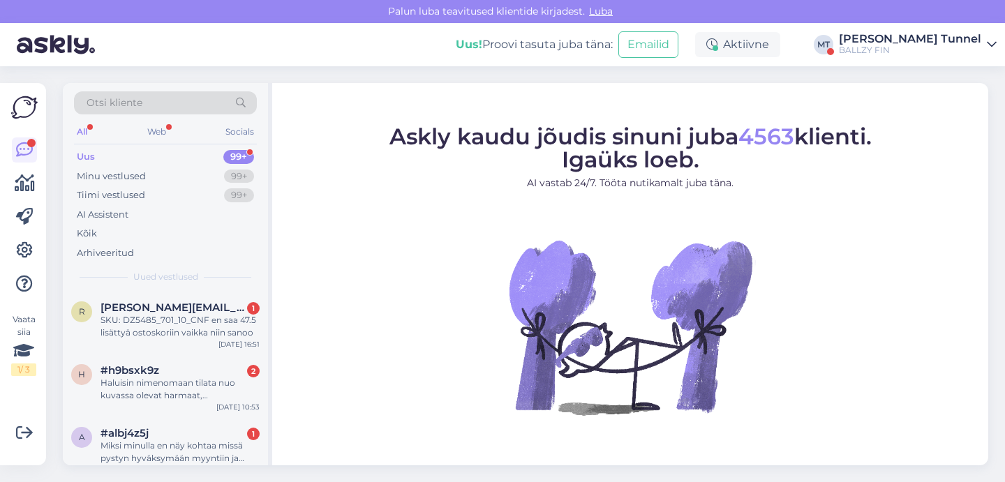
click at [976, 39] on div "[PERSON_NAME] Tunnel" at bounding box center [910, 38] width 142 height 11
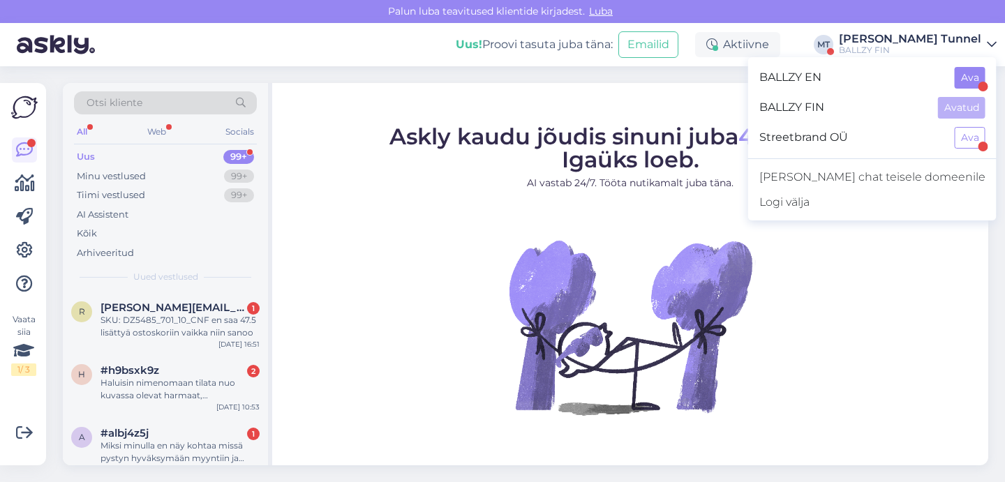
click at [964, 87] on button "Ava" at bounding box center [970, 78] width 31 height 22
